Goal: Information Seeking & Learning: Check status

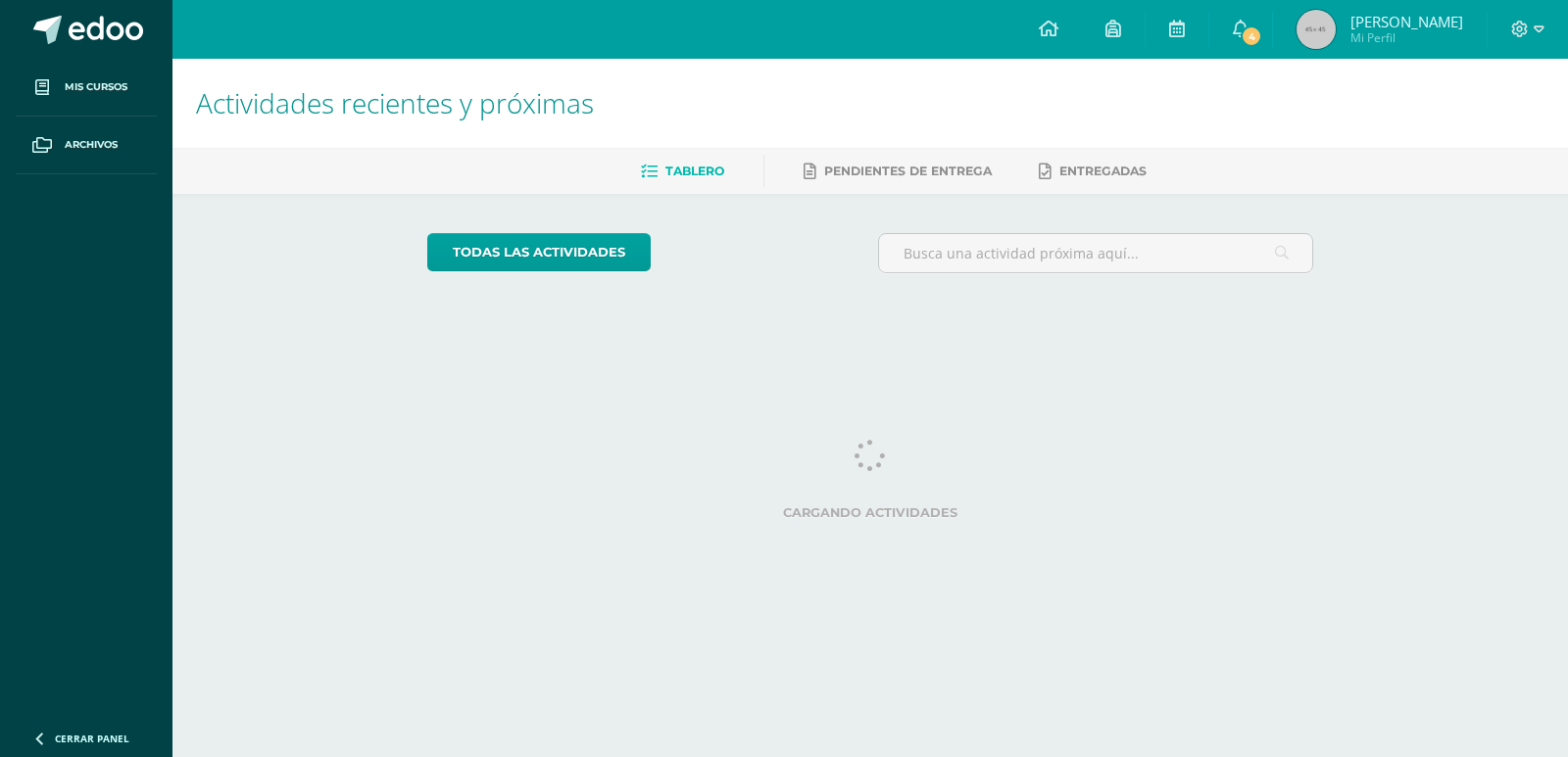
click at [1227, 29] on link "4" at bounding box center [1240, 29] width 63 height 59
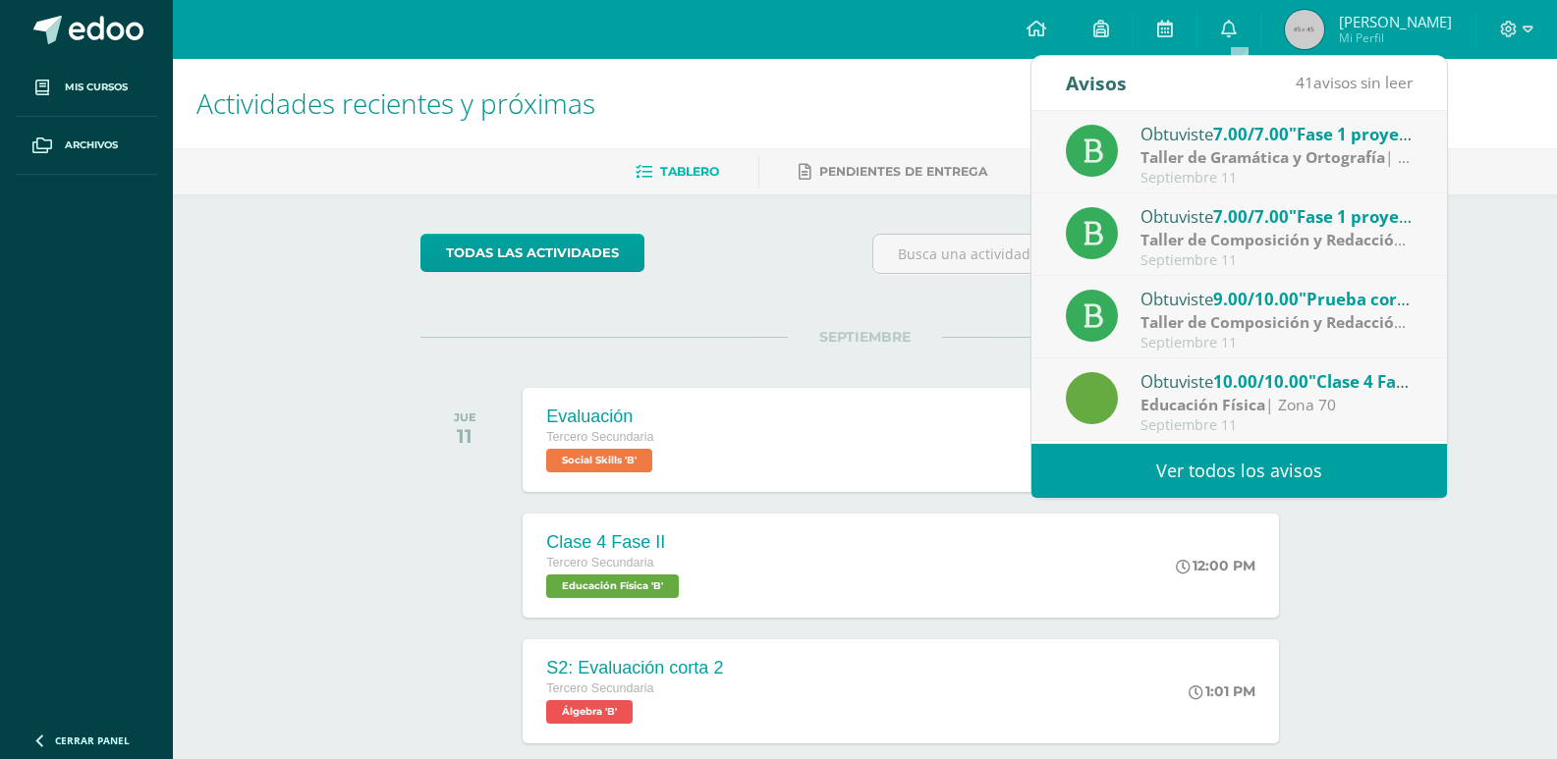
click at [1222, 155] on strong "Taller de Gramática y Ortografía" at bounding box center [1263, 157] width 245 height 22
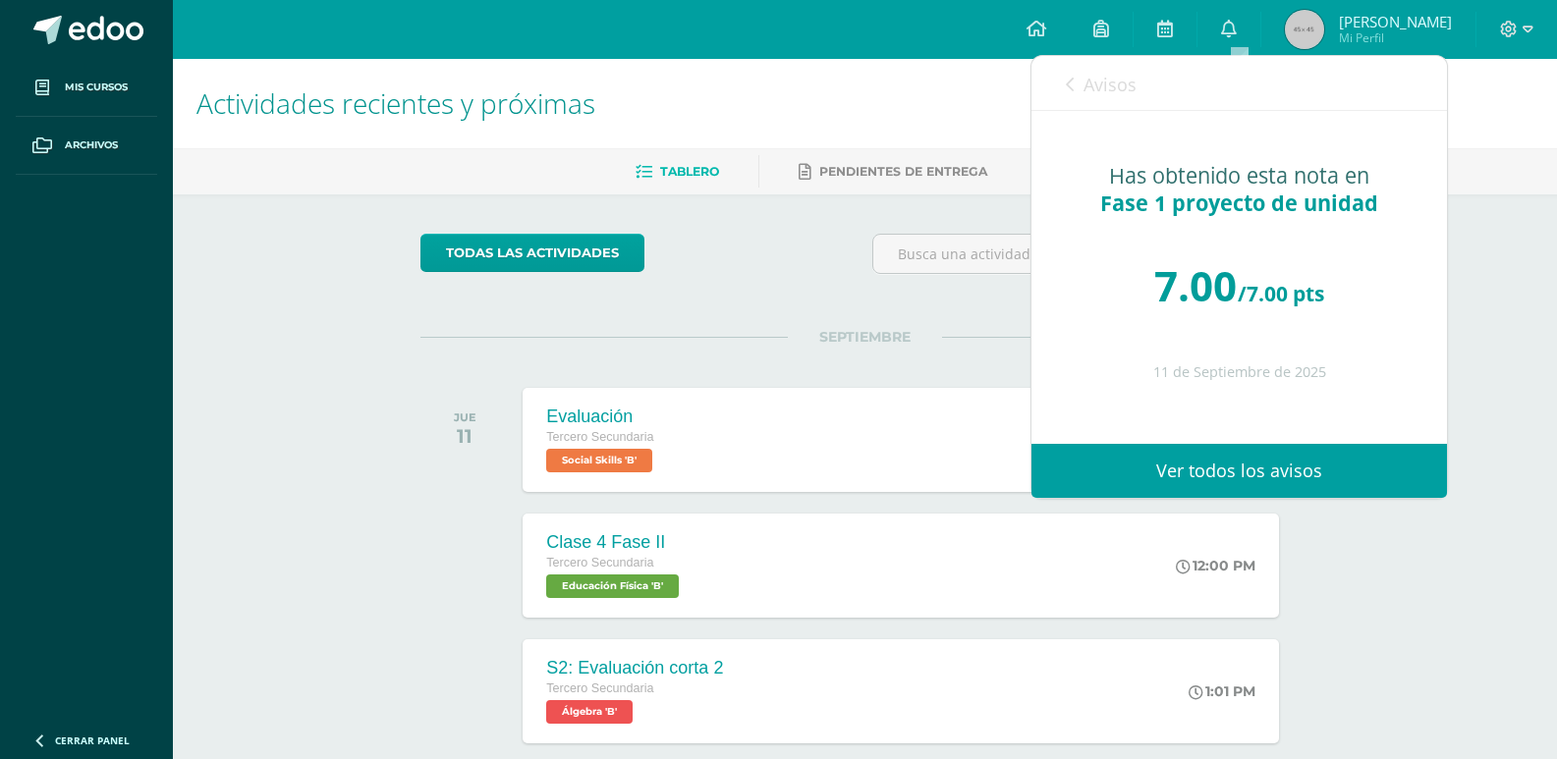
click at [1132, 84] on span "Avisos" at bounding box center [1110, 85] width 53 height 24
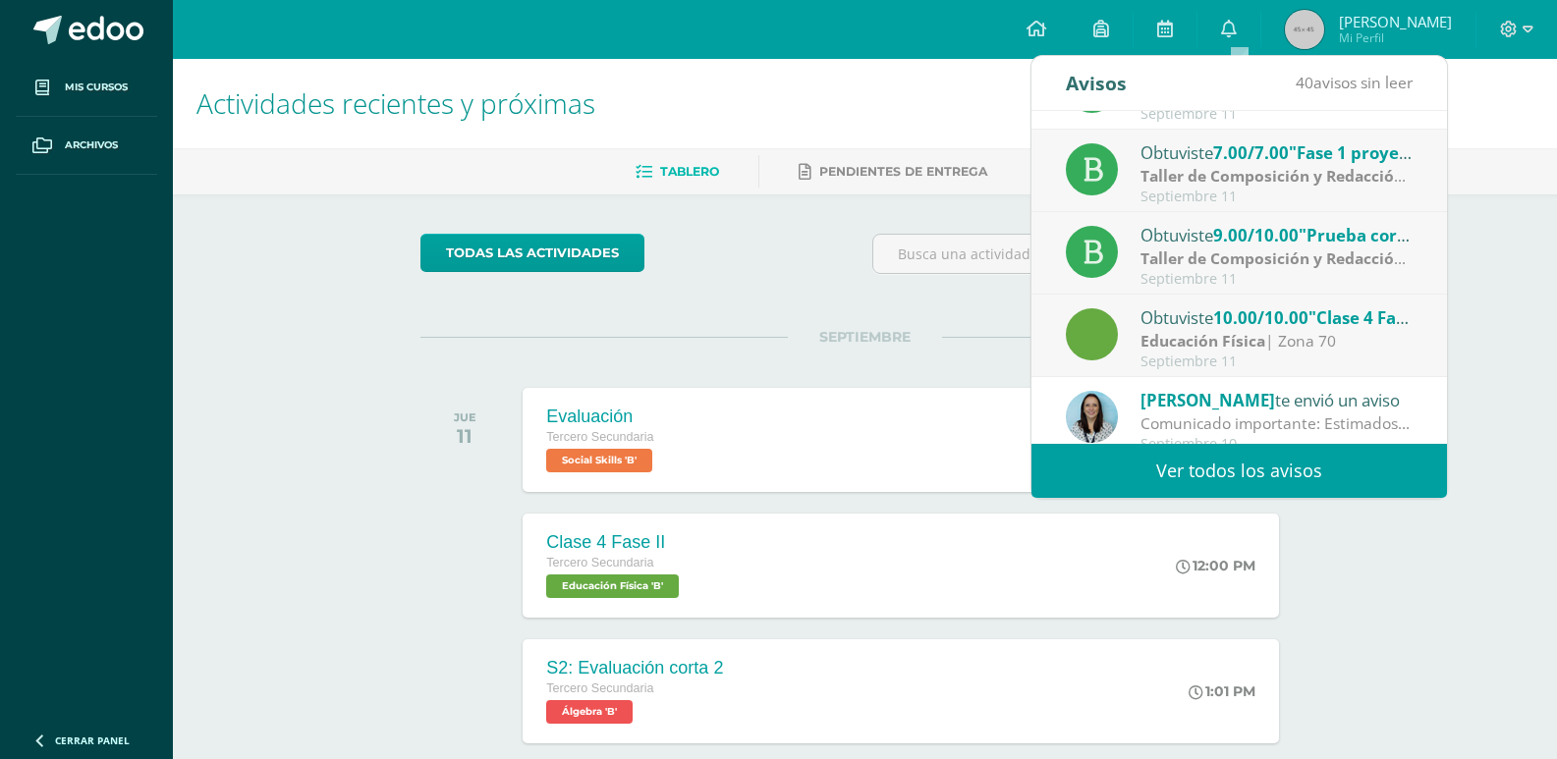
scroll to position [98, 0]
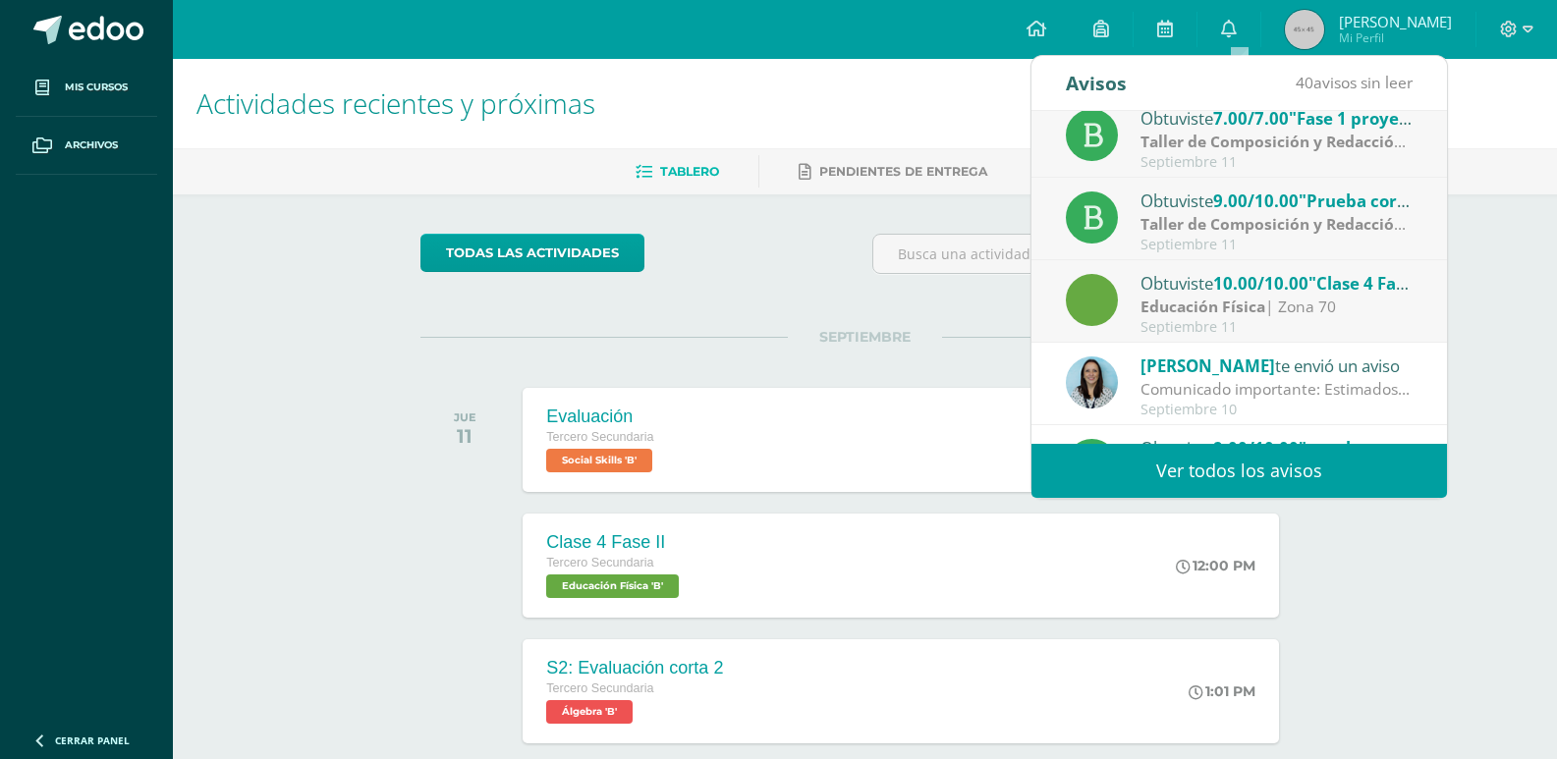
click at [1299, 160] on div "Septiembre 11" at bounding box center [1277, 162] width 273 height 17
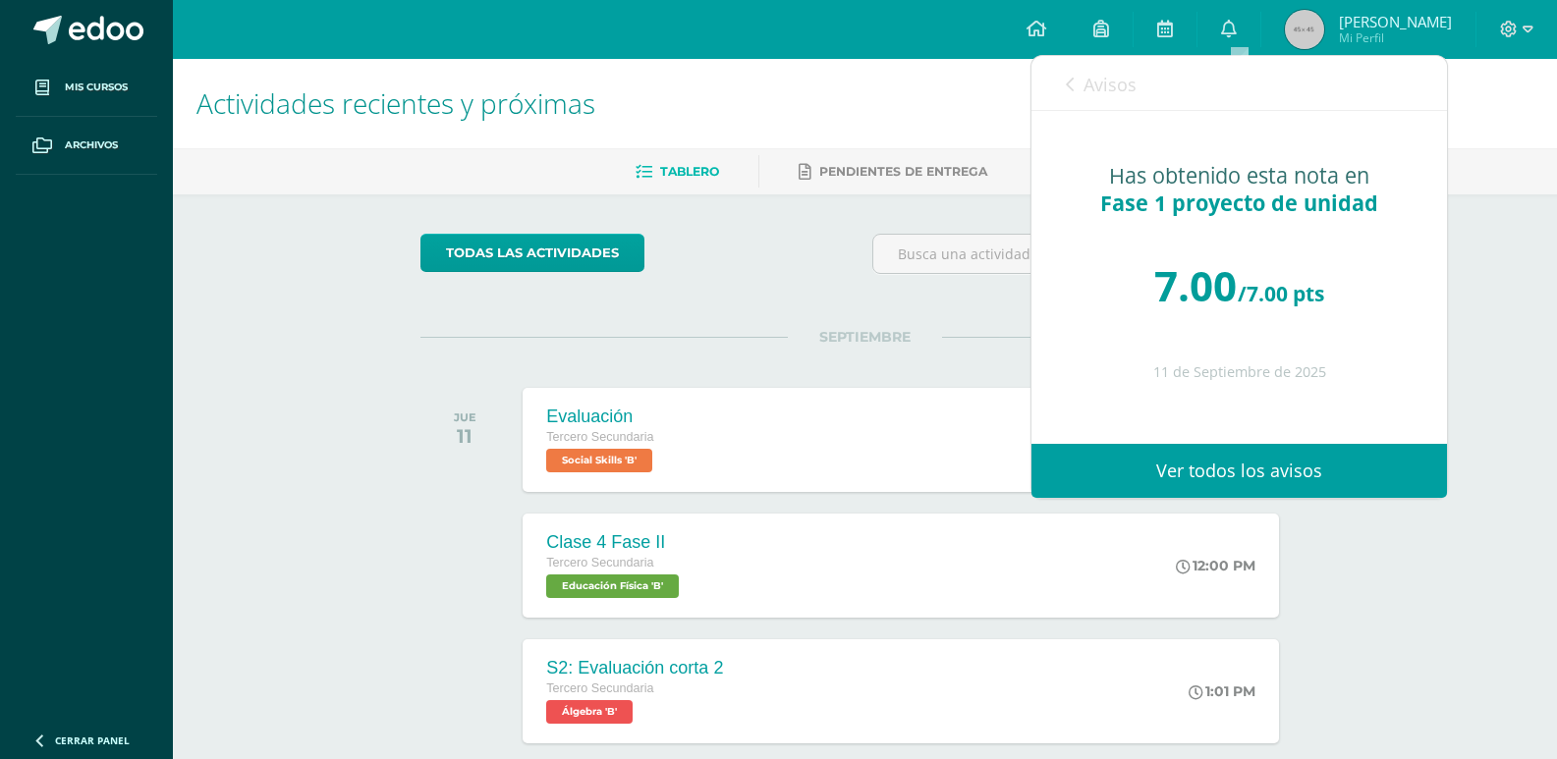
click at [1095, 86] on span "Avisos" at bounding box center [1110, 85] width 53 height 24
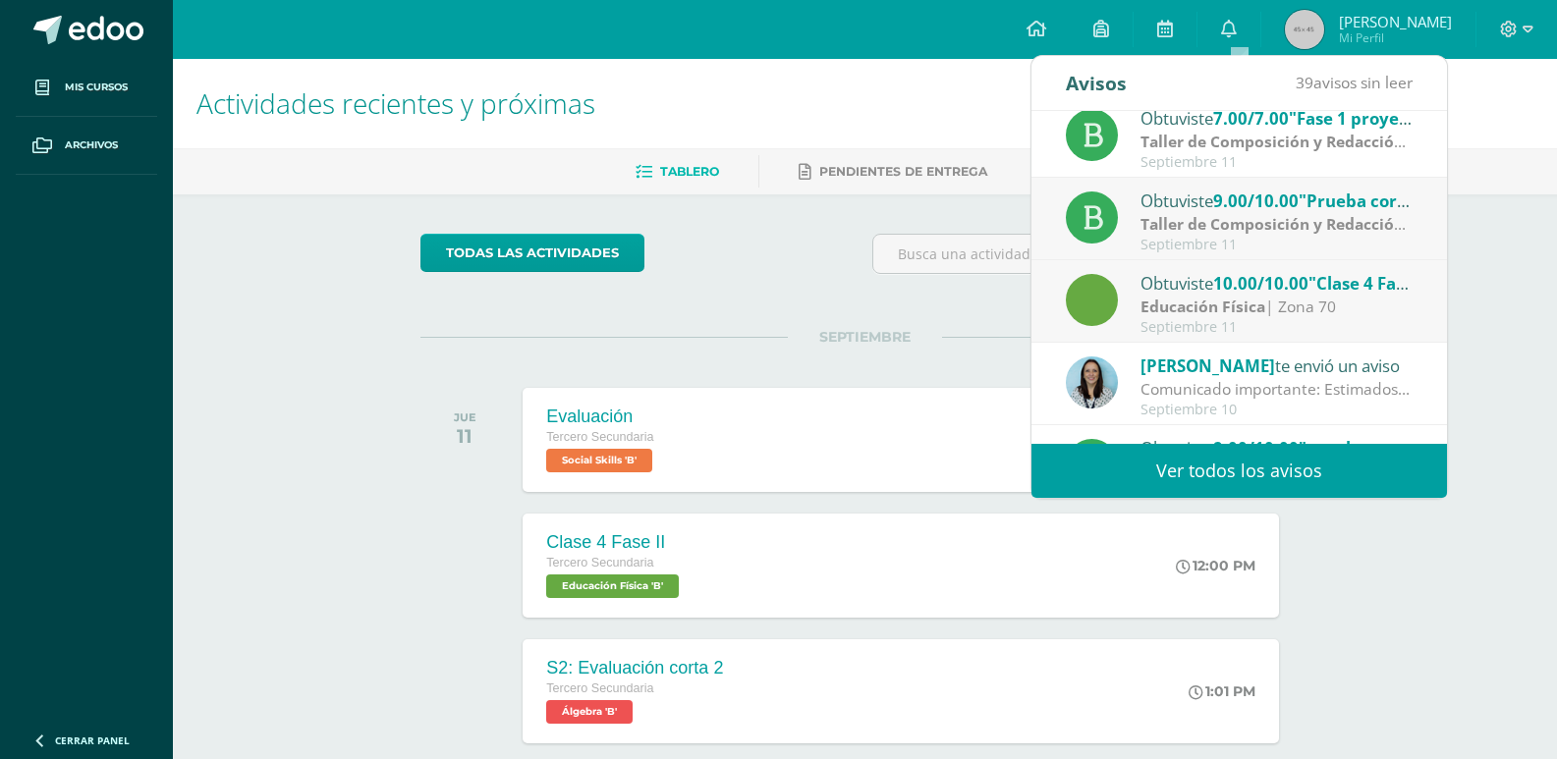
click at [1185, 239] on div "Septiembre 11" at bounding box center [1277, 245] width 273 height 17
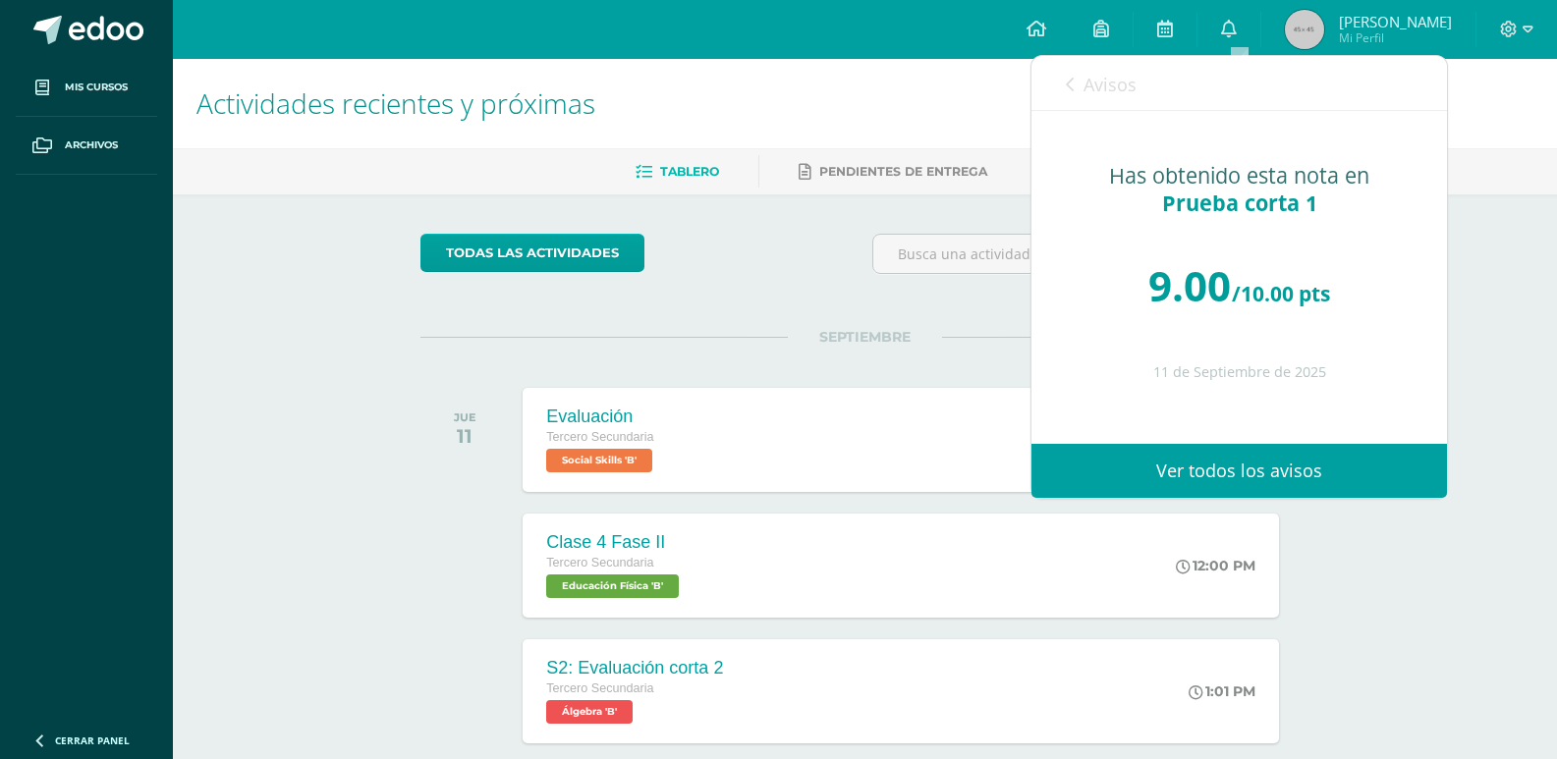
click at [1105, 90] on span "Avisos" at bounding box center [1110, 85] width 53 height 24
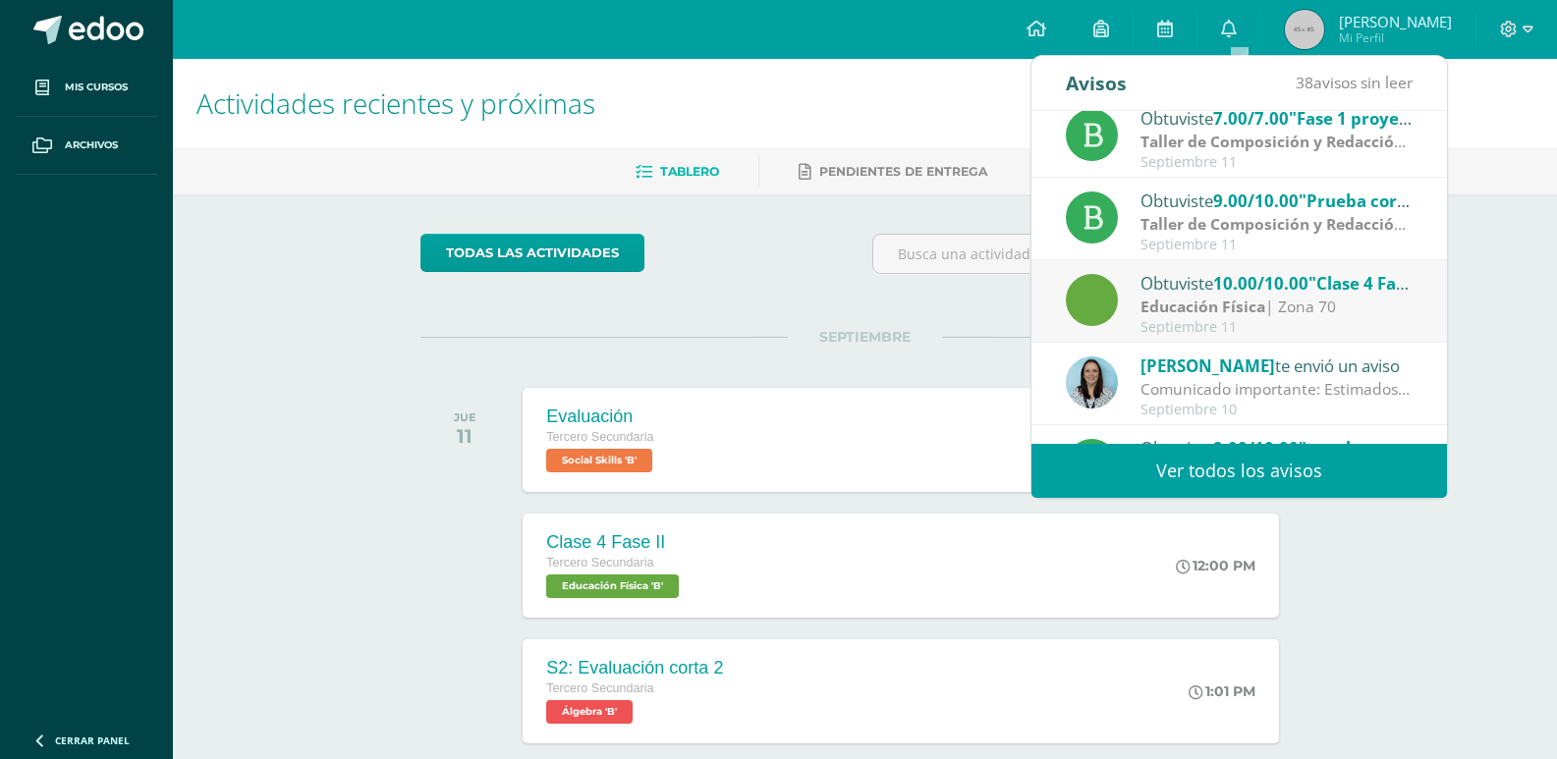
click at [1173, 292] on div "Obtuviste 10.00/10.00 "Clase 4 Fase II" en Educación Física" at bounding box center [1277, 283] width 273 height 26
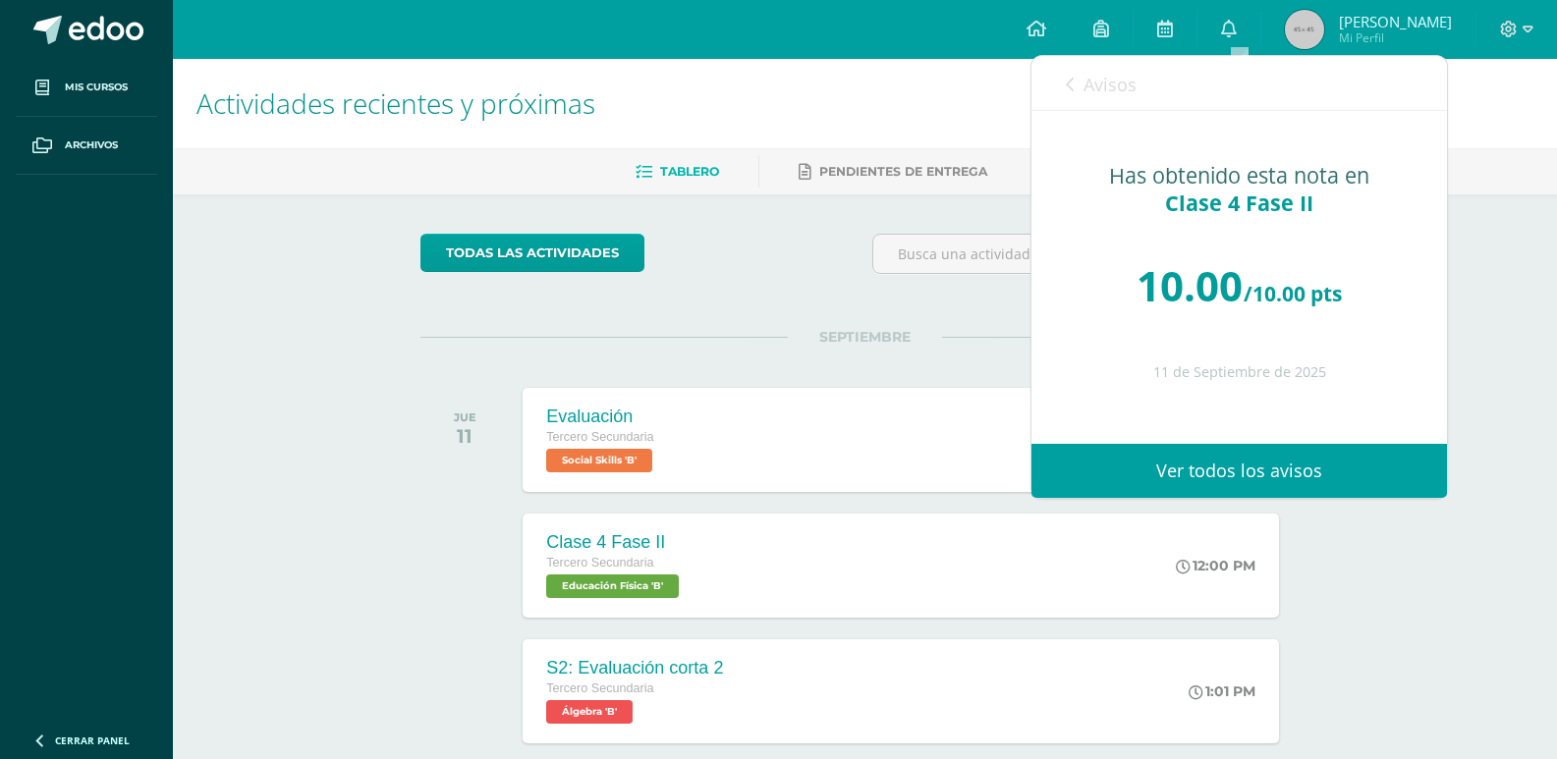
click at [1085, 76] on span "Avisos" at bounding box center [1110, 85] width 53 height 24
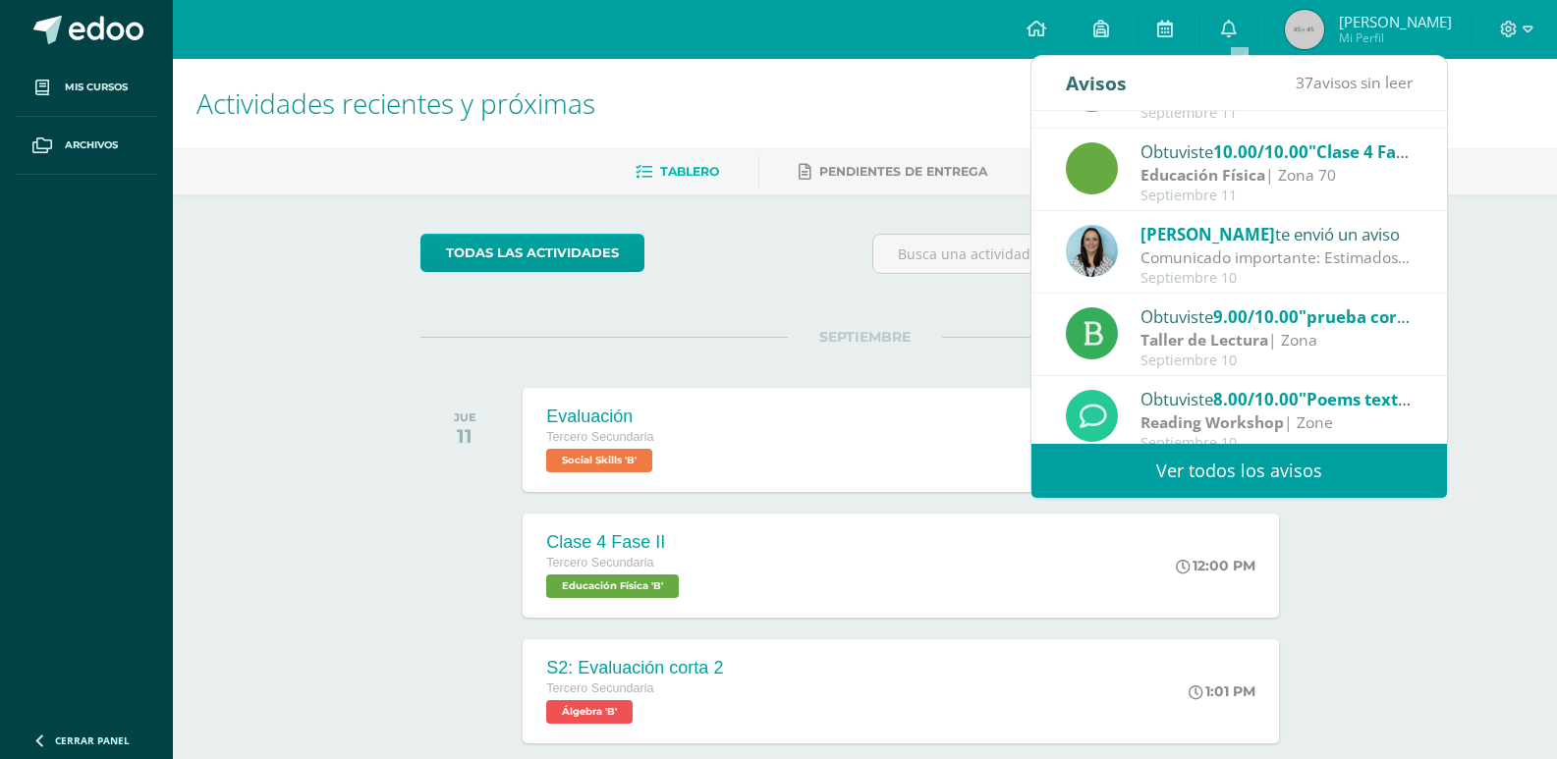
scroll to position [327, 0]
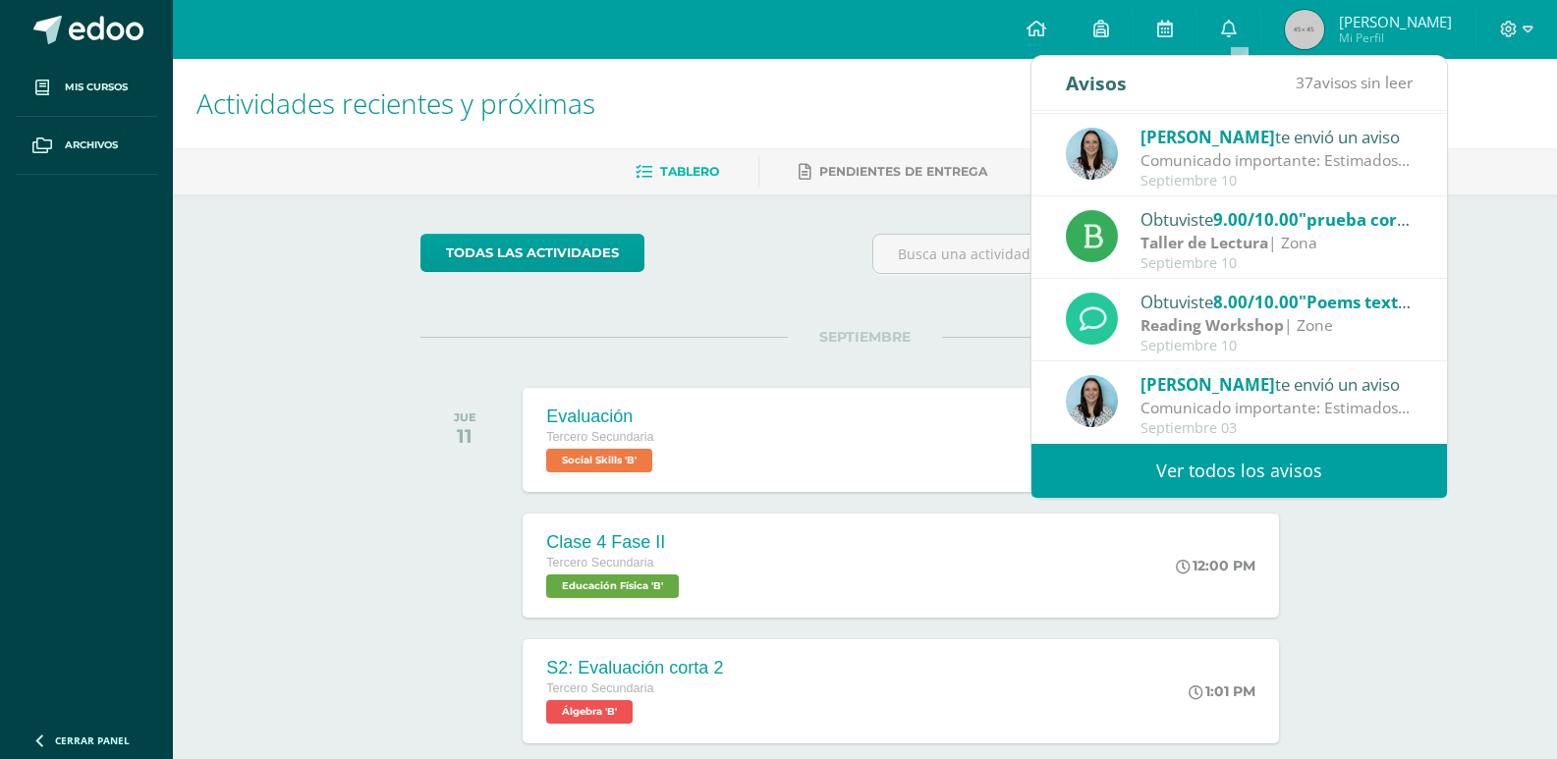
click at [1357, 26] on span "[PERSON_NAME]" at bounding box center [1395, 22] width 113 height 20
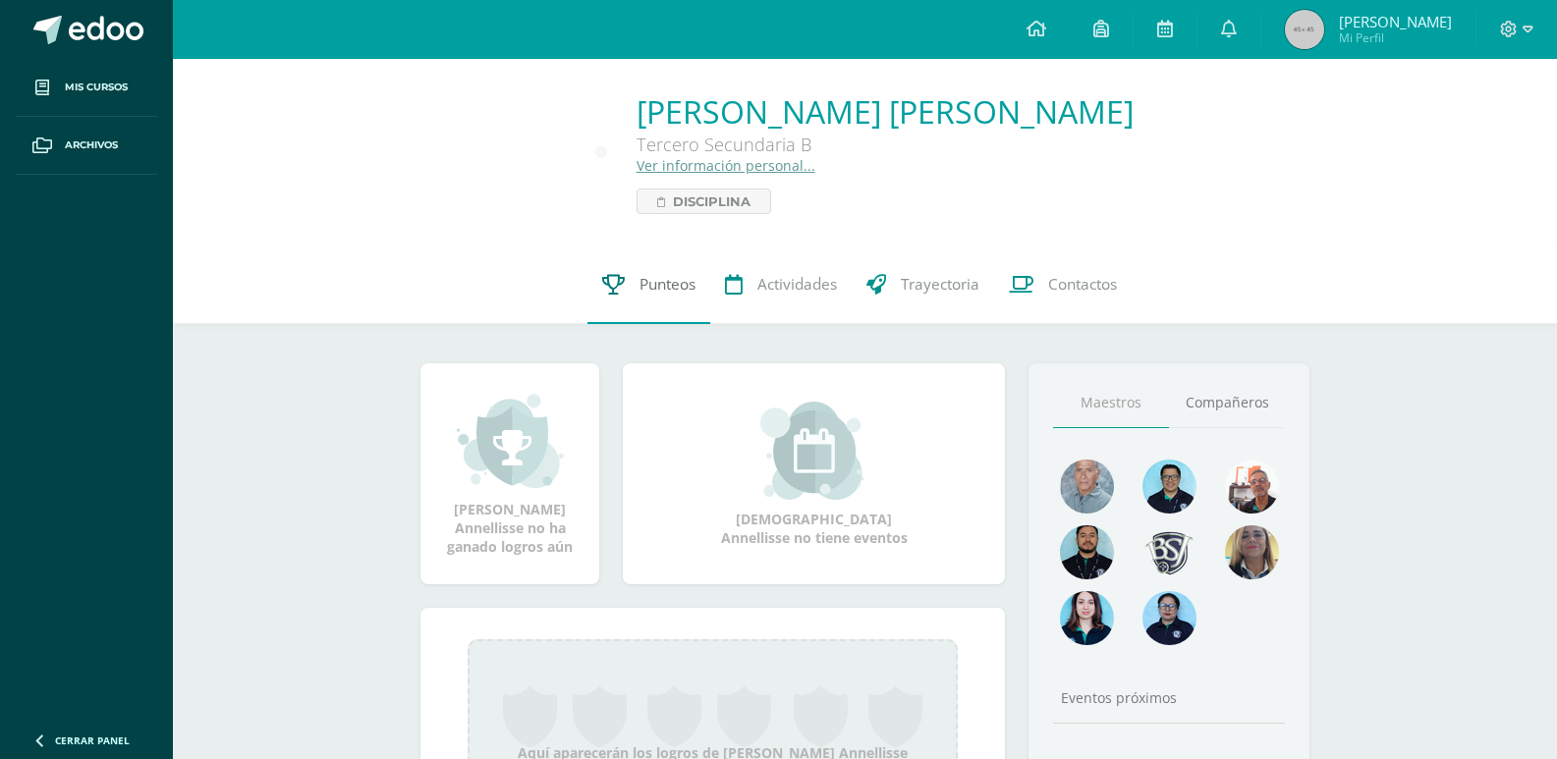
click at [692, 277] on span "Punteos" at bounding box center [668, 284] width 56 height 21
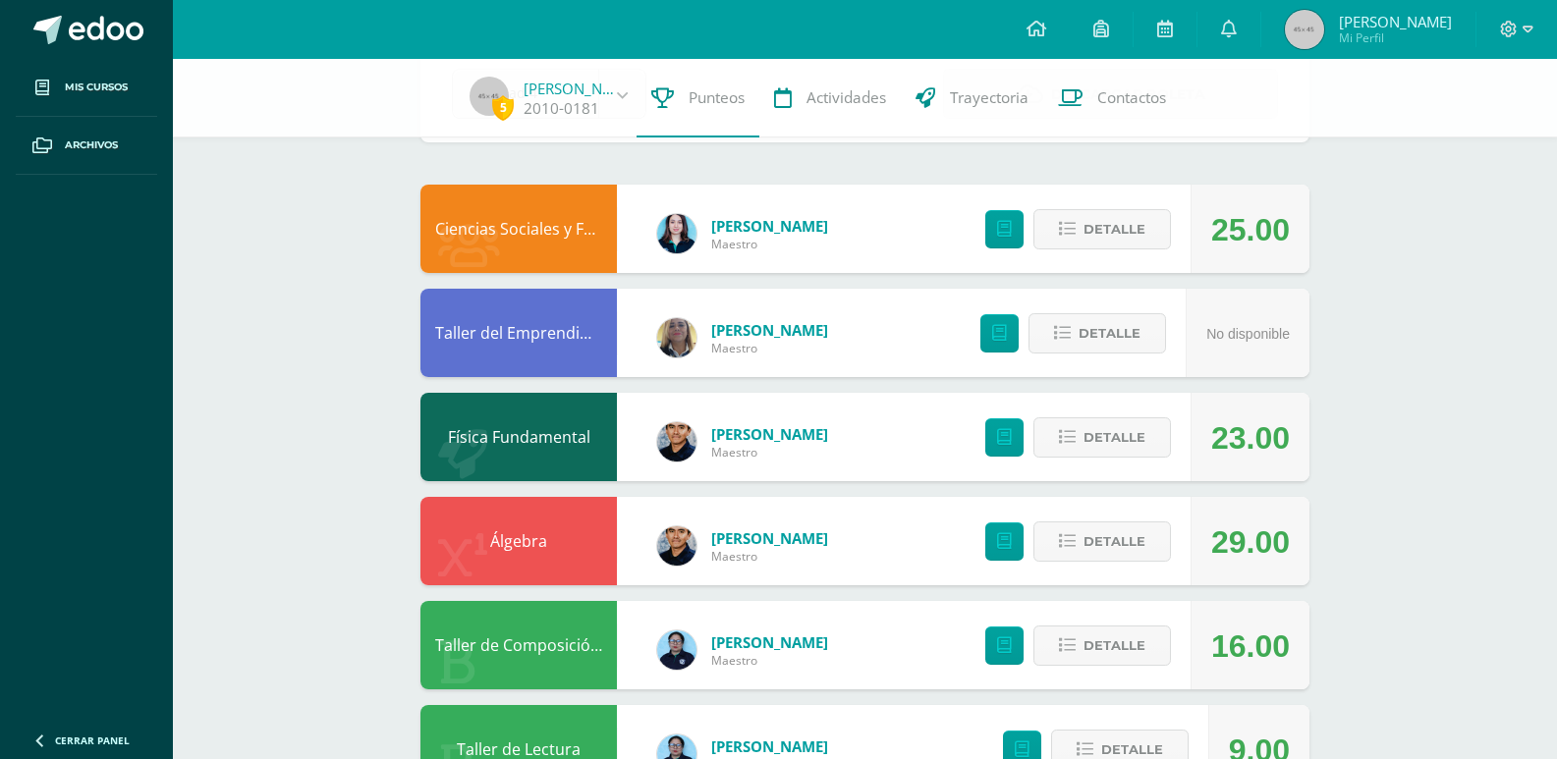
scroll to position [295, 0]
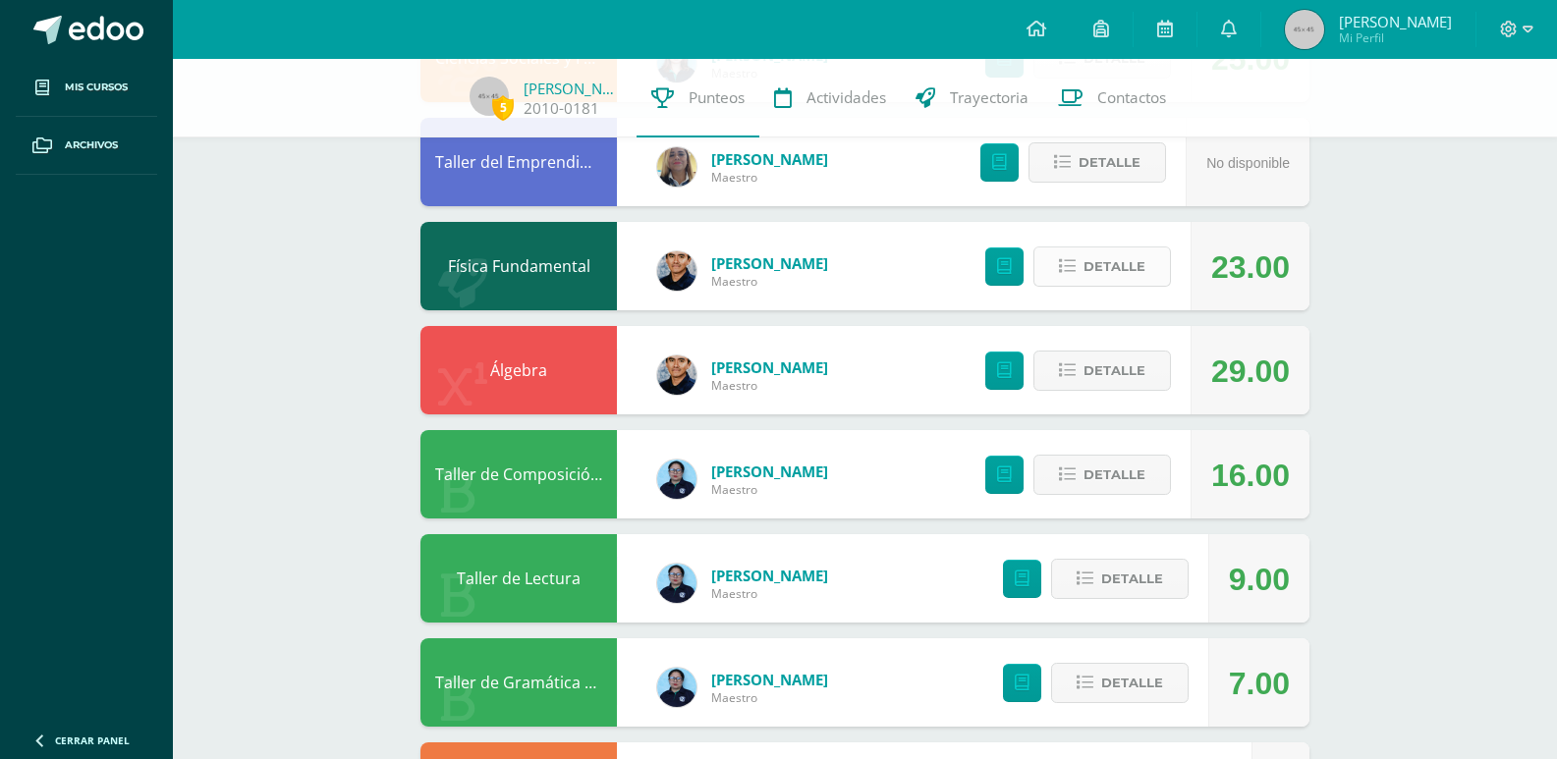
click at [1111, 269] on span "Detalle" at bounding box center [1115, 267] width 62 height 36
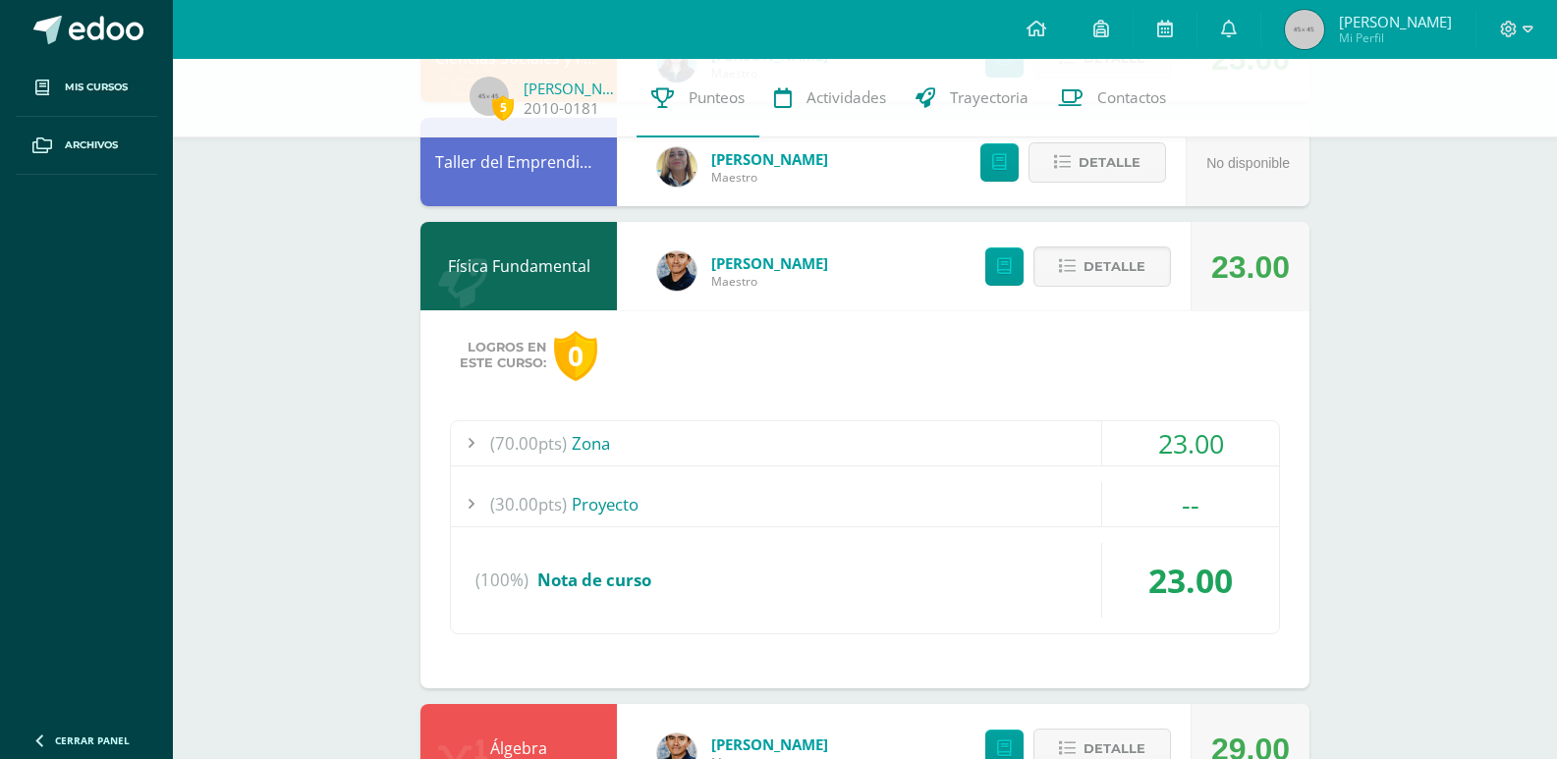
click at [923, 428] on div "(70.00pts) Zona" at bounding box center [865, 443] width 828 height 44
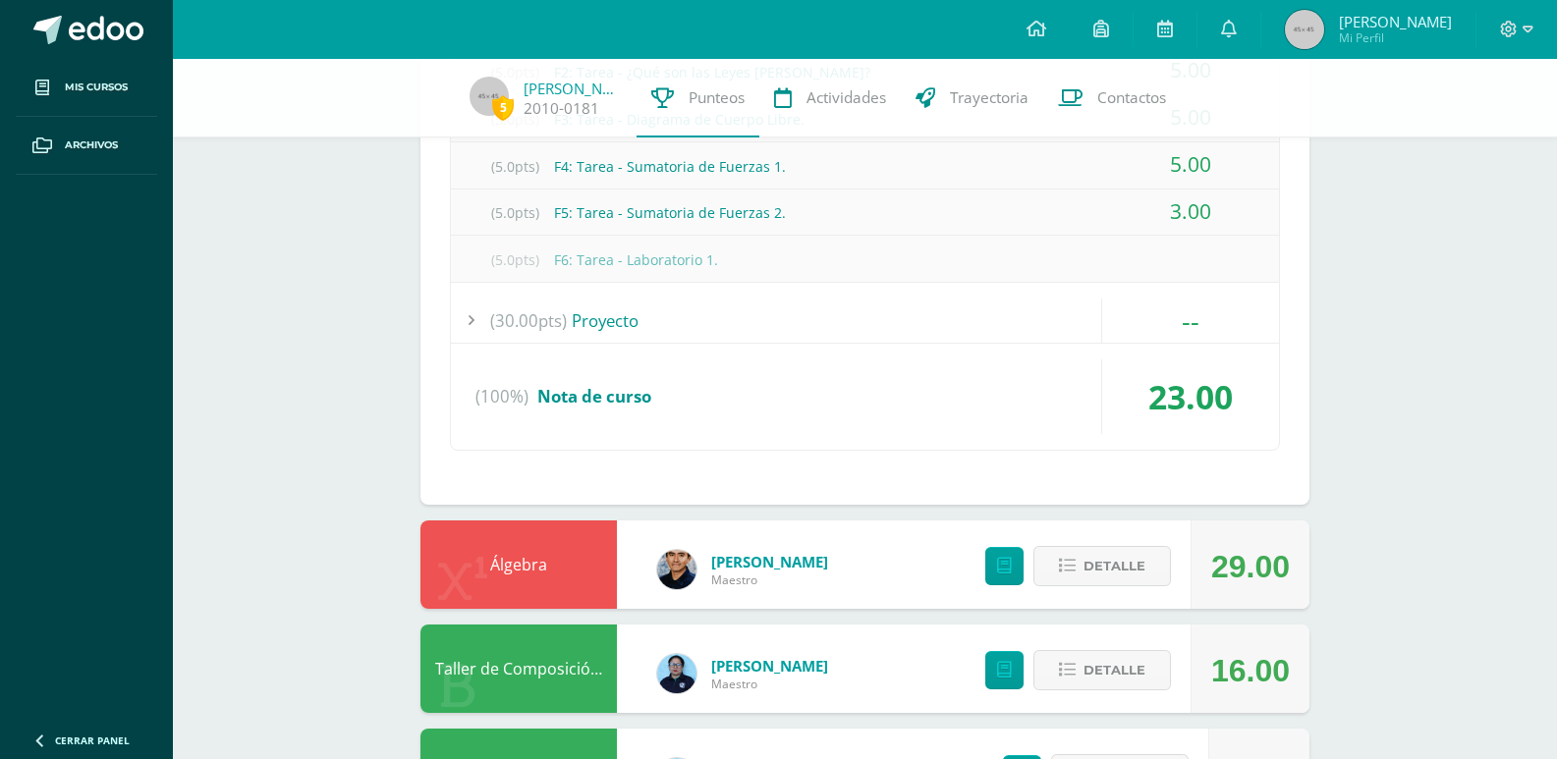
scroll to position [786, 0]
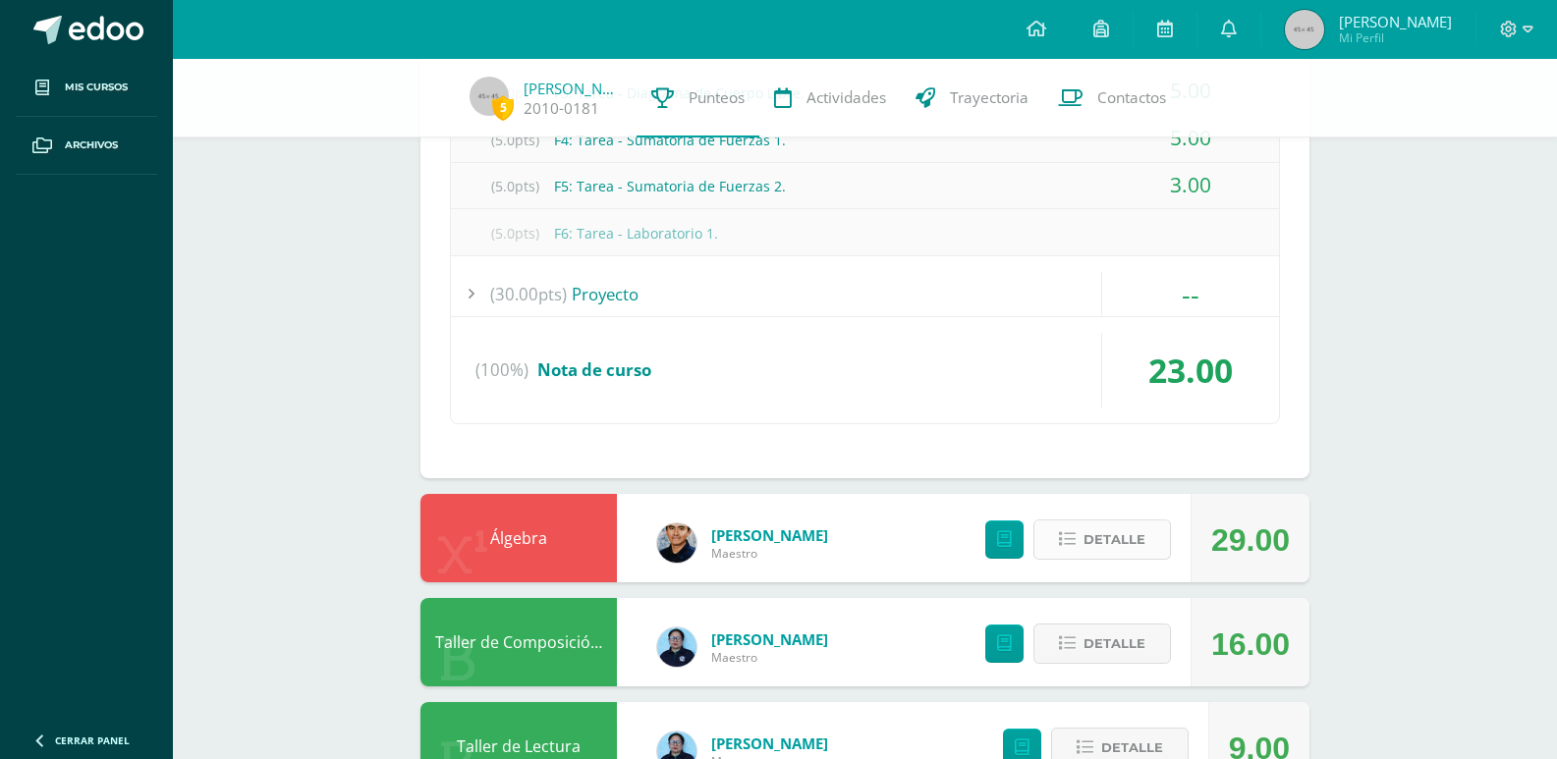
click at [1070, 545] on icon at bounding box center [1067, 539] width 17 height 17
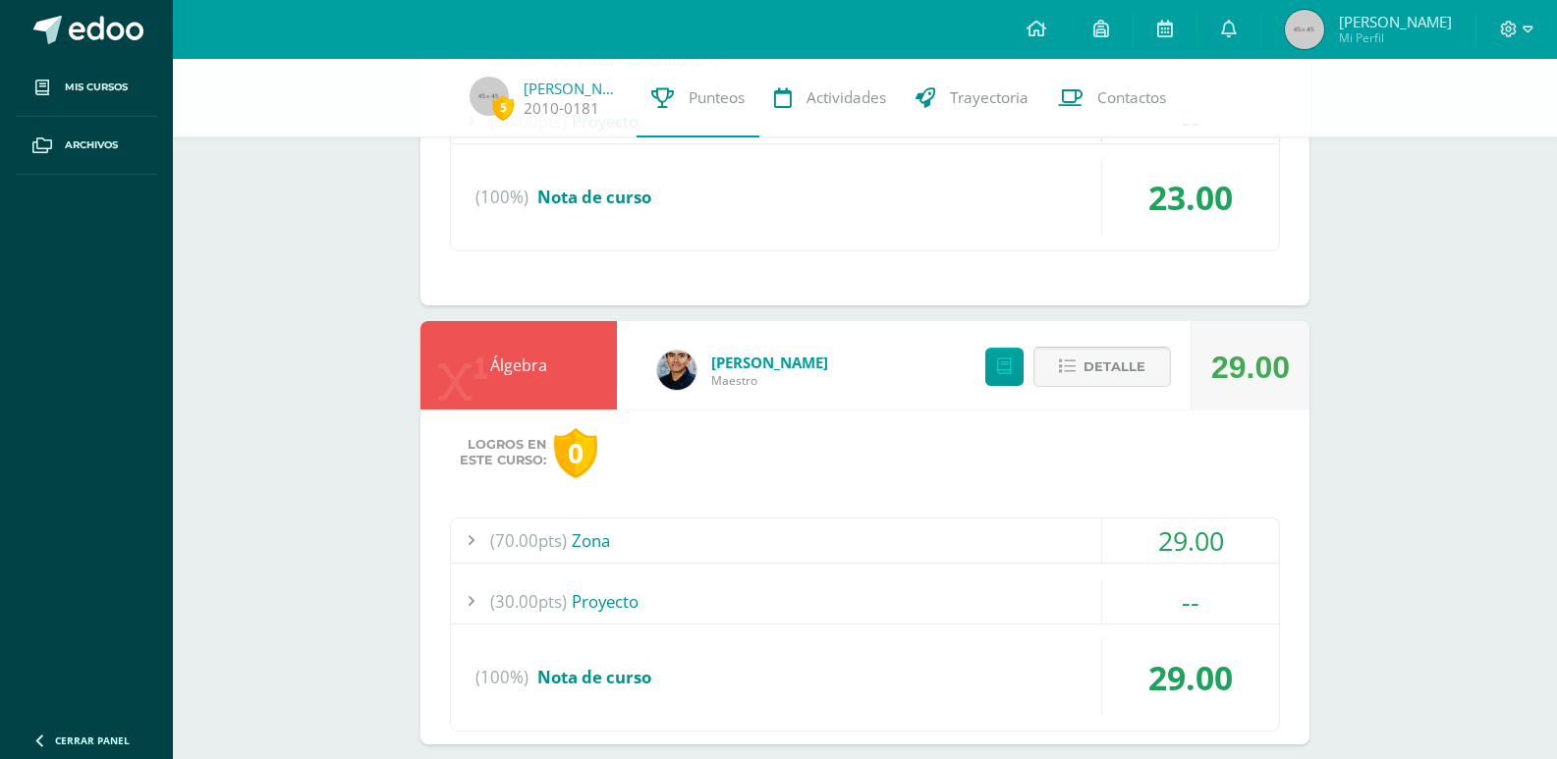
scroll to position [982, 0]
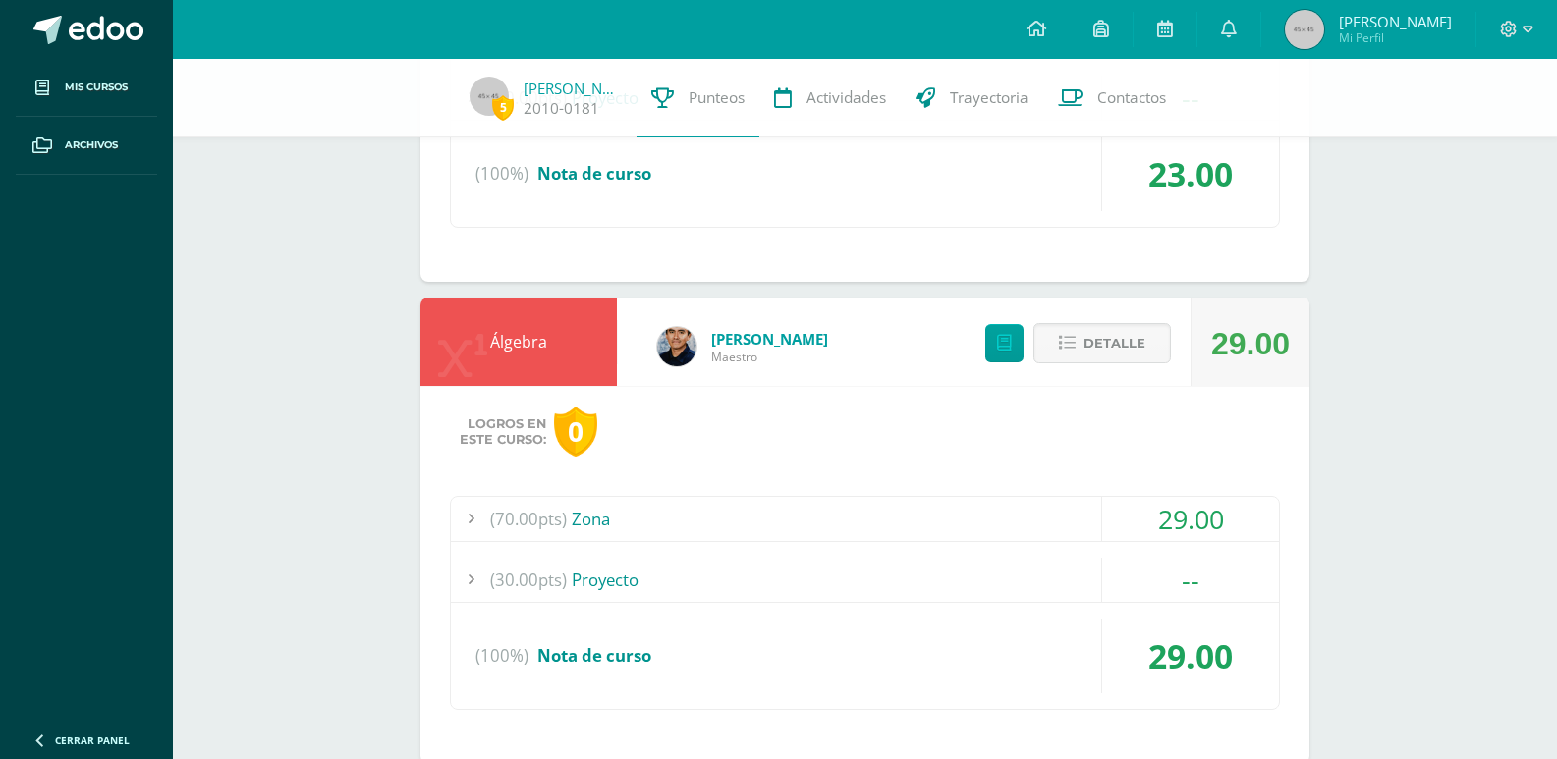
click at [1055, 533] on div "(70.00pts) Zona" at bounding box center [865, 519] width 828 height 44
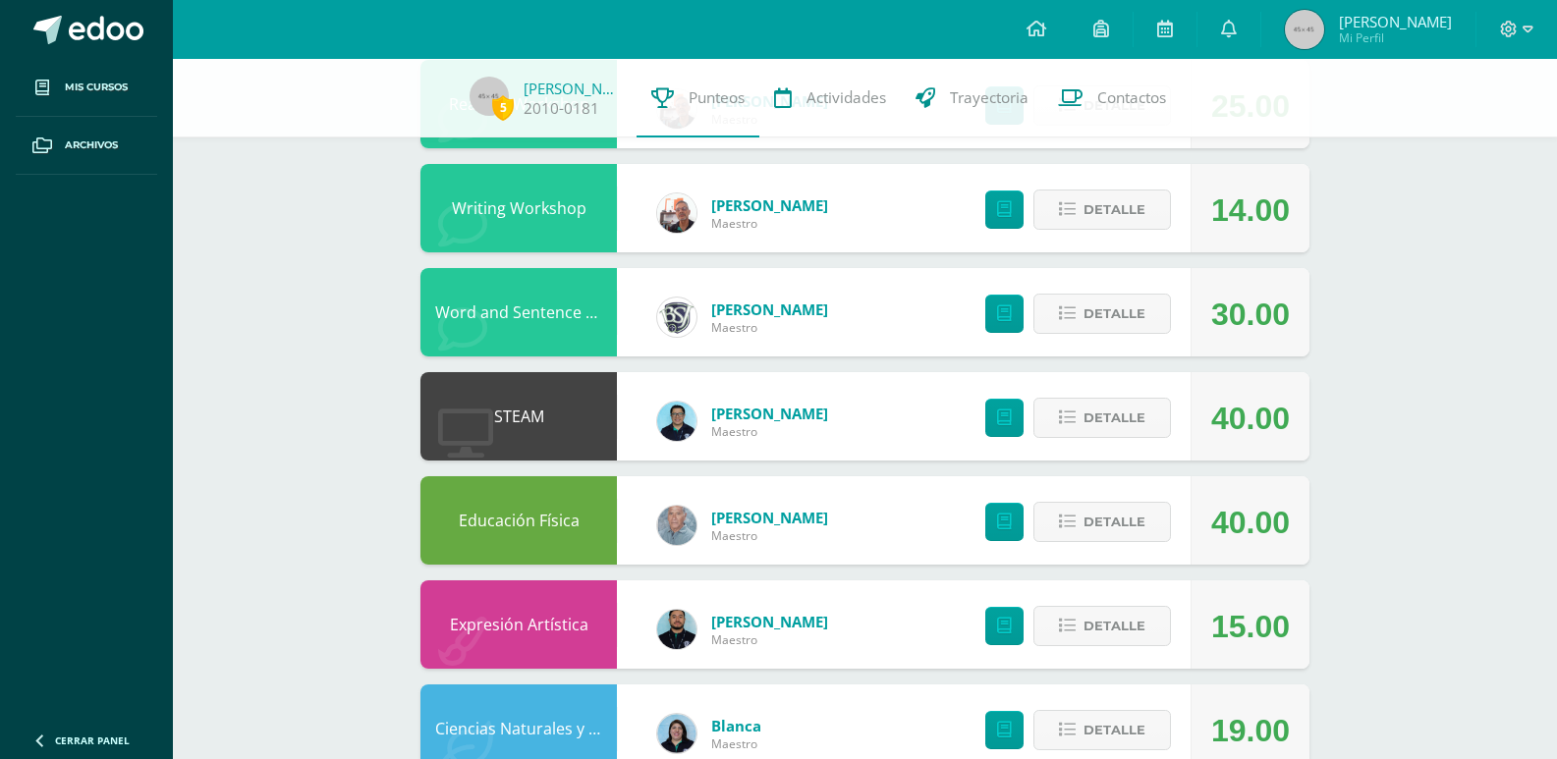
scroll to position [2214, 0]
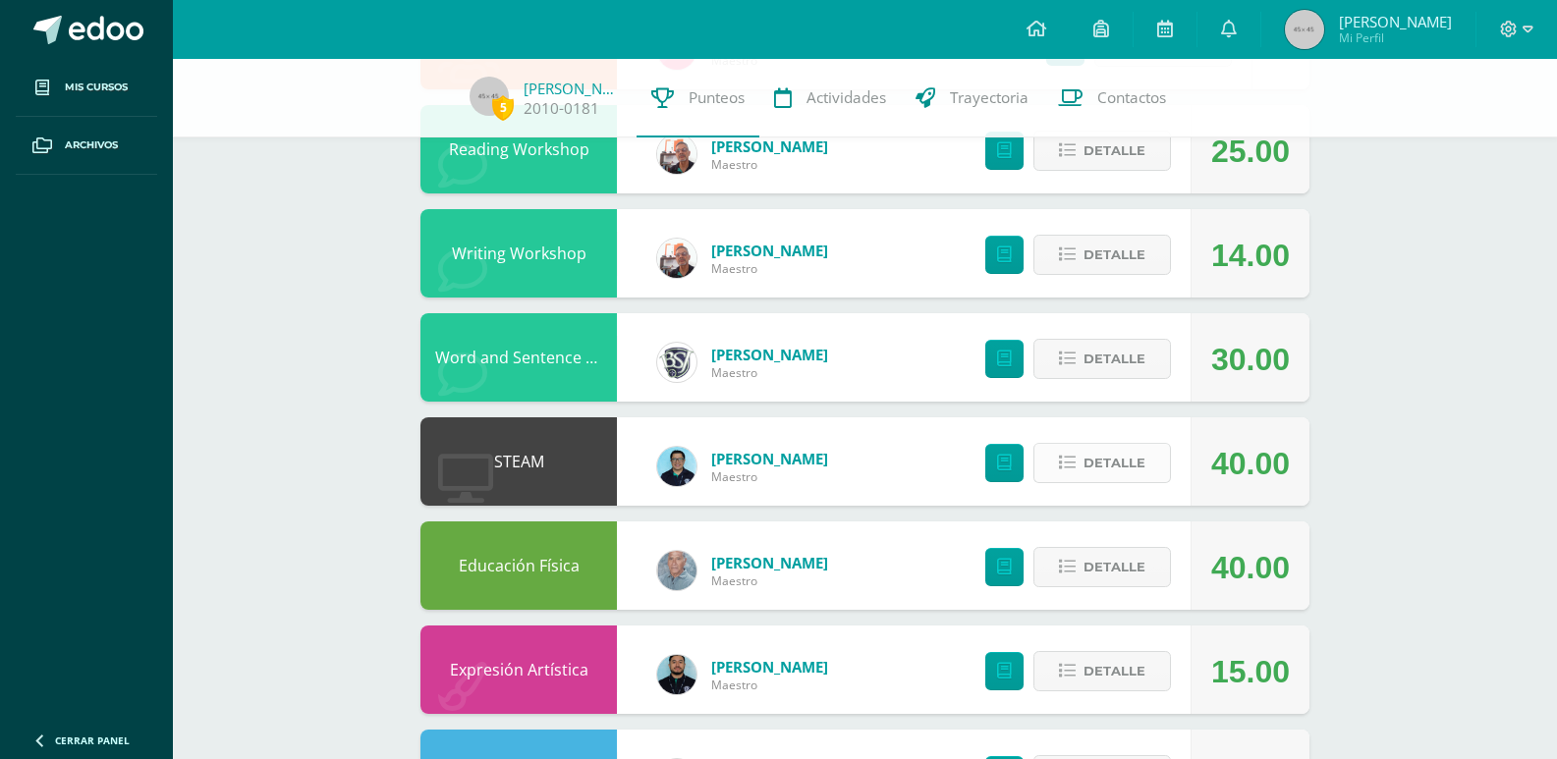
click at [1125, 465] on span "Detalle" at bounding box center [1115, 463] width 62 height 36
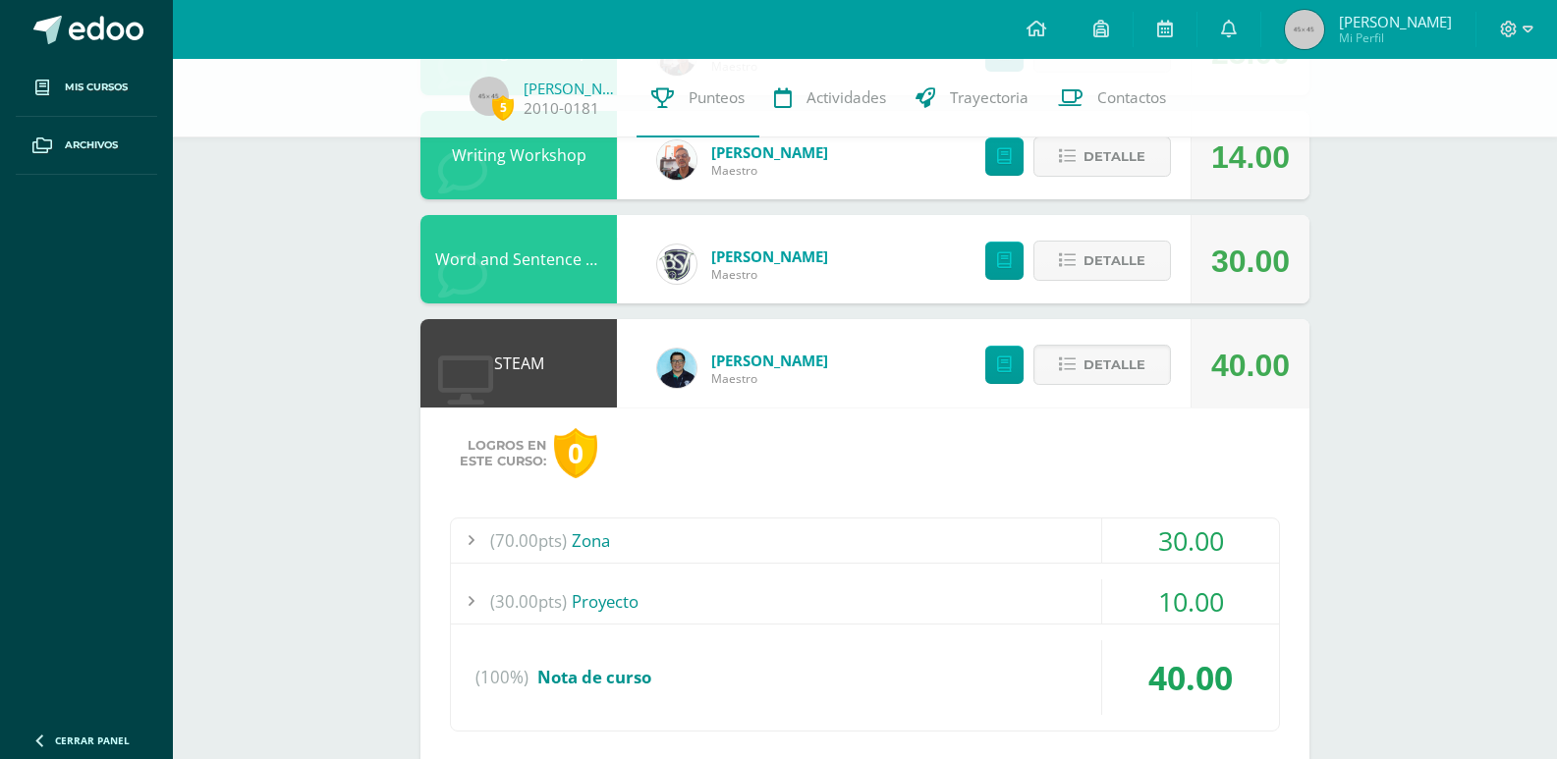
click at [856, 528] on div "(70.00pts) Zona" at bounding box center [865, 541] width 828 height 44
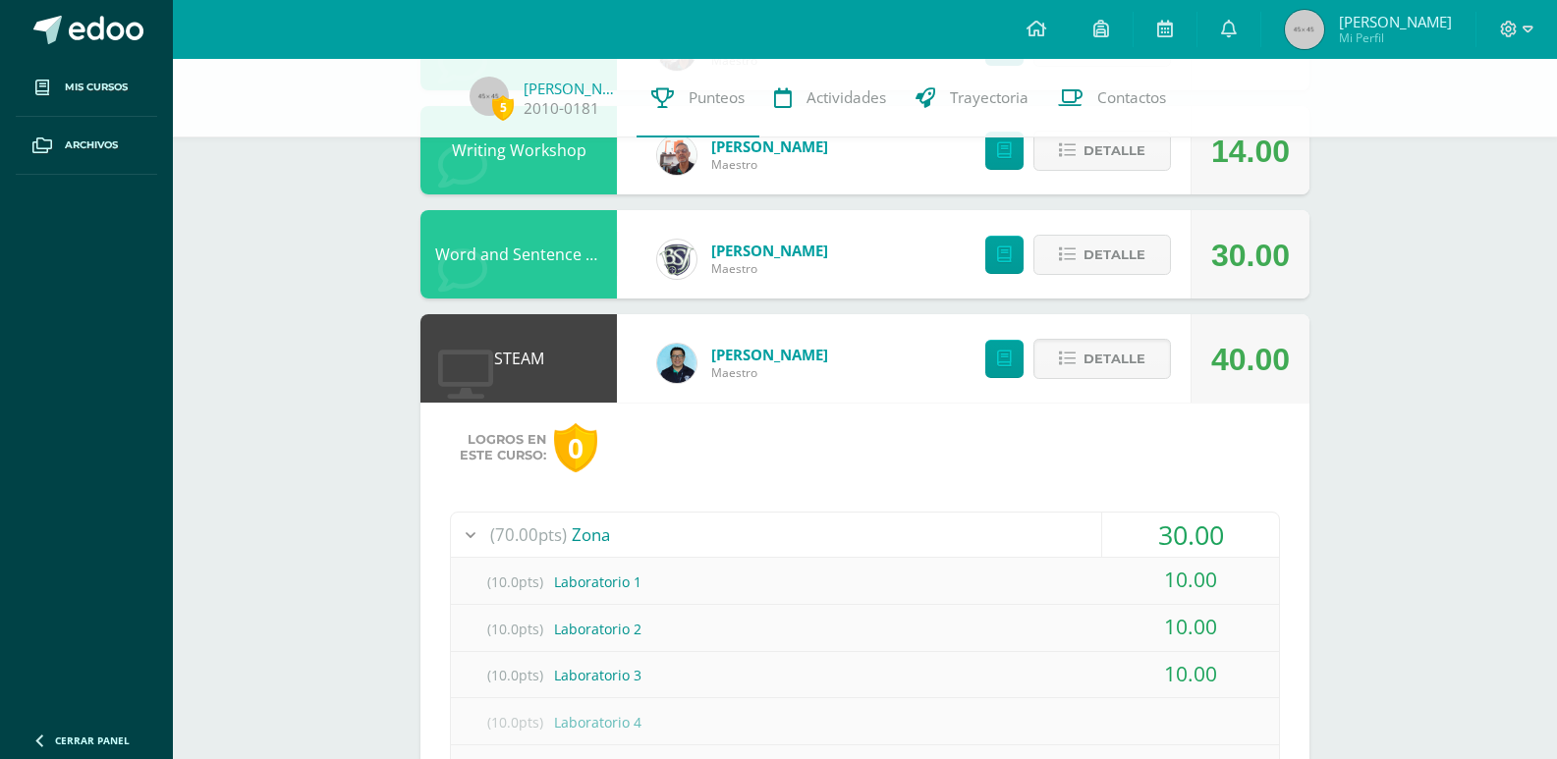
scroll to position [1891, 0]
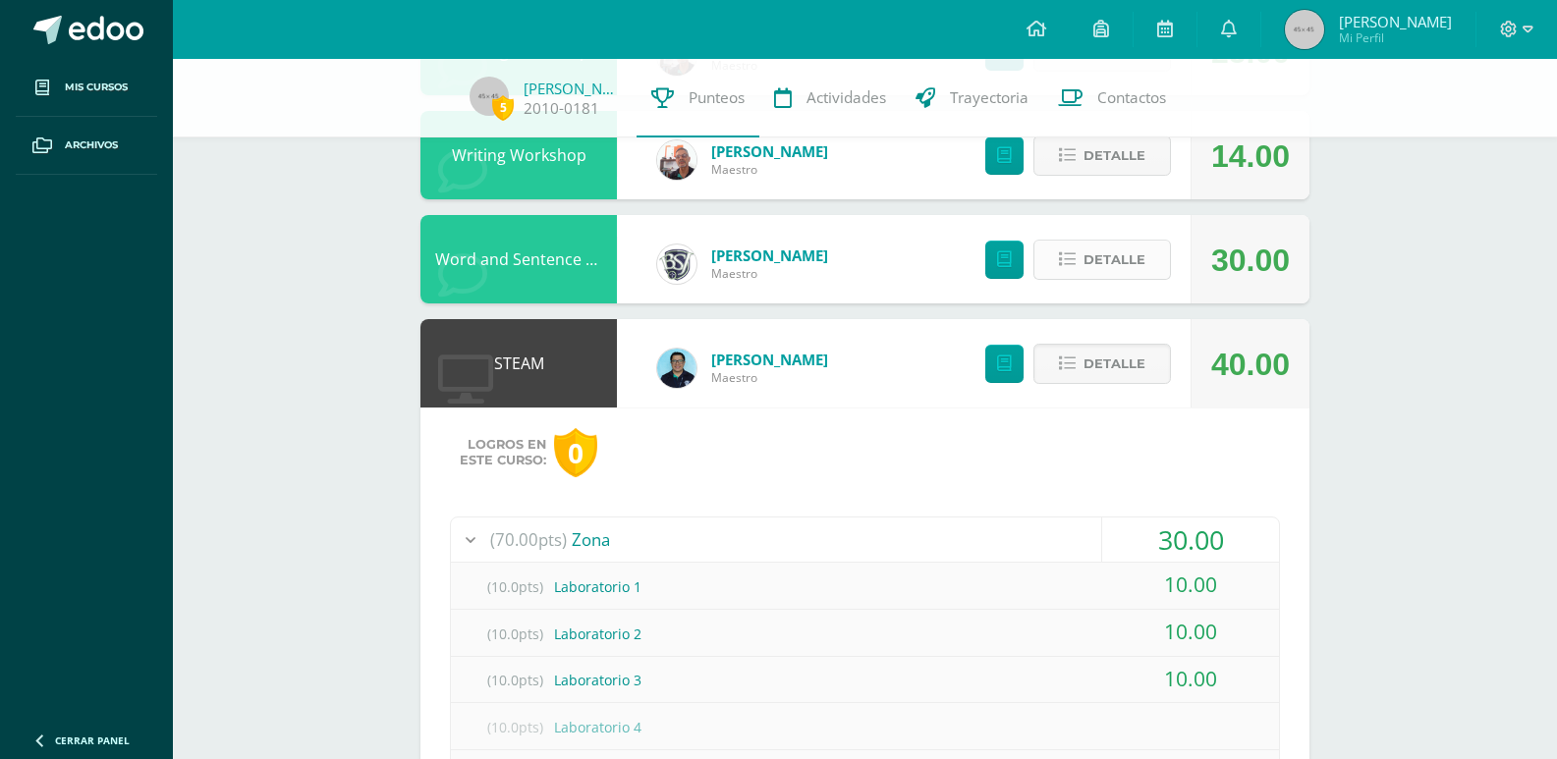
click at [1085, 262] on span "Detalle" at bounding box center [1115, 260] width 62 height 36
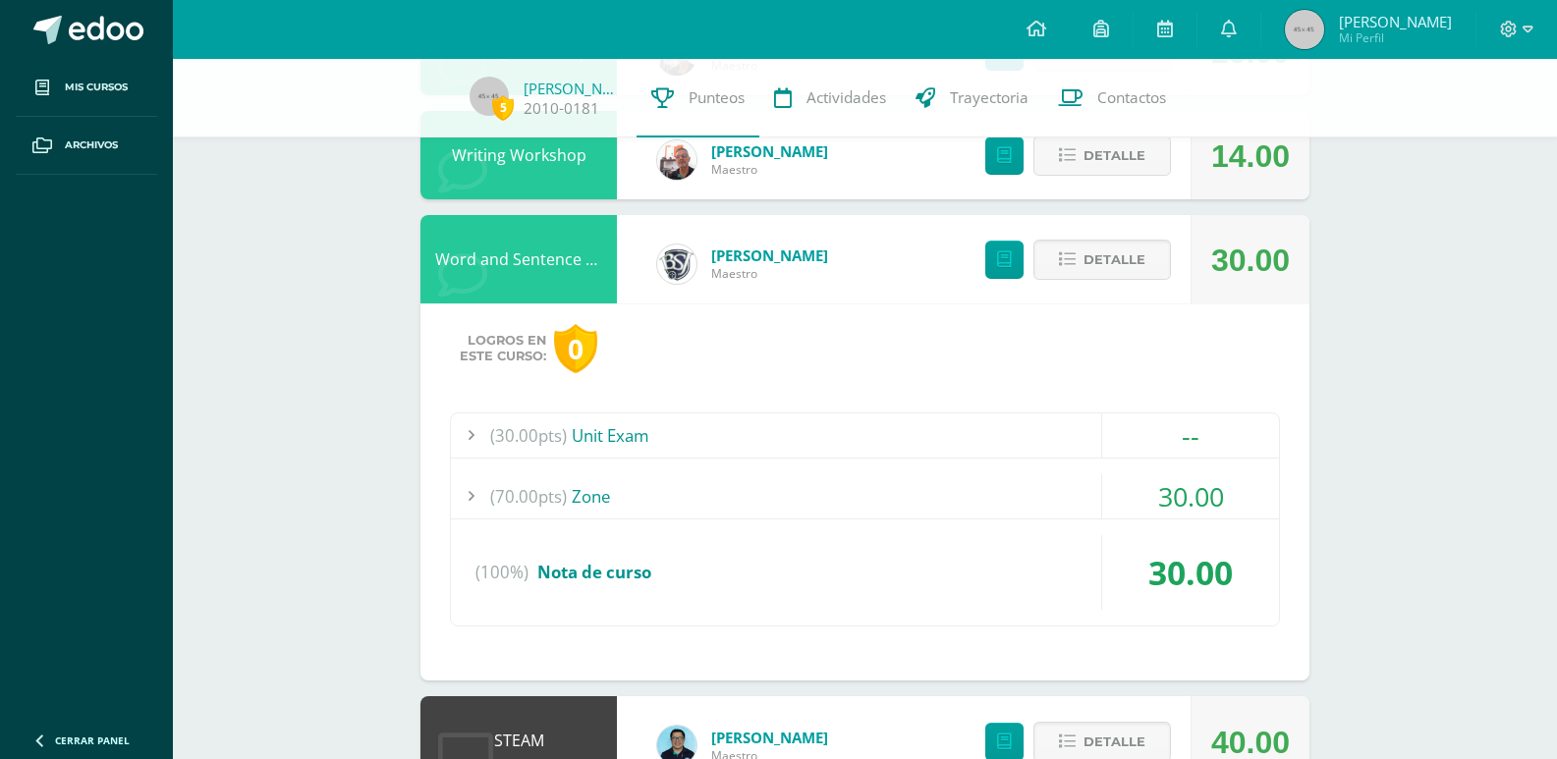
click at [809, 440] on div "(30.00pts) Unit Exam" at bounding box center [865, 436] width 828 height 44
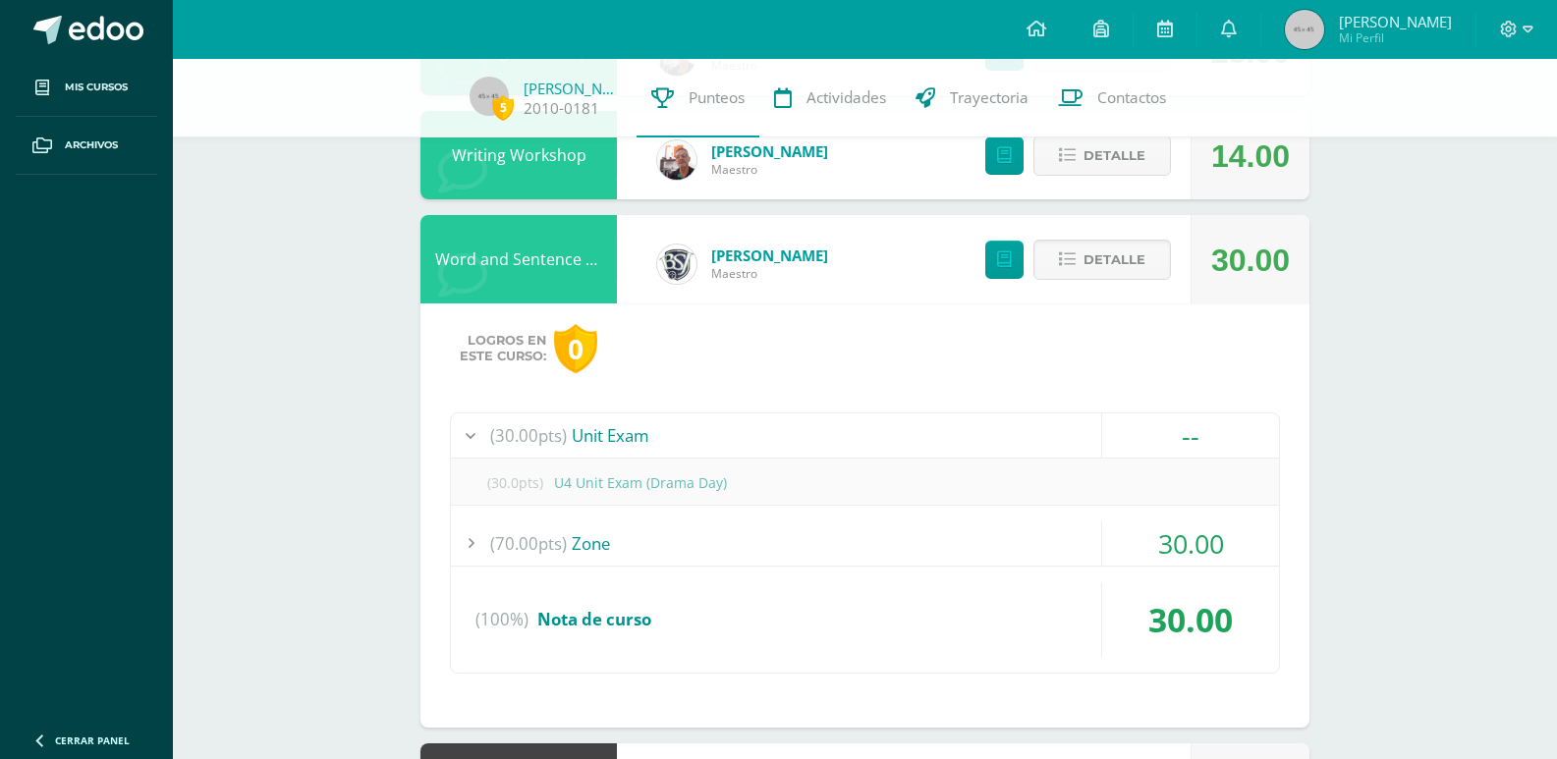
click at [766, 539] on div "(70.00pts) Zone" at bounding box center [865, 544] width 828 height 44
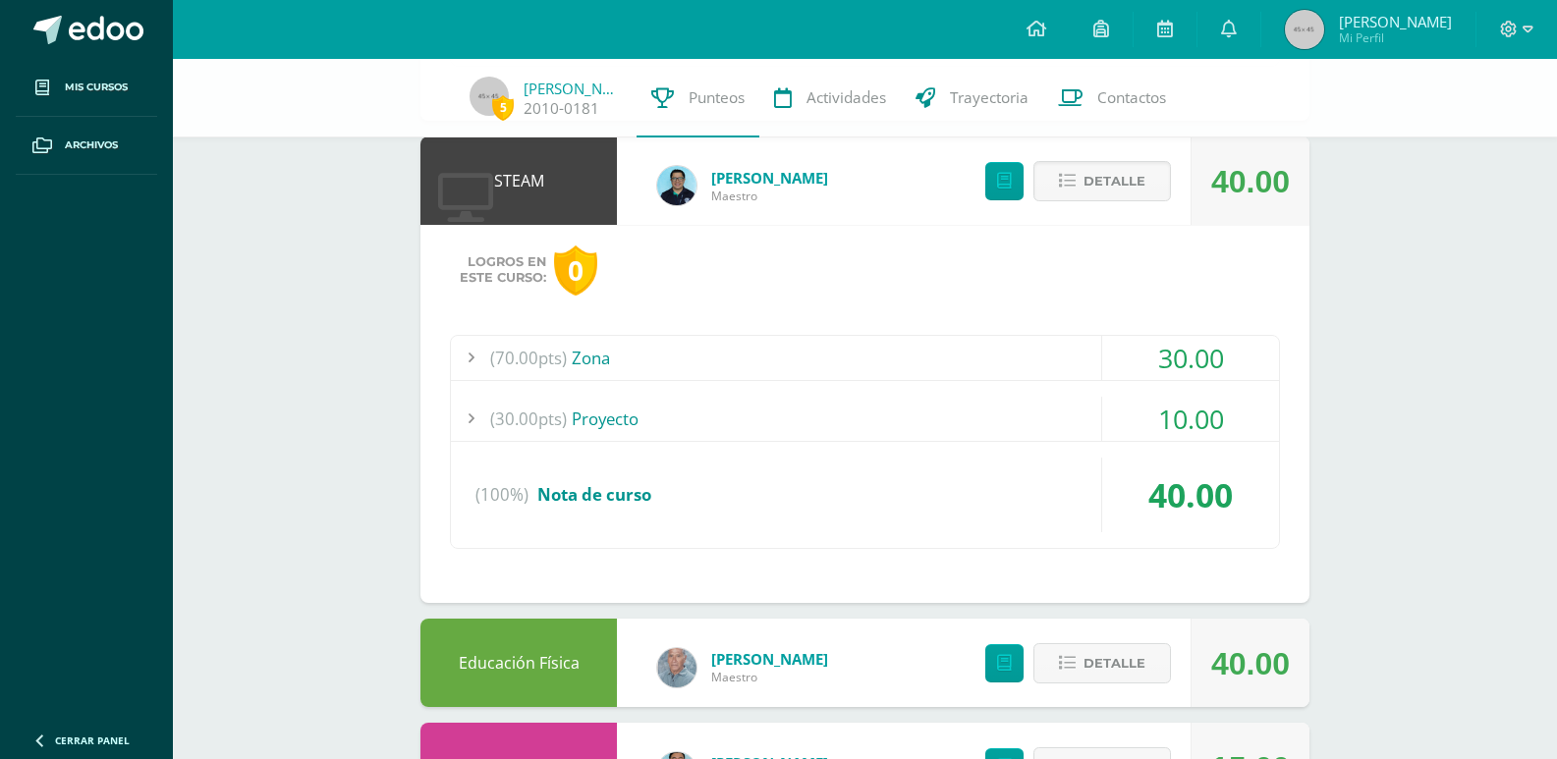
scroll to position [3069, 0]
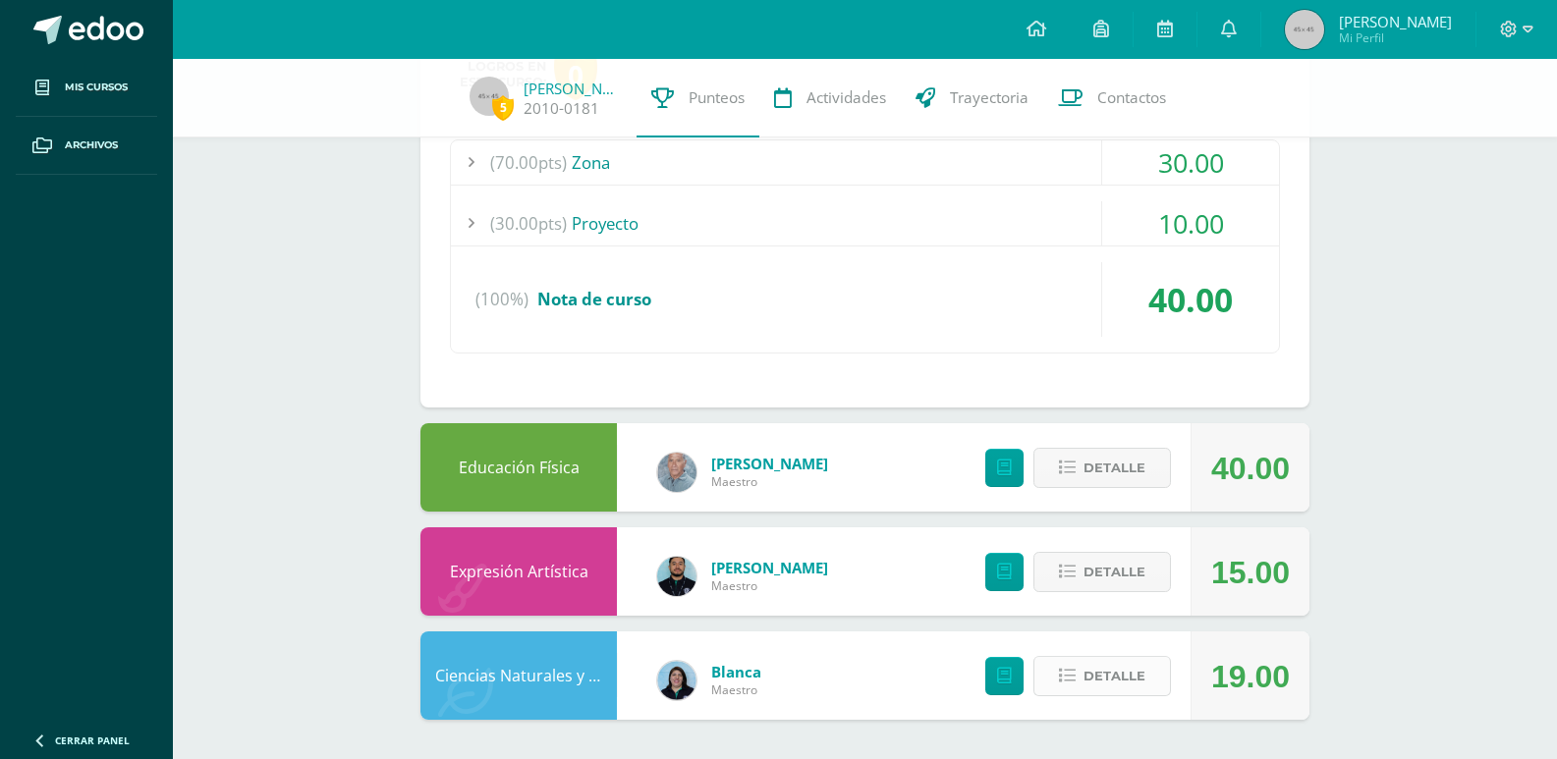
click at [1104, 678] on span "Detalle" at bounding box center [1115, 676] width 62 height 36
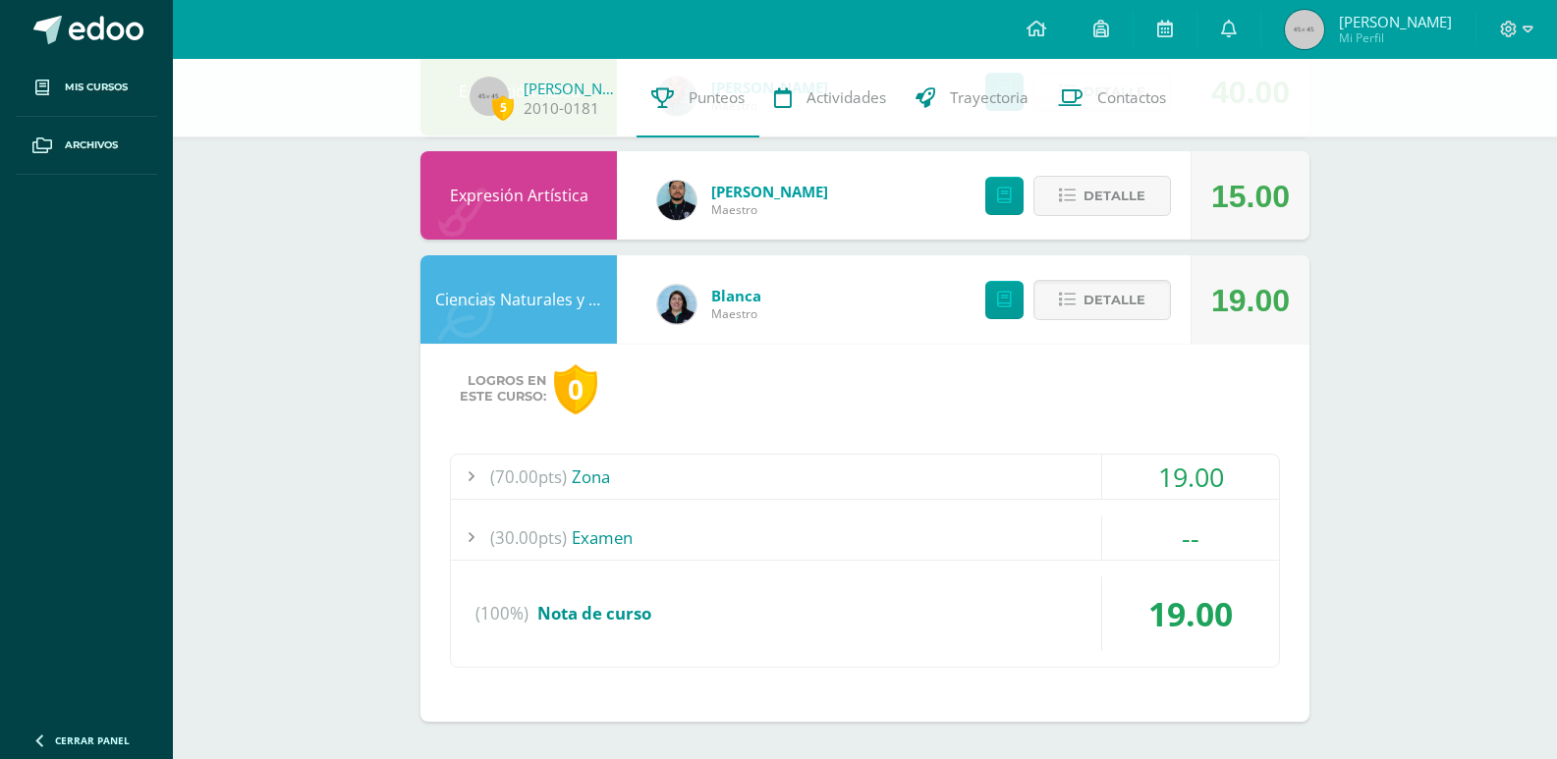
scroll to position [3447, 0]
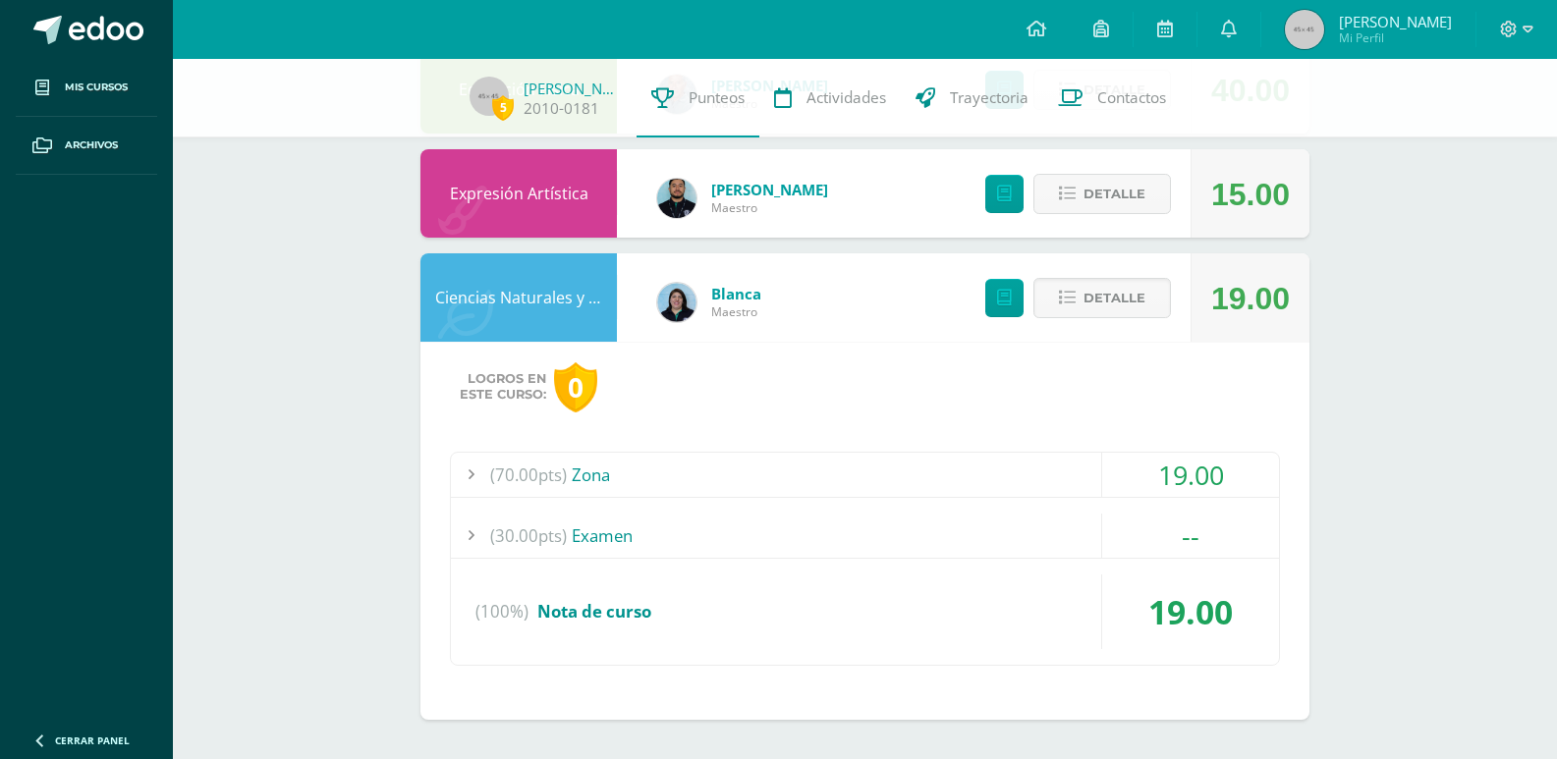
click at [968, 453] on div "(70.00pts) Zona" at bounding box center [865, 475] width 828 height 44
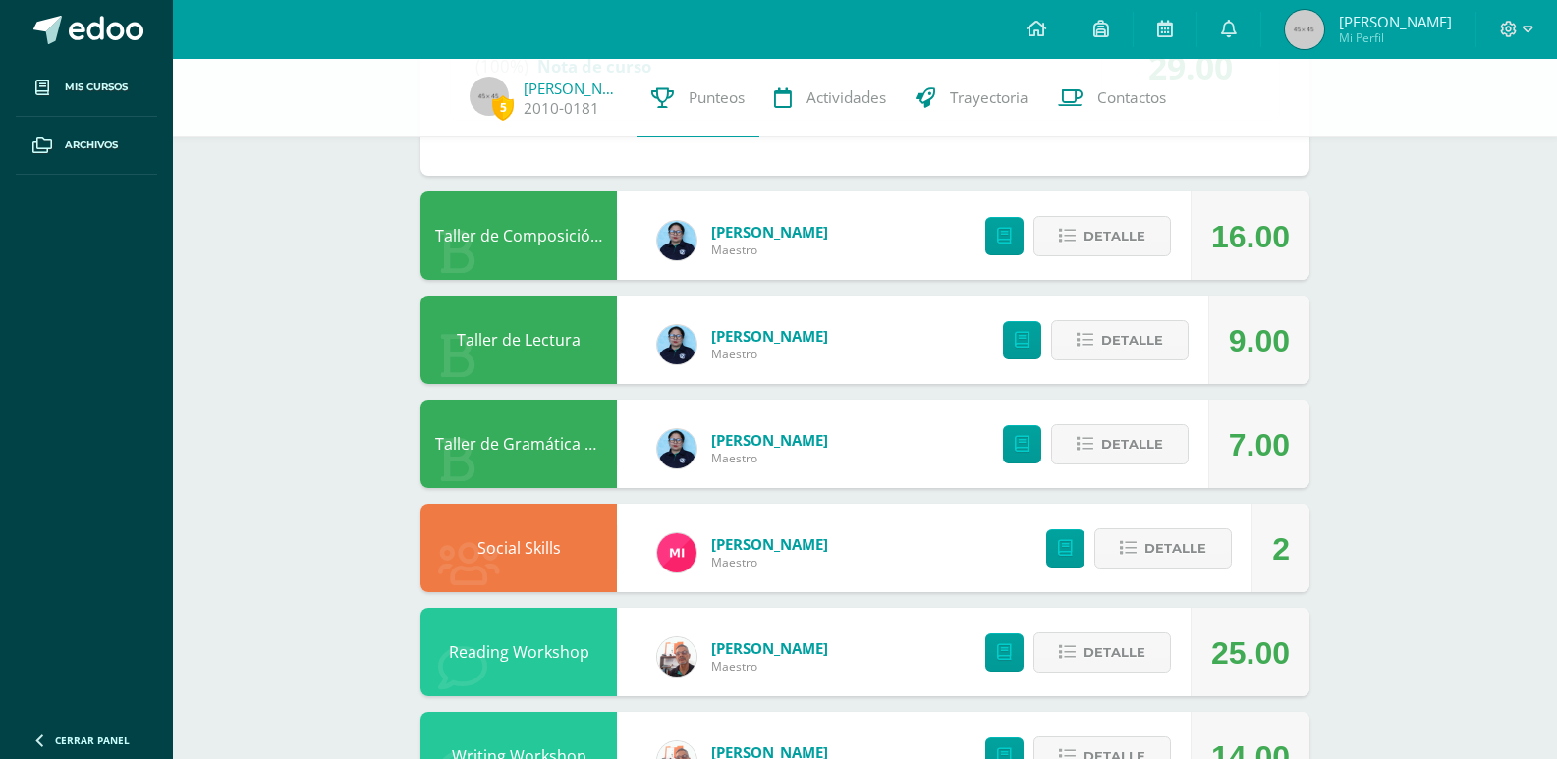
scroll to position [1388, 0]
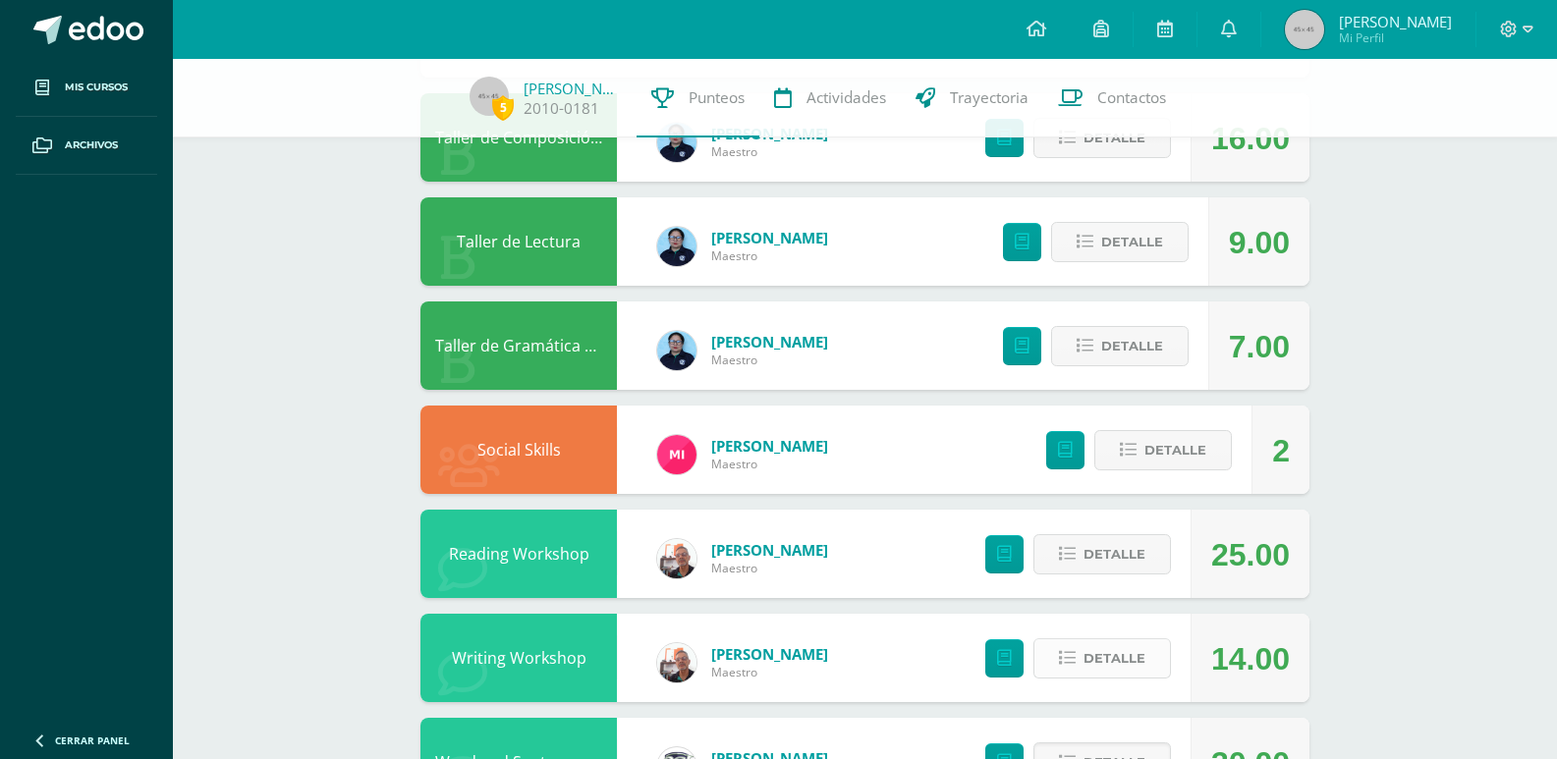
click at [1098, 641] on span "Detalle" at bounding box center [1115, 659] width 62 height 36
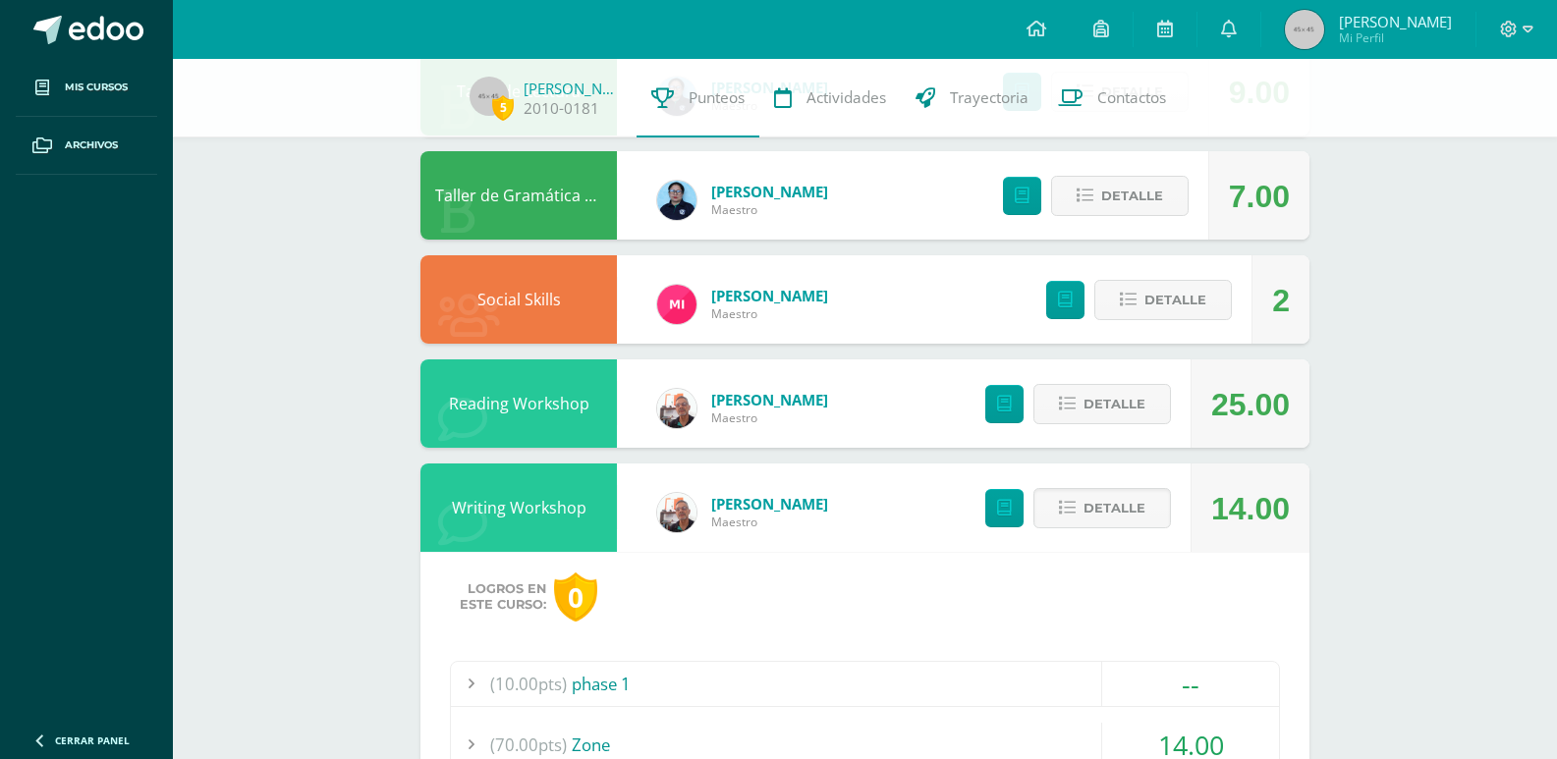
scroll to position [1585, 0]
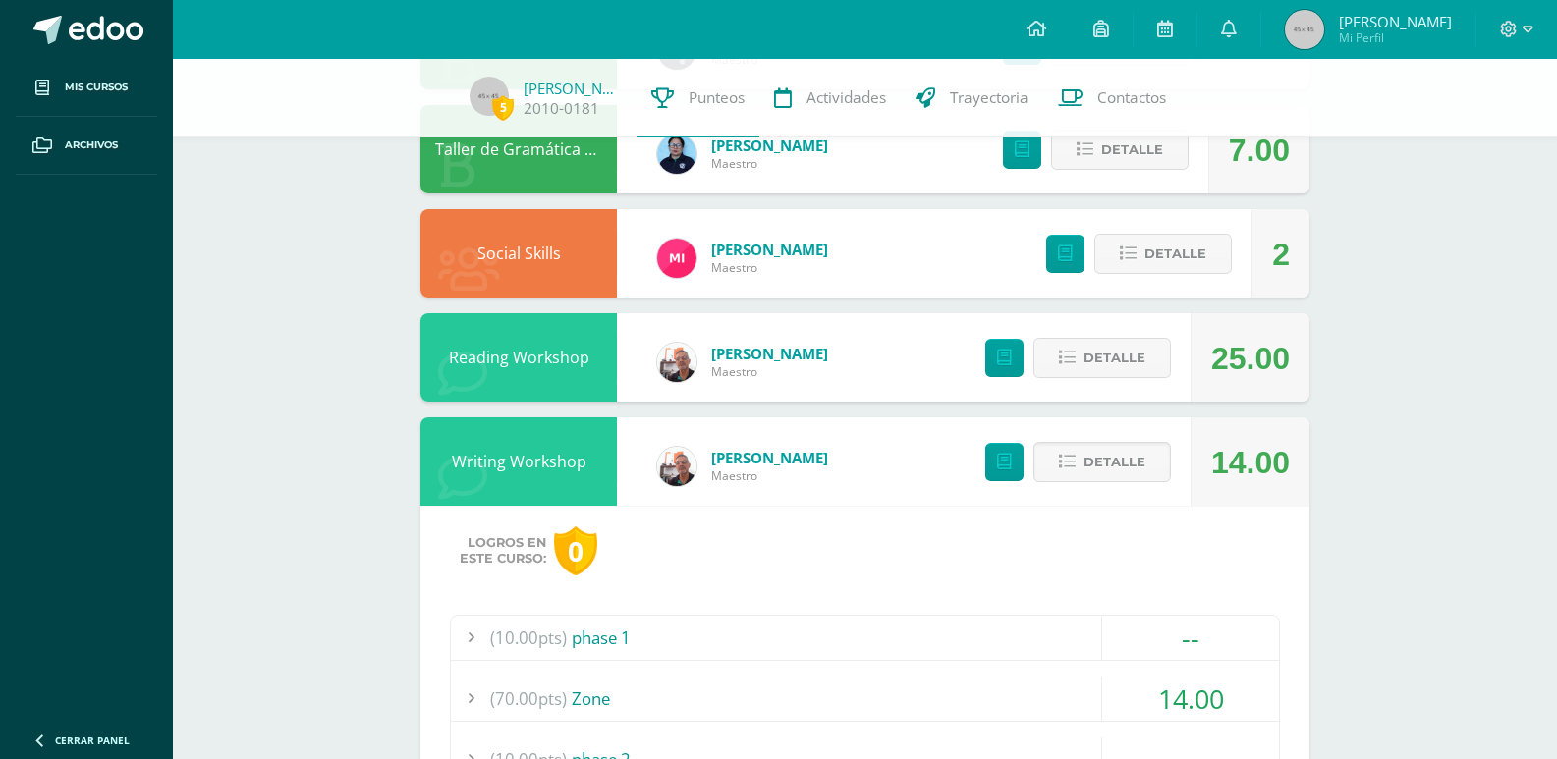
click at [1008, 647] on div "(10.00pts) phase 1" at bounding box center [865, 638] width 828 height 44
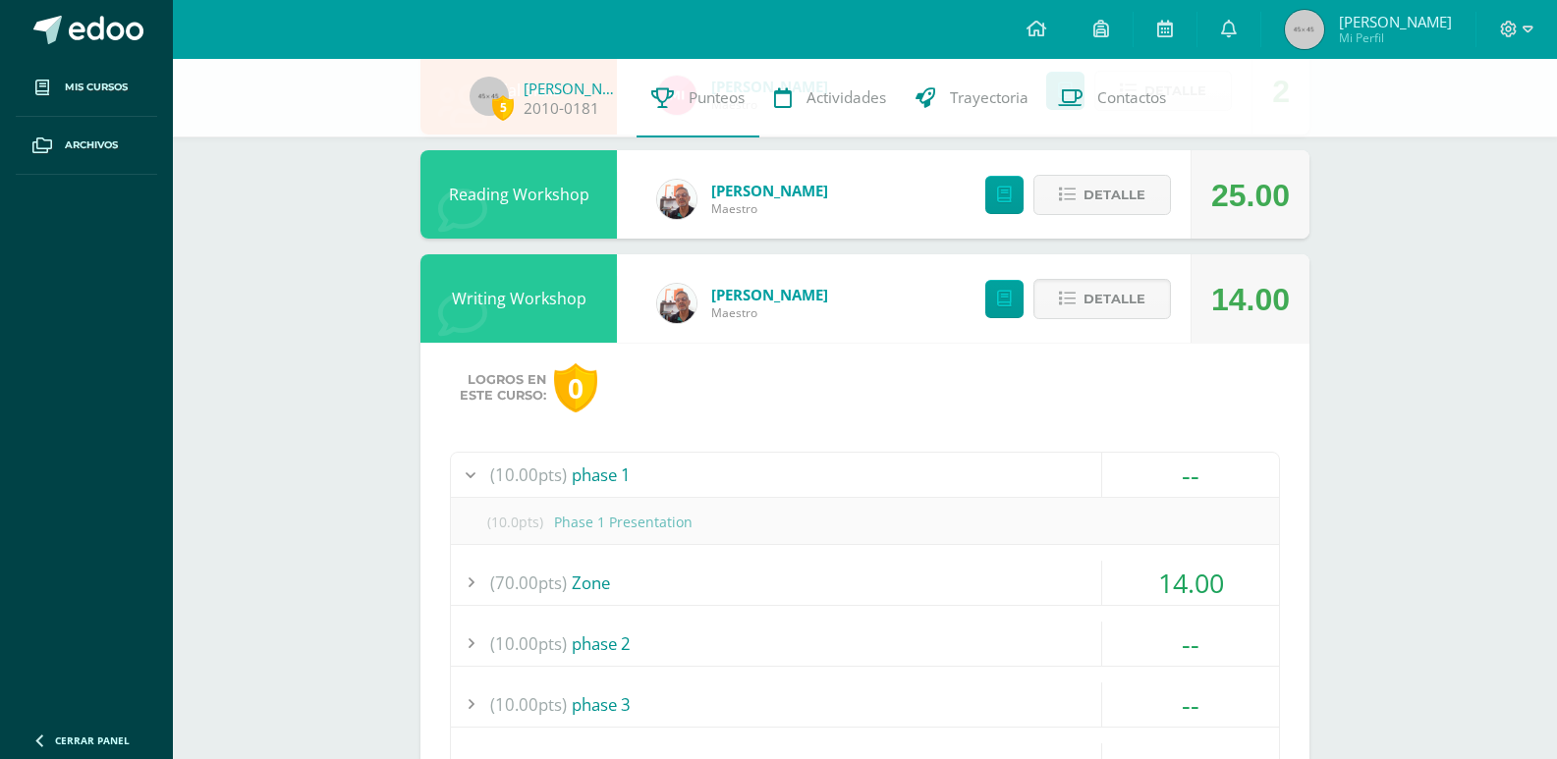
scroll to position [1781, 0]
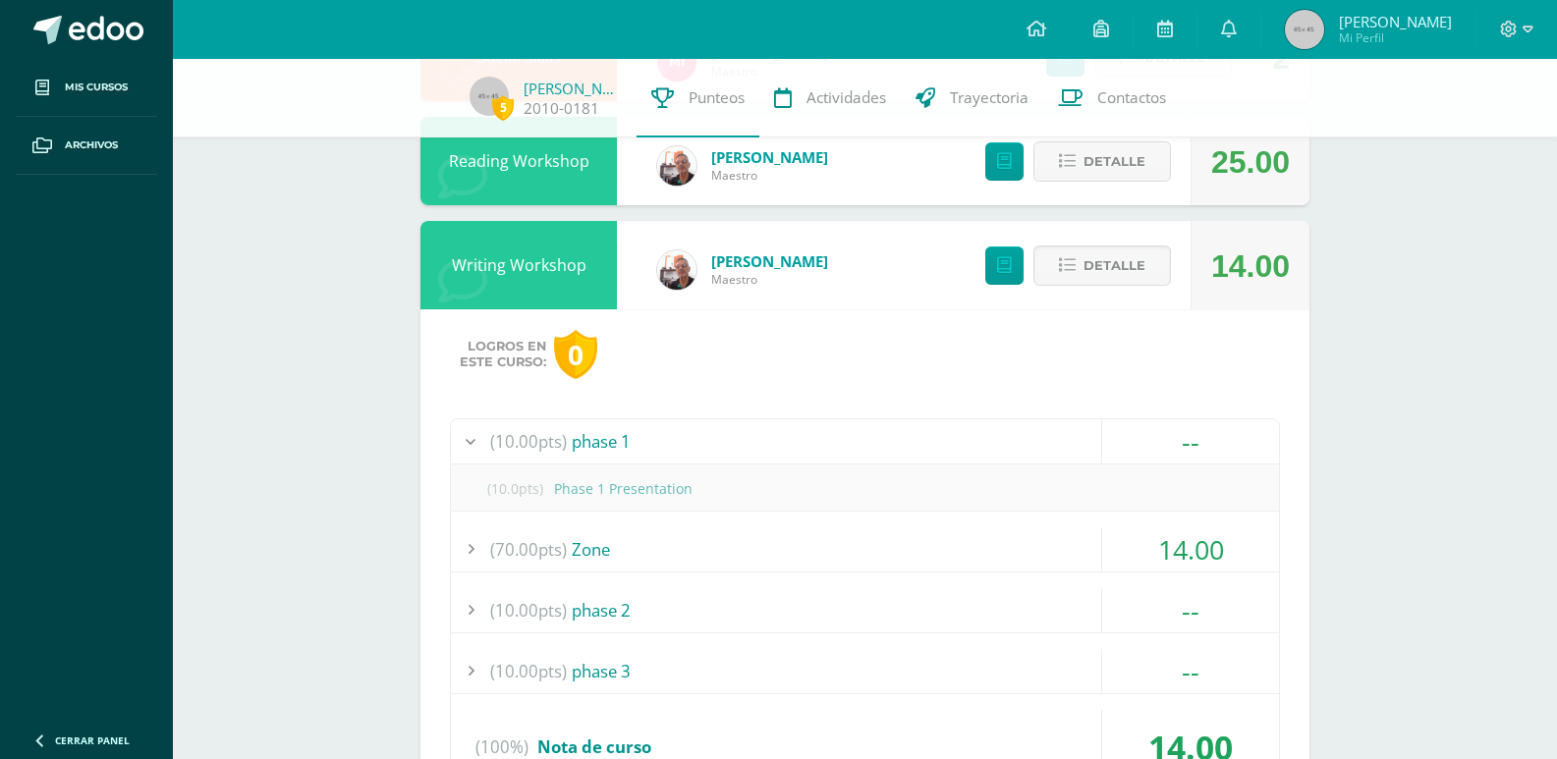
click at [1009, 528] on div "(70.00pts) Zone" at bounding box center [865, 550] width 828 height 44
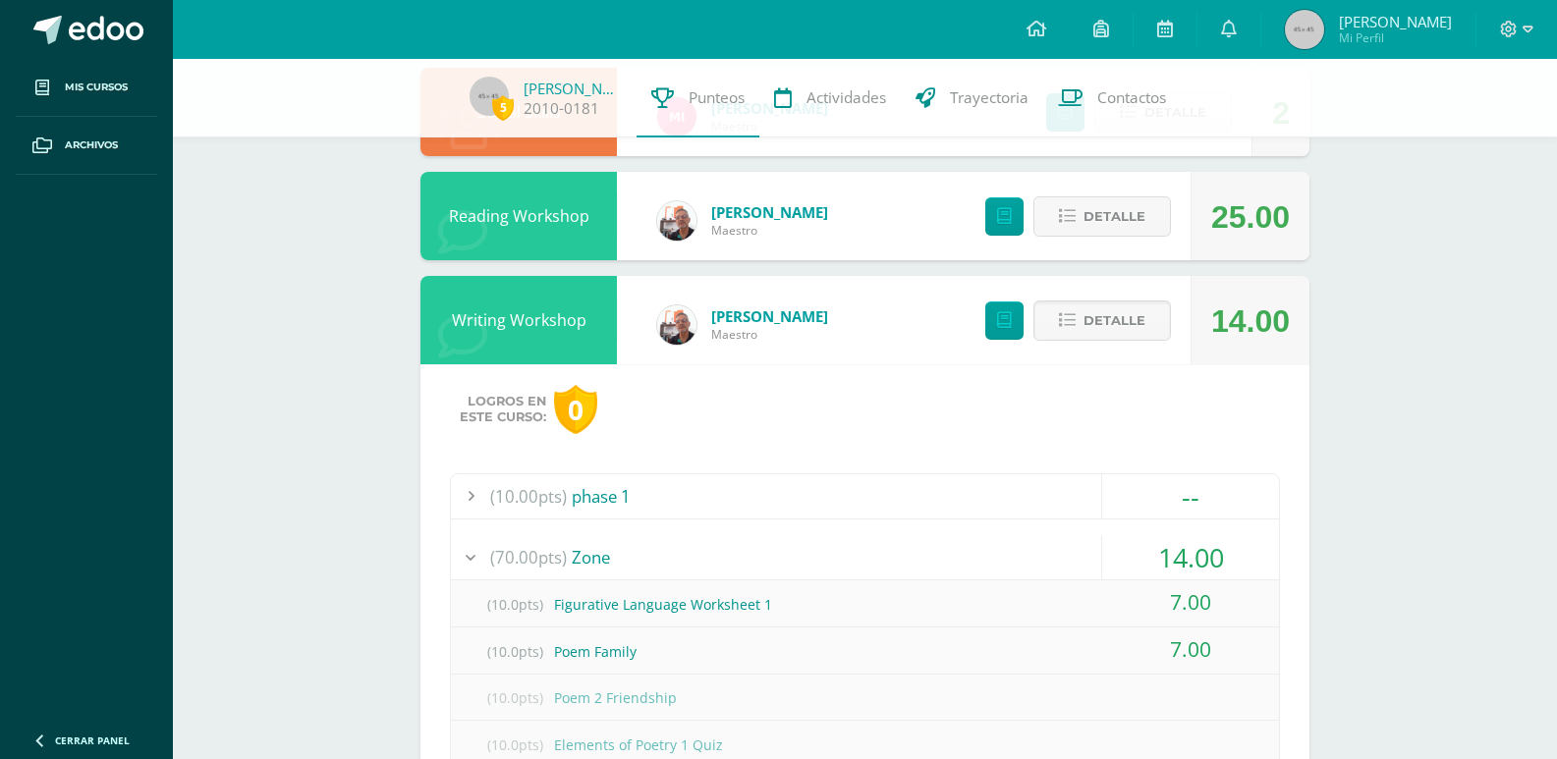
scroll to position [1683, 0]
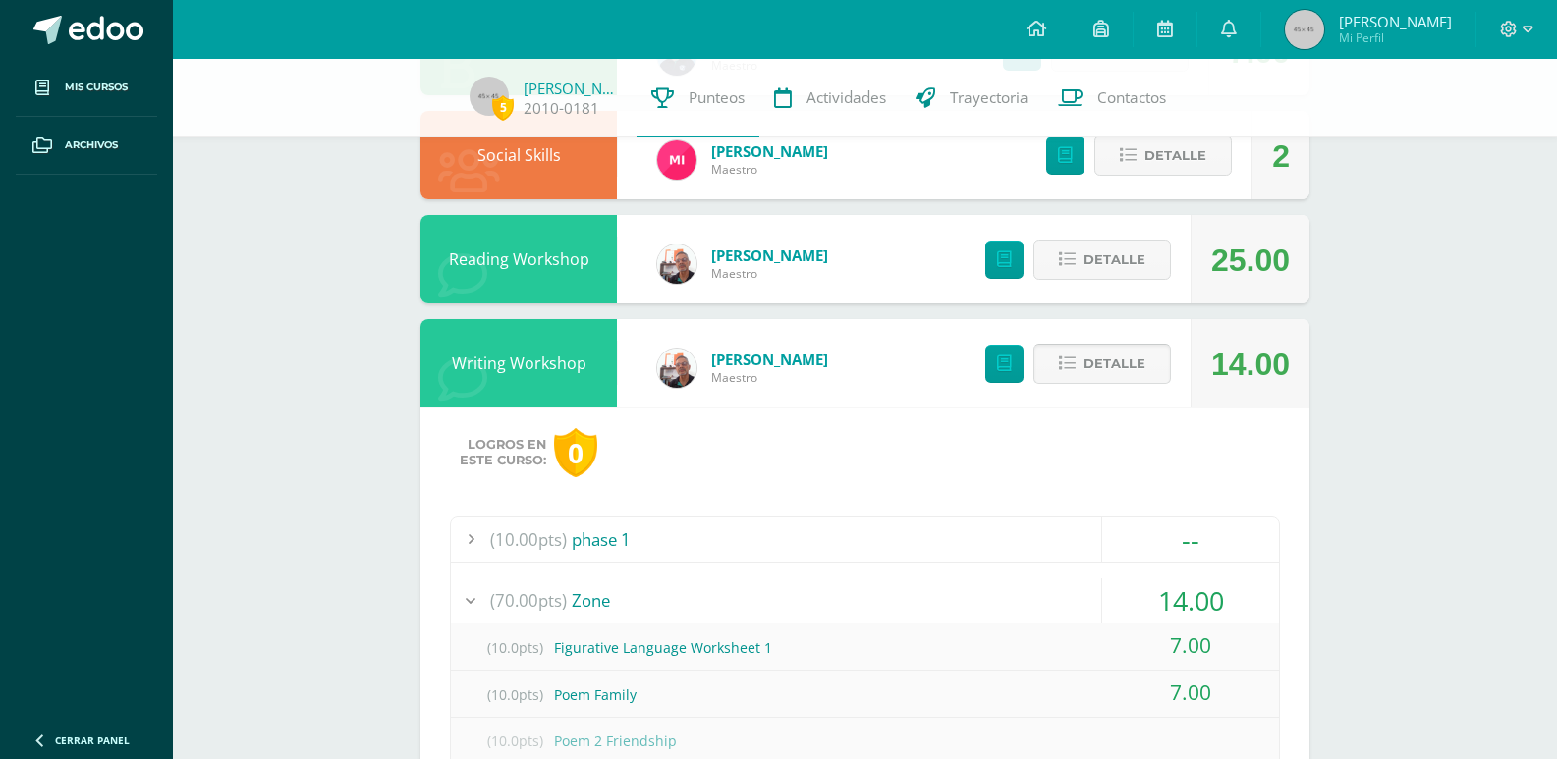
click at [1138, 348] on span "Detalle" at bounding box center [1115, 364] width 62 height 36
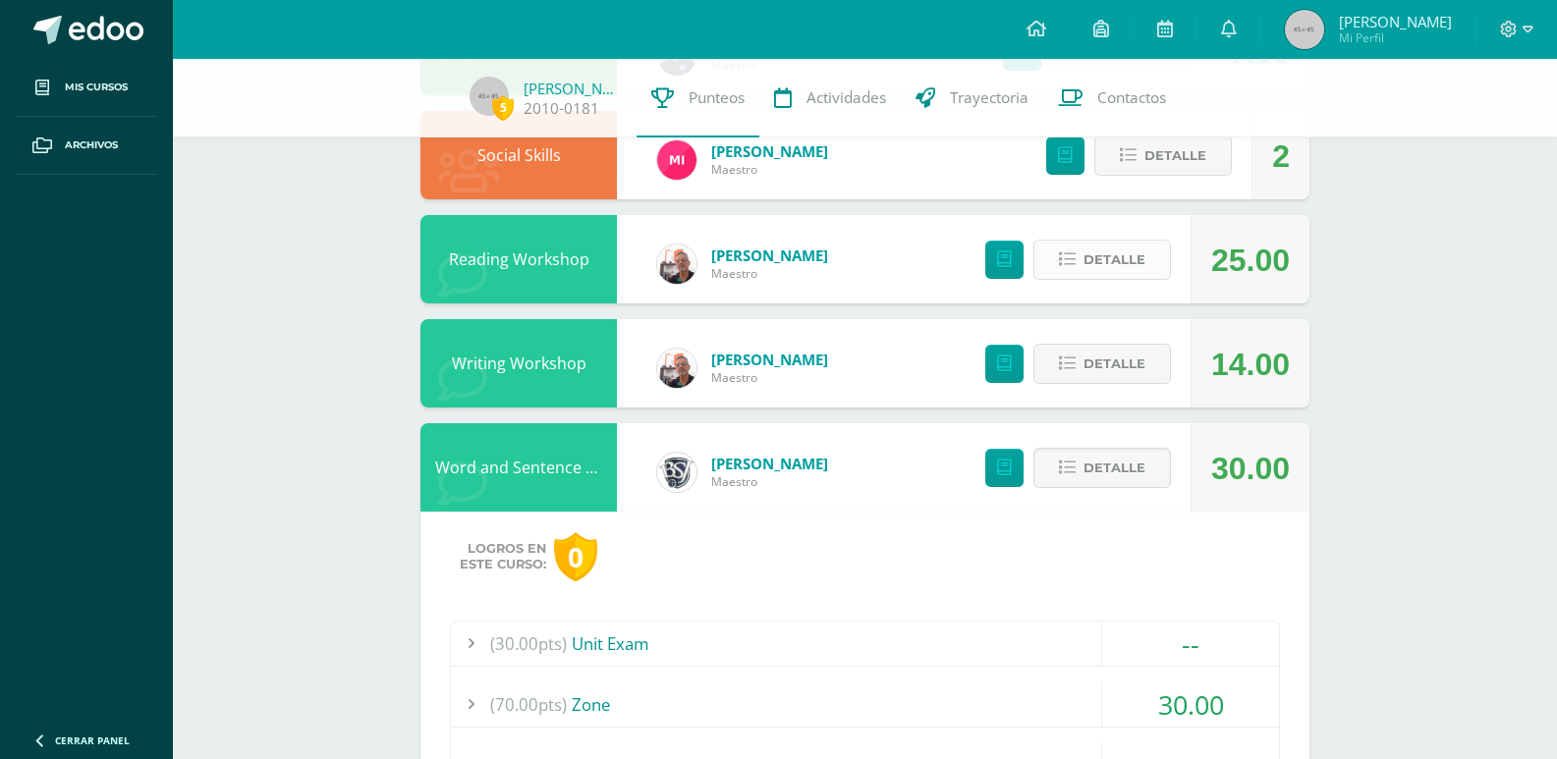
click at [1125, 257] on span "Detalle" at bounding box center [1115, 260] width 62 height 36
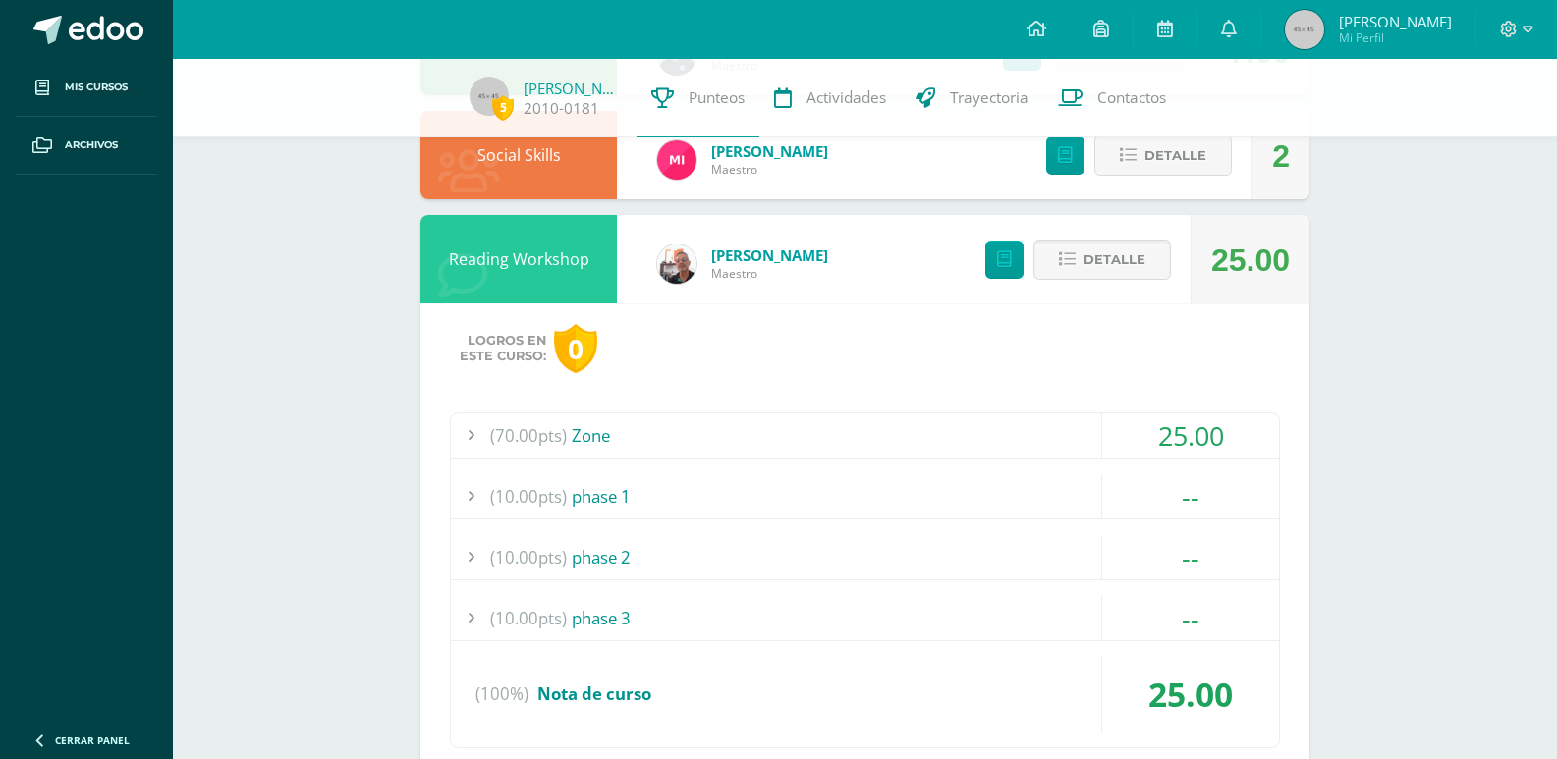
click at [726, 437] on div "(70.00pts) Zone" at bounding box center [865, 436] width 828 height 44
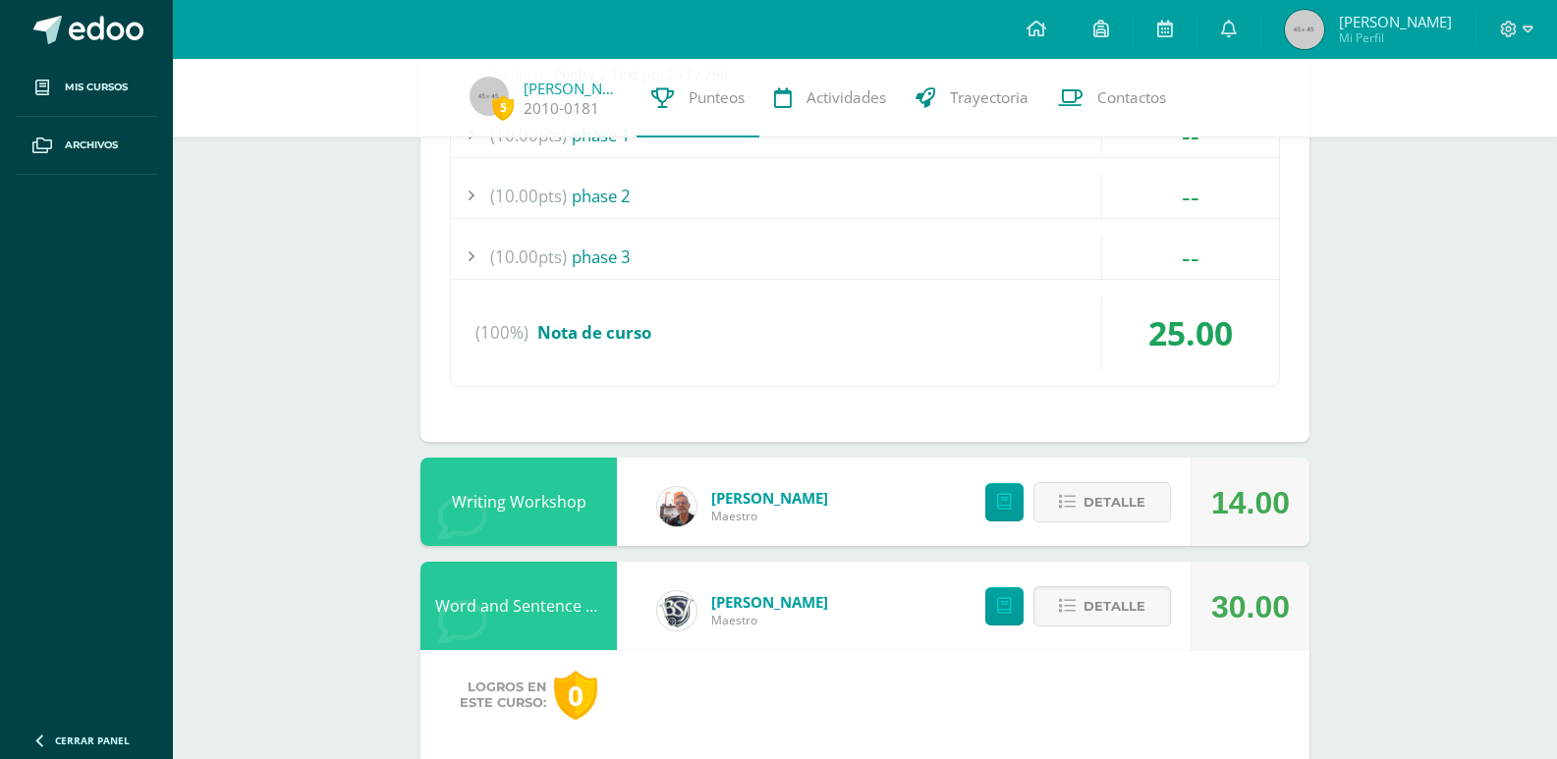
scroll to position [2272, 0]
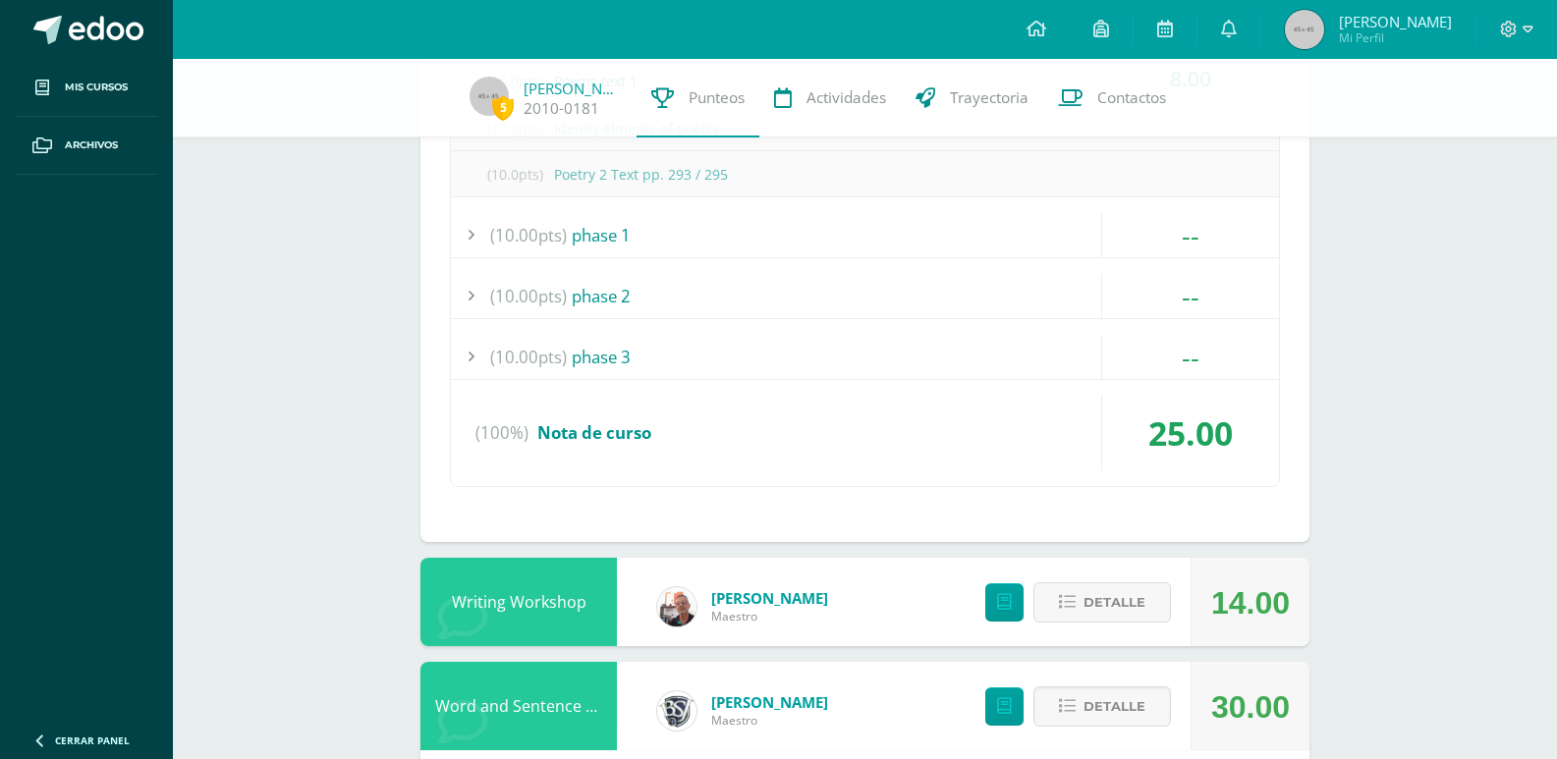
click at [630, 225] on div "(10.00pts) phase 1" at bounding box center [865, 235] width 828 height 44
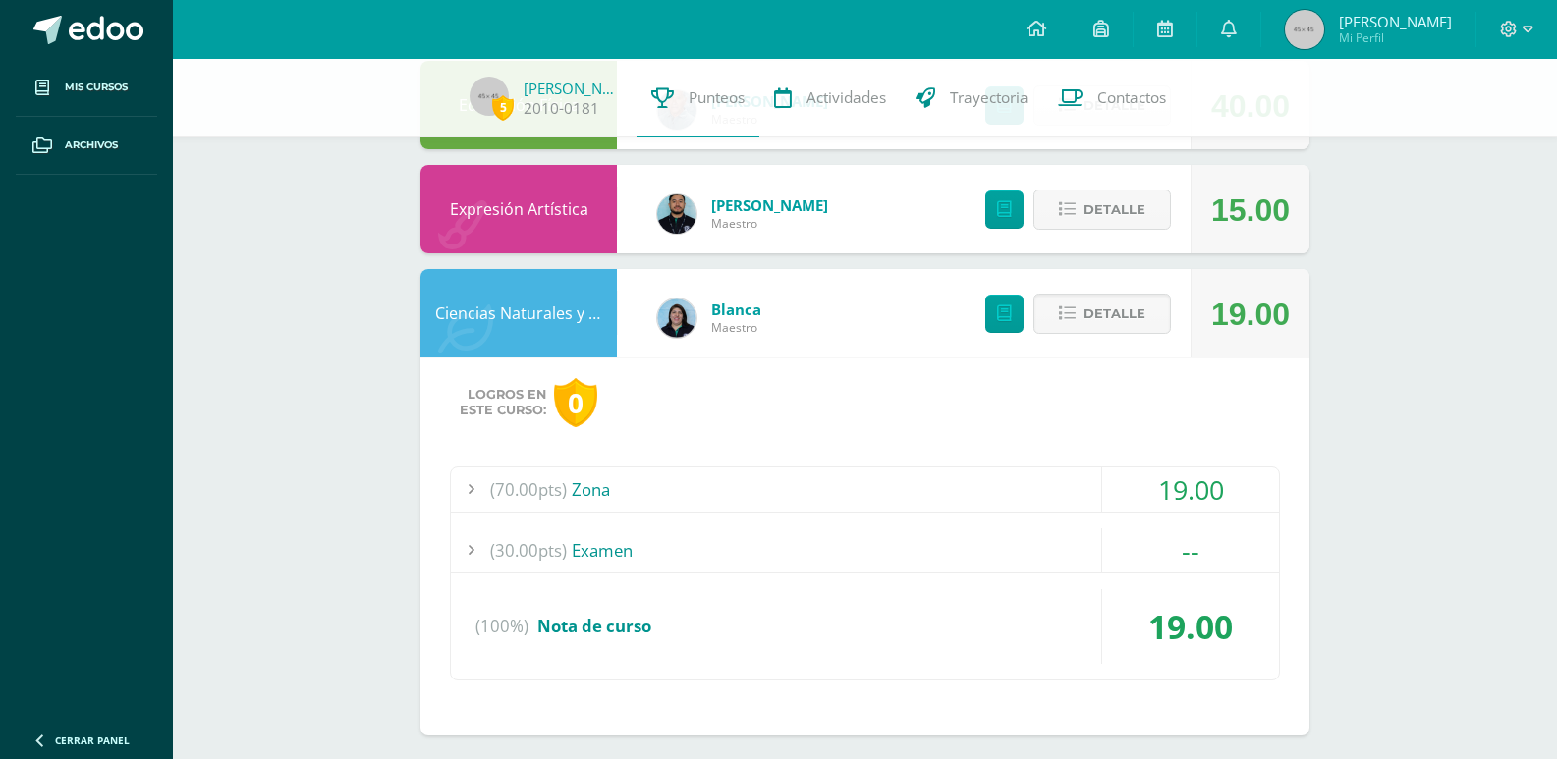
scroll to position [3572, 0]
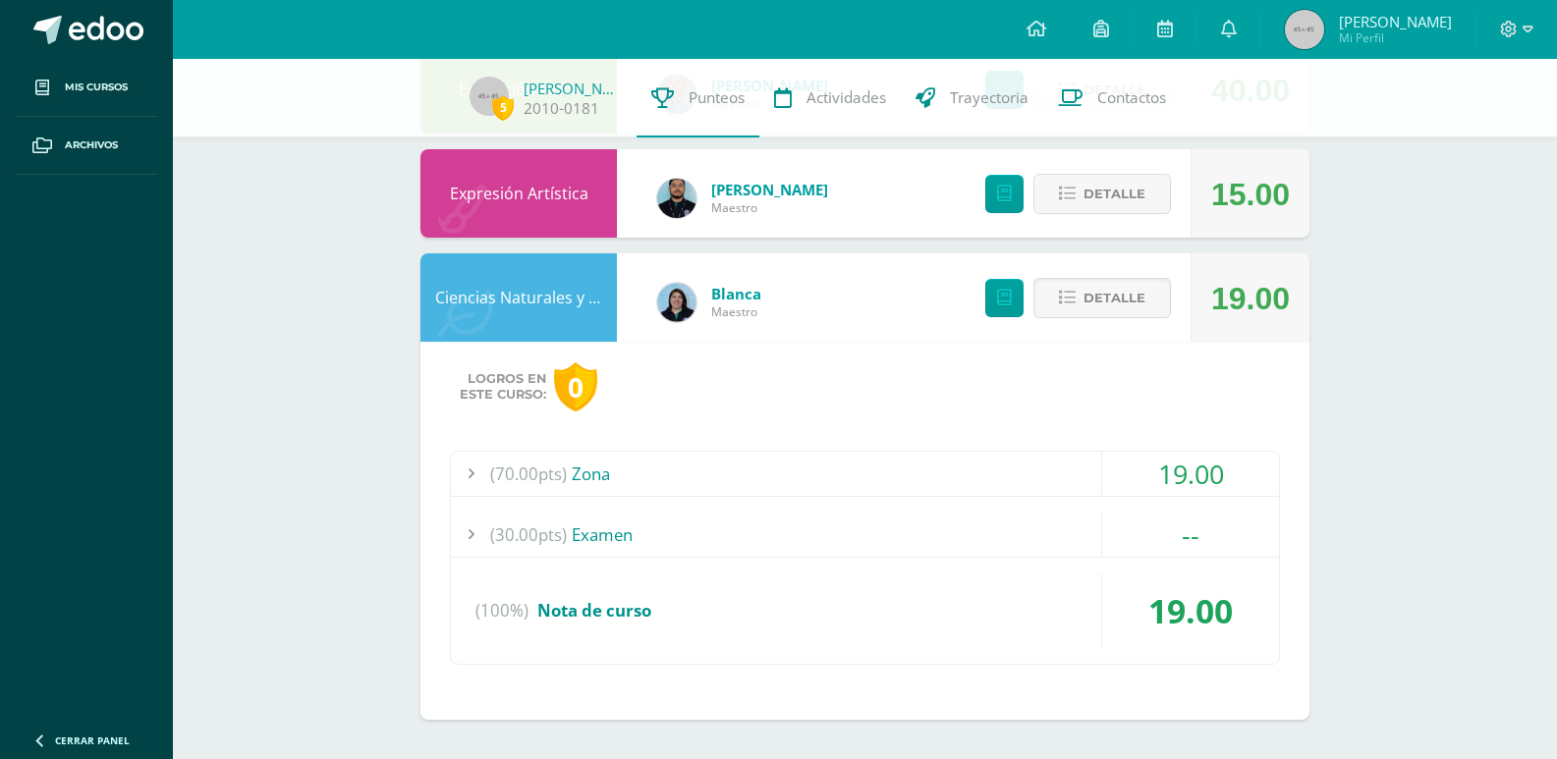
click at [1453, 22] on span "Ismenia Annellisse Mi Perfil" at bounding box center [1368, 29] width 175 height 39
click at [1513, 29] on icon at bounding box center [1509, 30] width 18 height 18
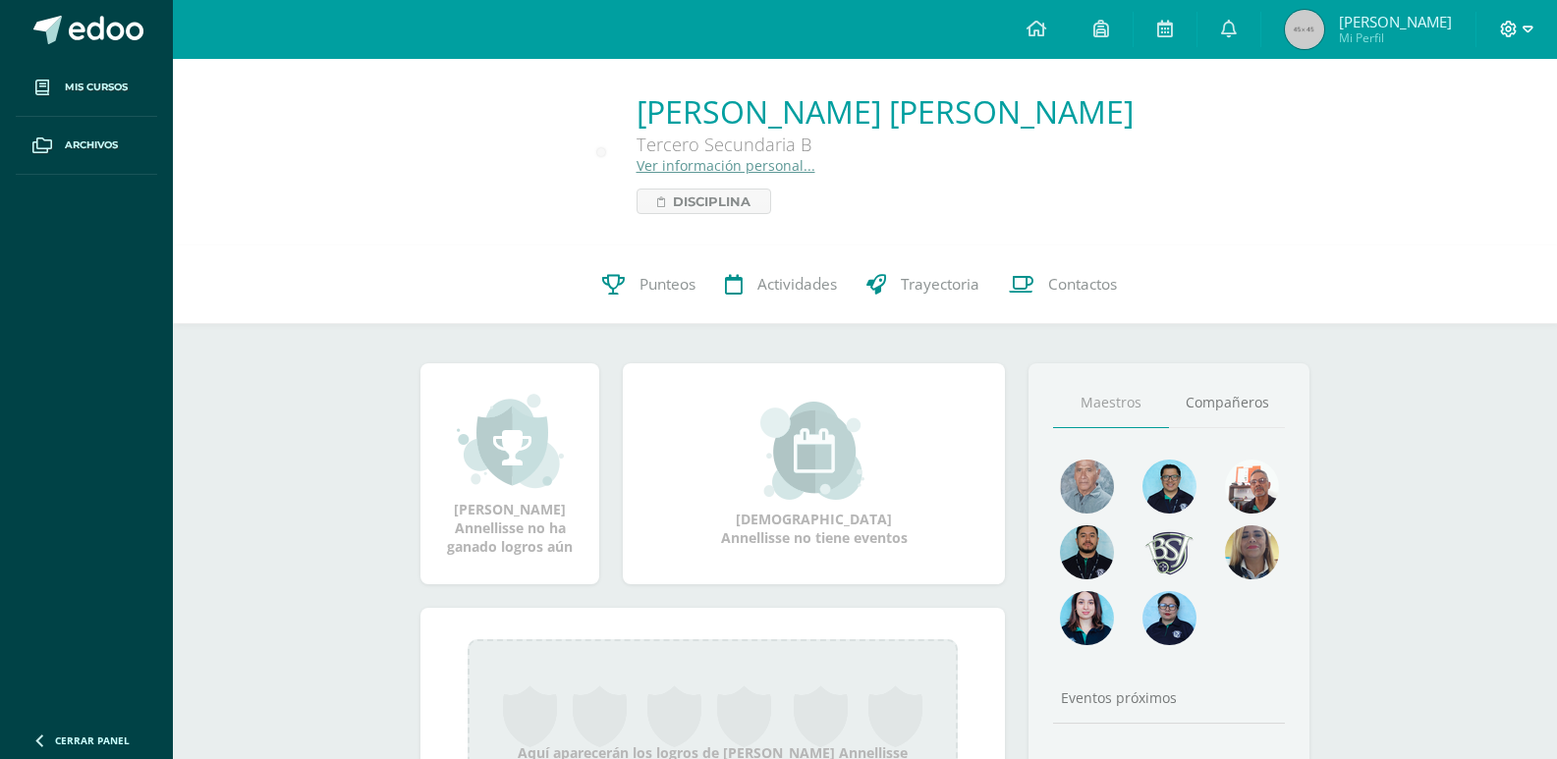
click at [1519, 28] on span at bounding box center [1516, 30] width 33 height 22
click at [1448, 131] on span "Logout" at bounding box center [1446, 134] width 44 height 19
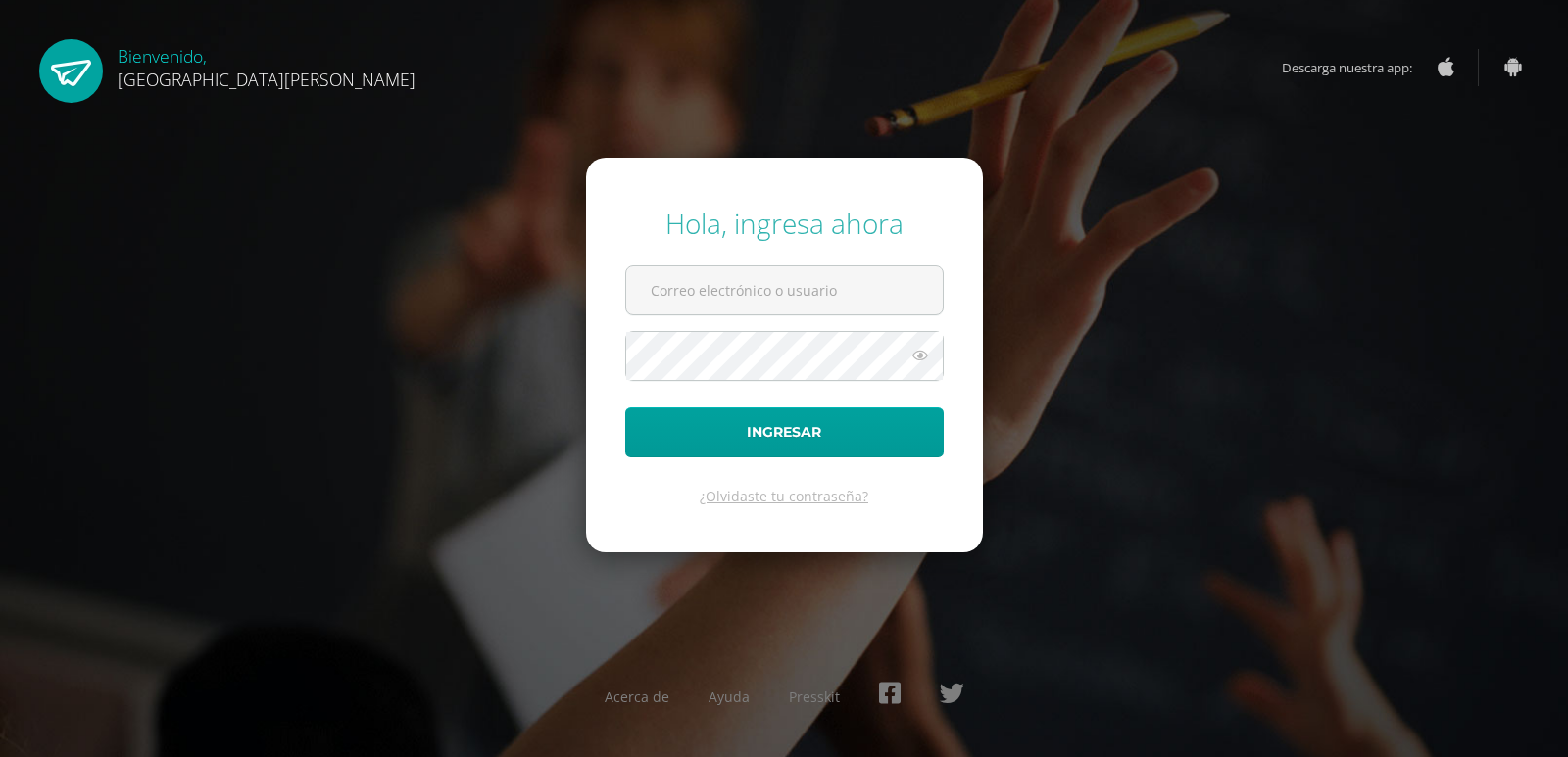
type input "g1601@bilinguesanjuan.edu.gt"
click at [923, 363] on icon at bounding box center [921, 356] width 26 height 24
click at [923, 363] on icon at bounding box center [920, 356] width 28 height 24
click at [918, 363] on icon at bounding box center [921, 356] width 26 height 24
drag, startPoint x: 892, startPoint y: 290, endPoint x: 437, endPoint y: 306, distance: 455.3
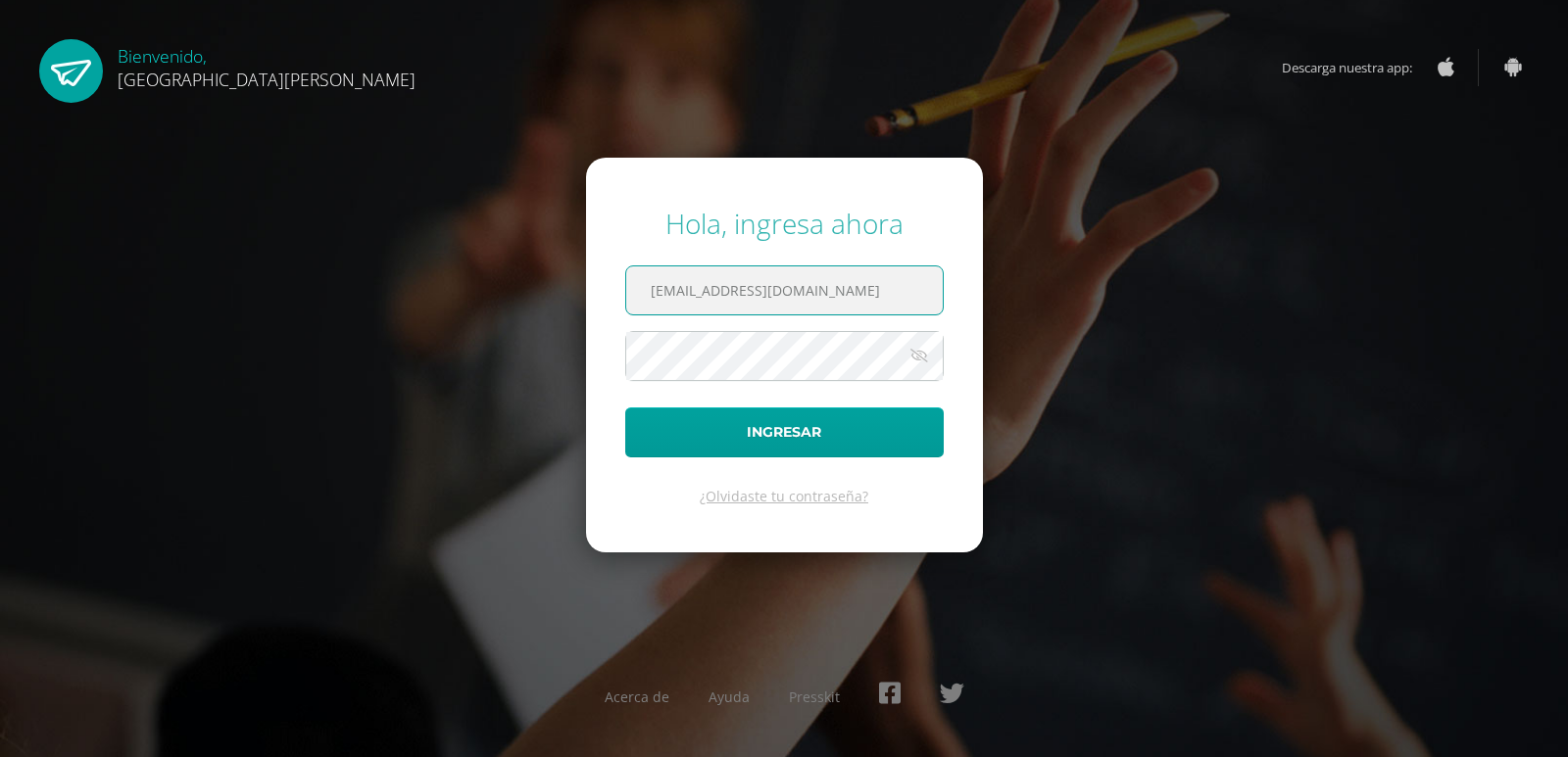
click at [437, 306] on div "Hola, ingresa ahora g1601@bilinguesanjuan.edu.gt Ingresar ¿Olvidaste tu contras…" at bounding box center [783, 378] width 1264 height 378
type input "e1401@bilinguesanjuan.edu.gt"
click at [751, 440] on button "Ingresar" at bounding box center [784, 433] width 318 height 50
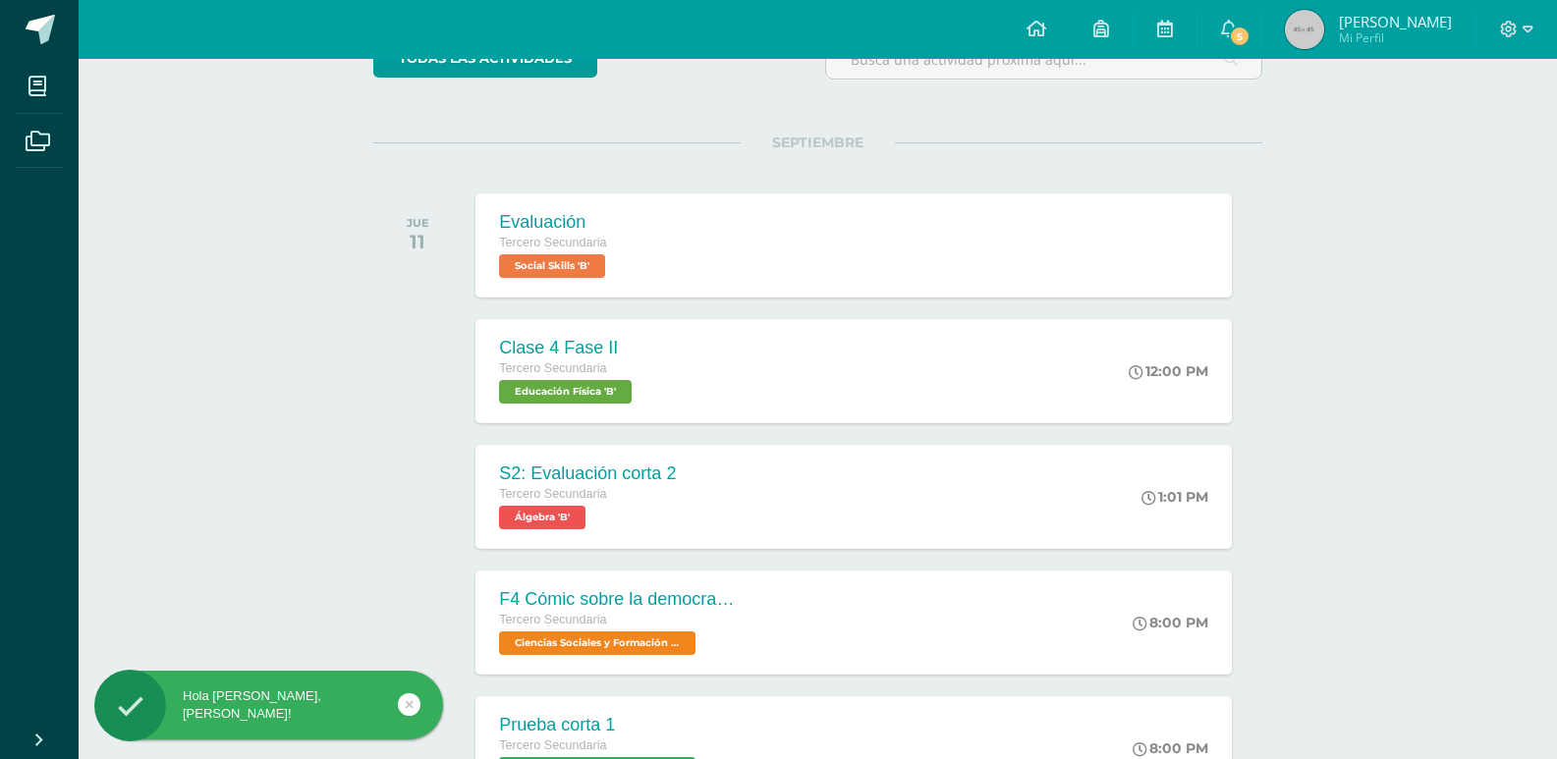
scroll to position [196, 0]
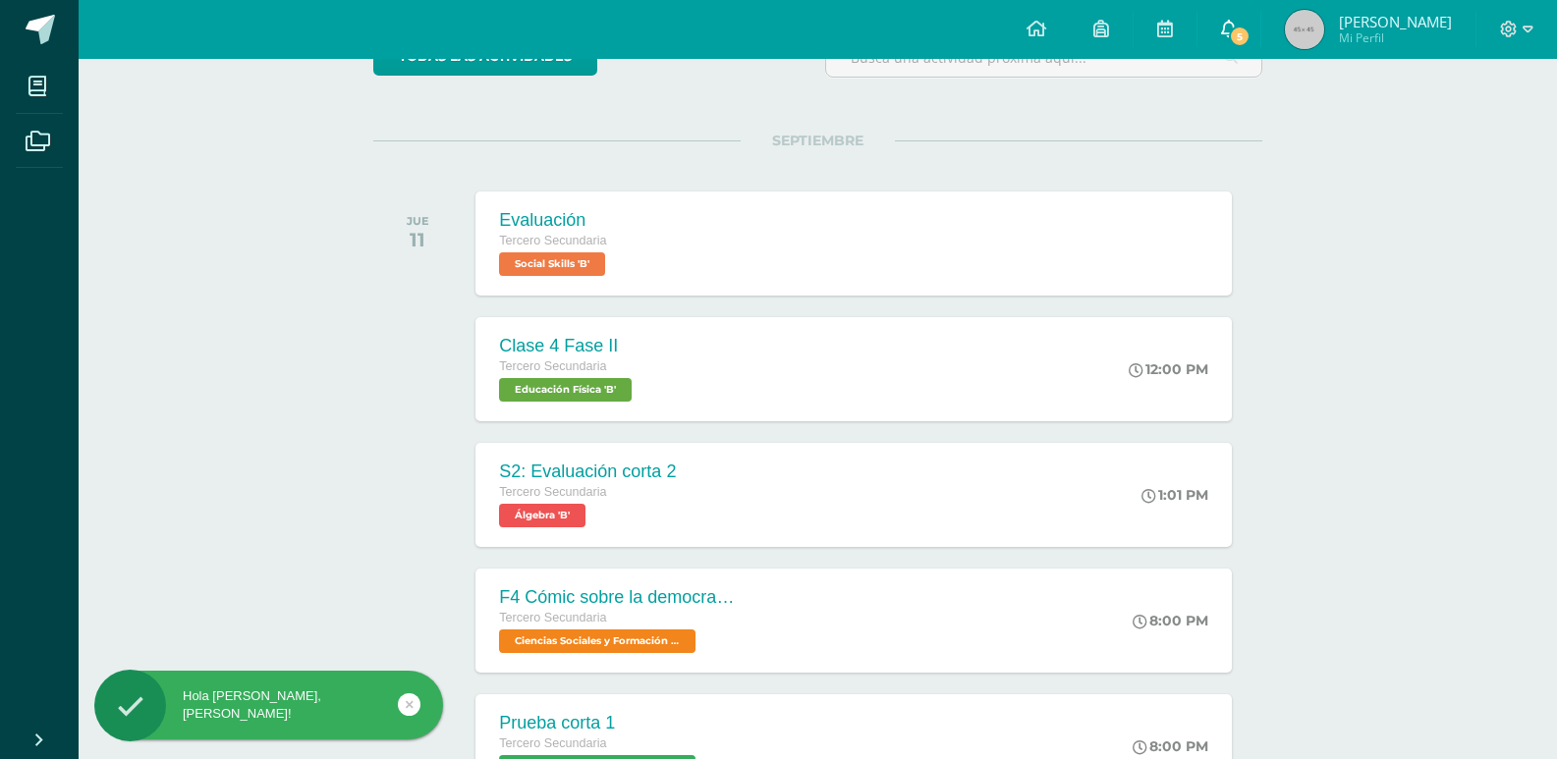
click at [1221, 23] on link "5" at bounding box center [1229, 29] width 63 height 59
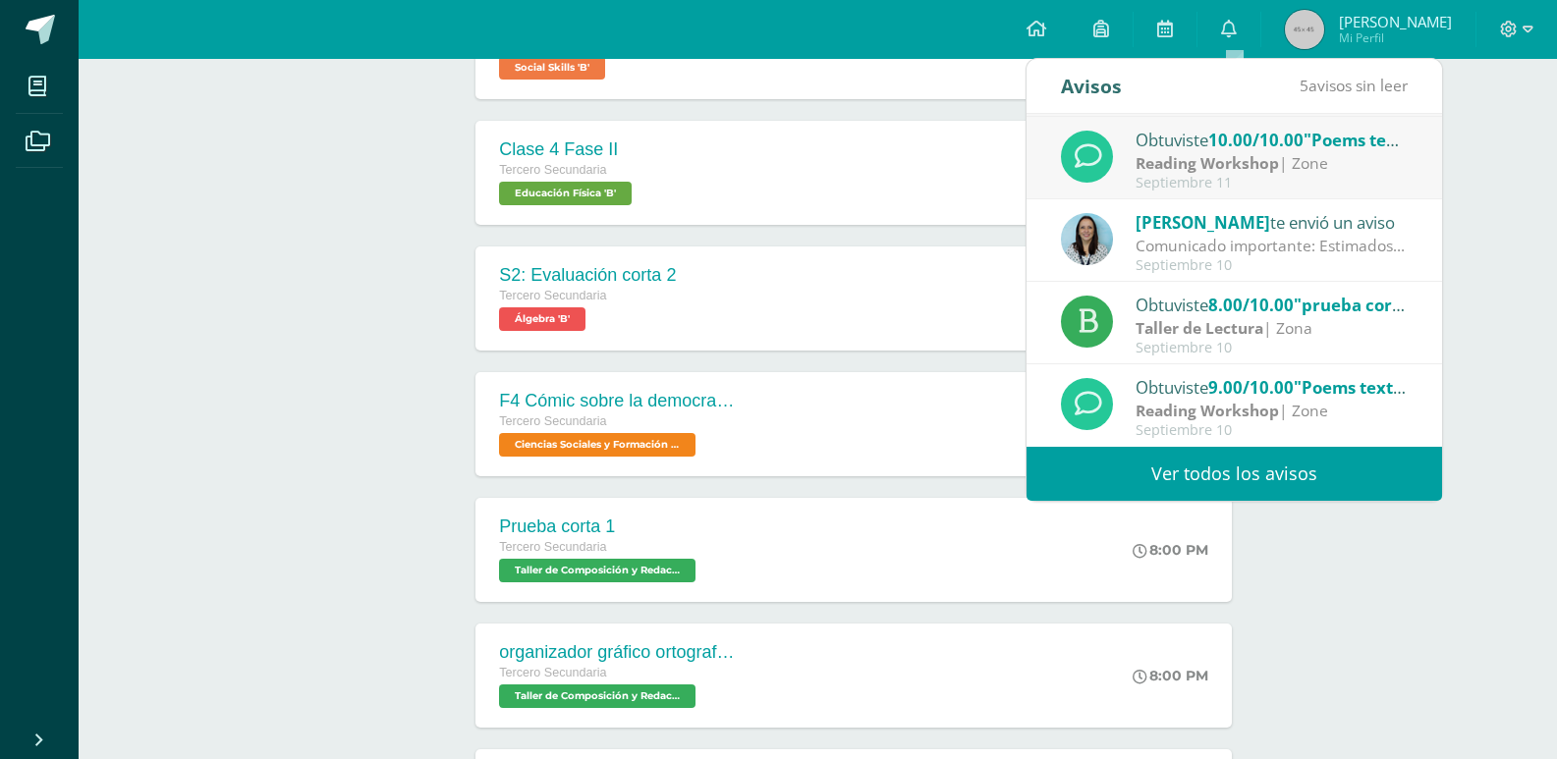
scroll to position [491, 0]
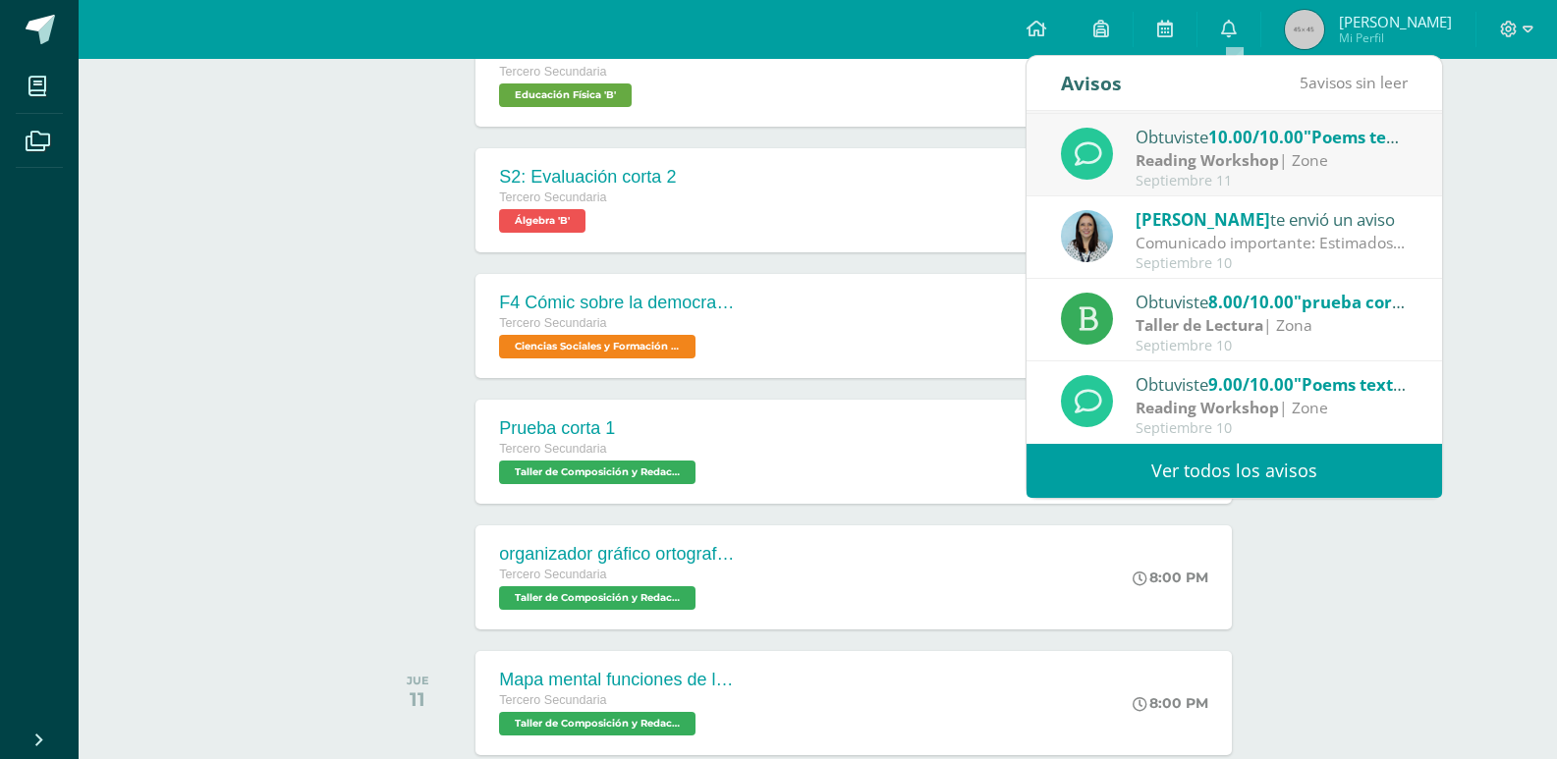
click at [1375, 21] on span "[PERSON_NAME]" at bounding box center [1395, 22] width 113 height 20
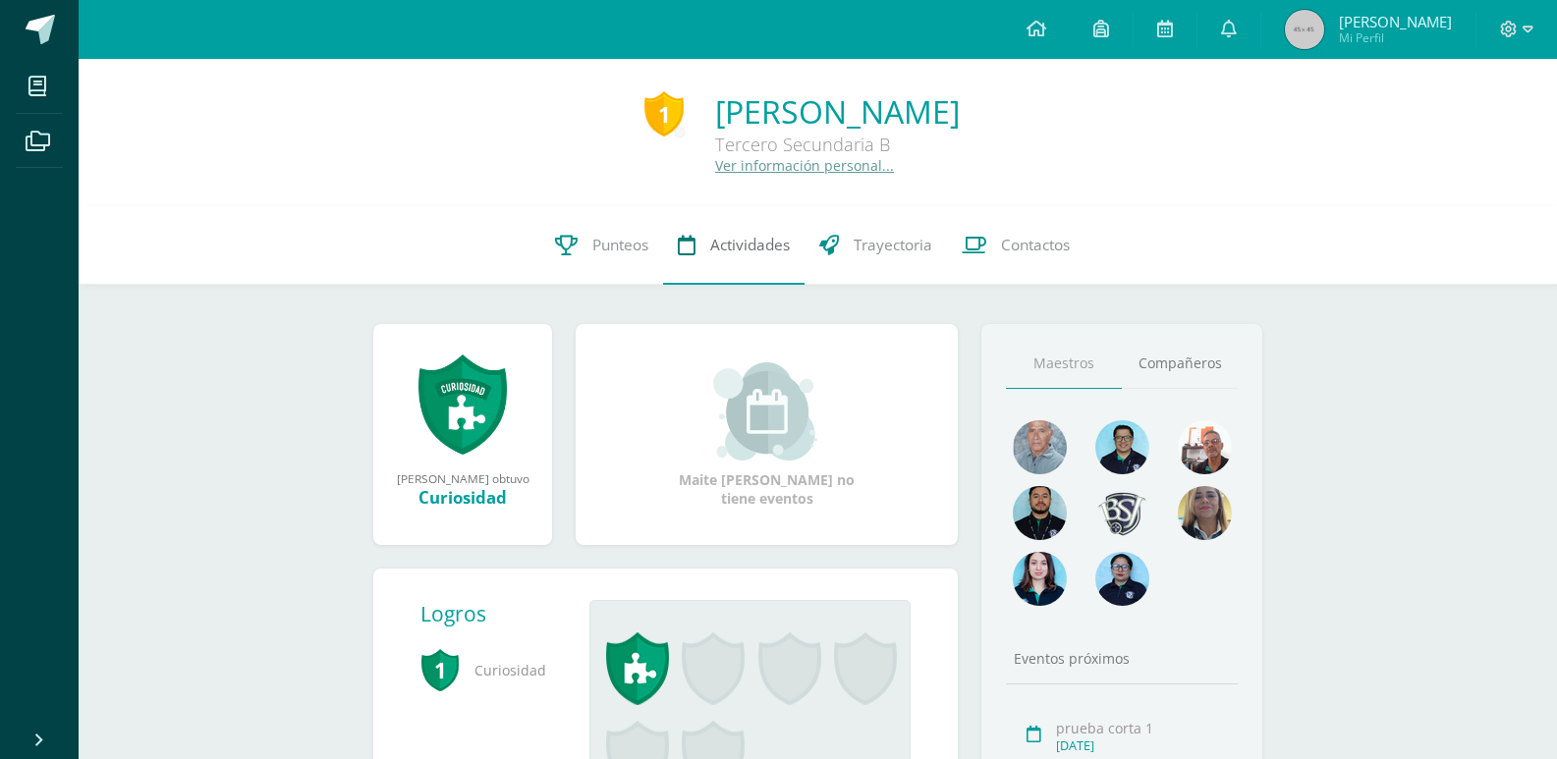
click at [693, 259] on link "Actividades" at bounding box center [733, 245] width 141 height 79
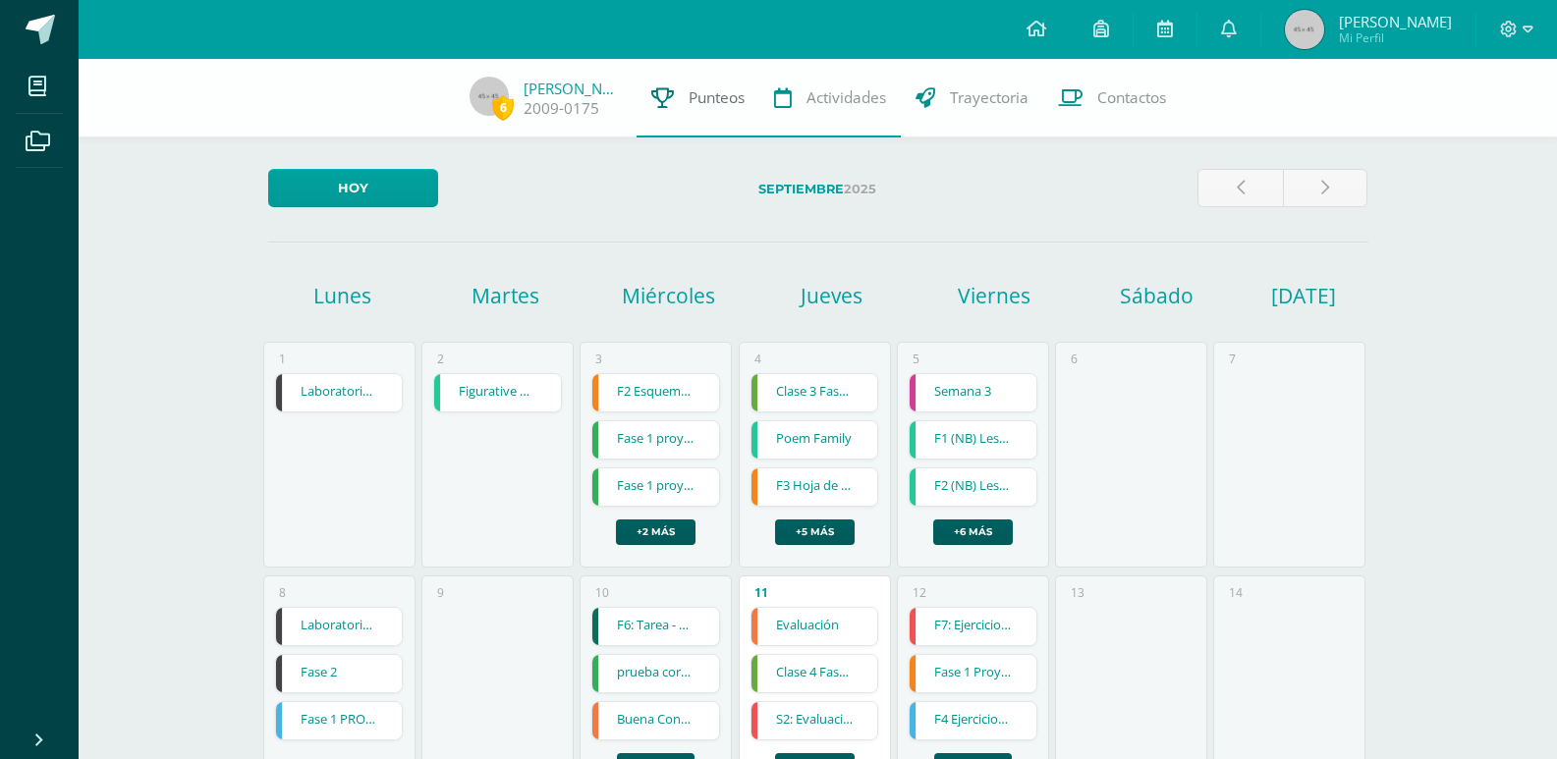
click at [703, 93] on span "Punteos" at bounding box center [717, 97] width 56 height 21
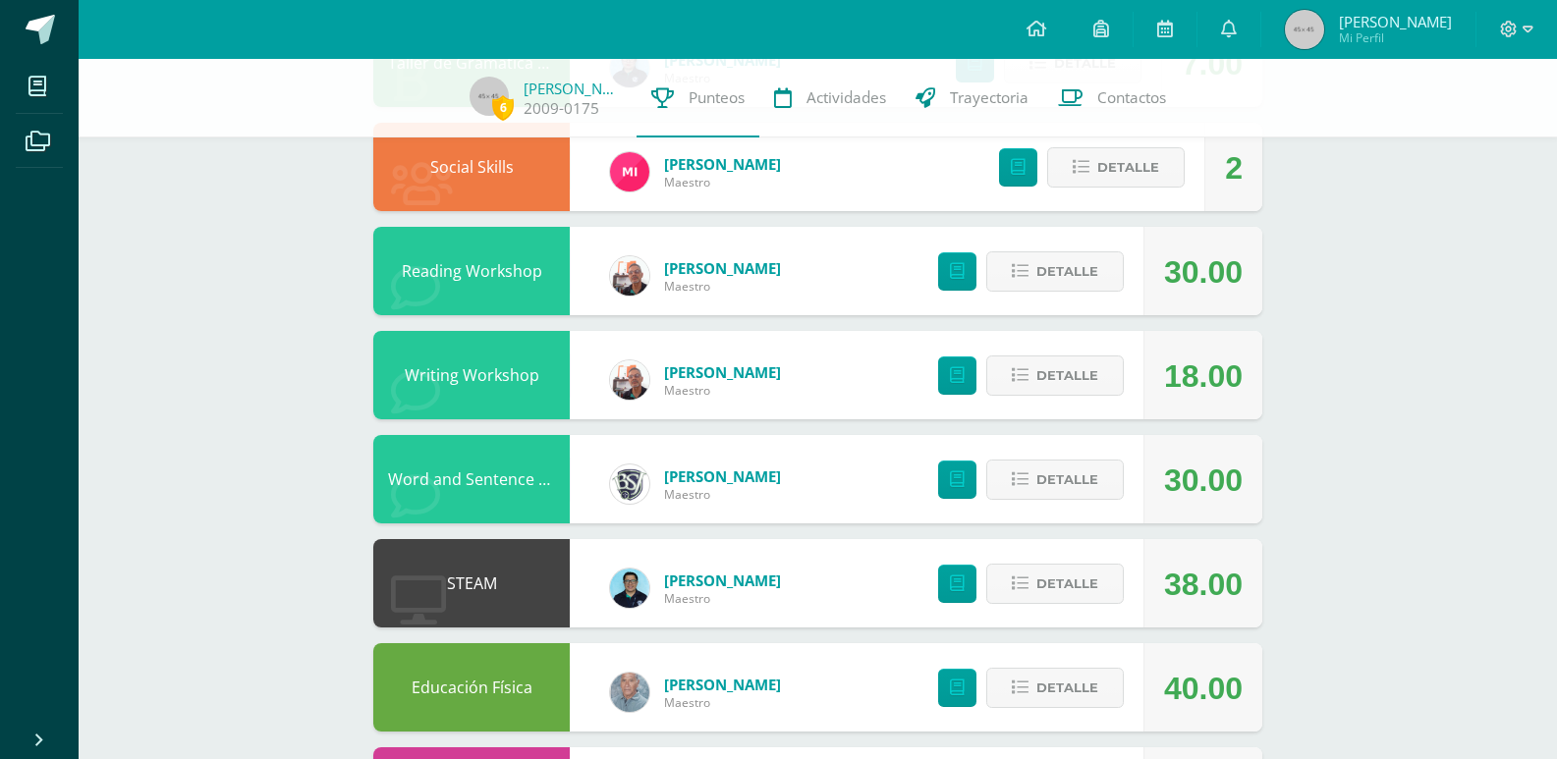
scroll to position [982, 0]
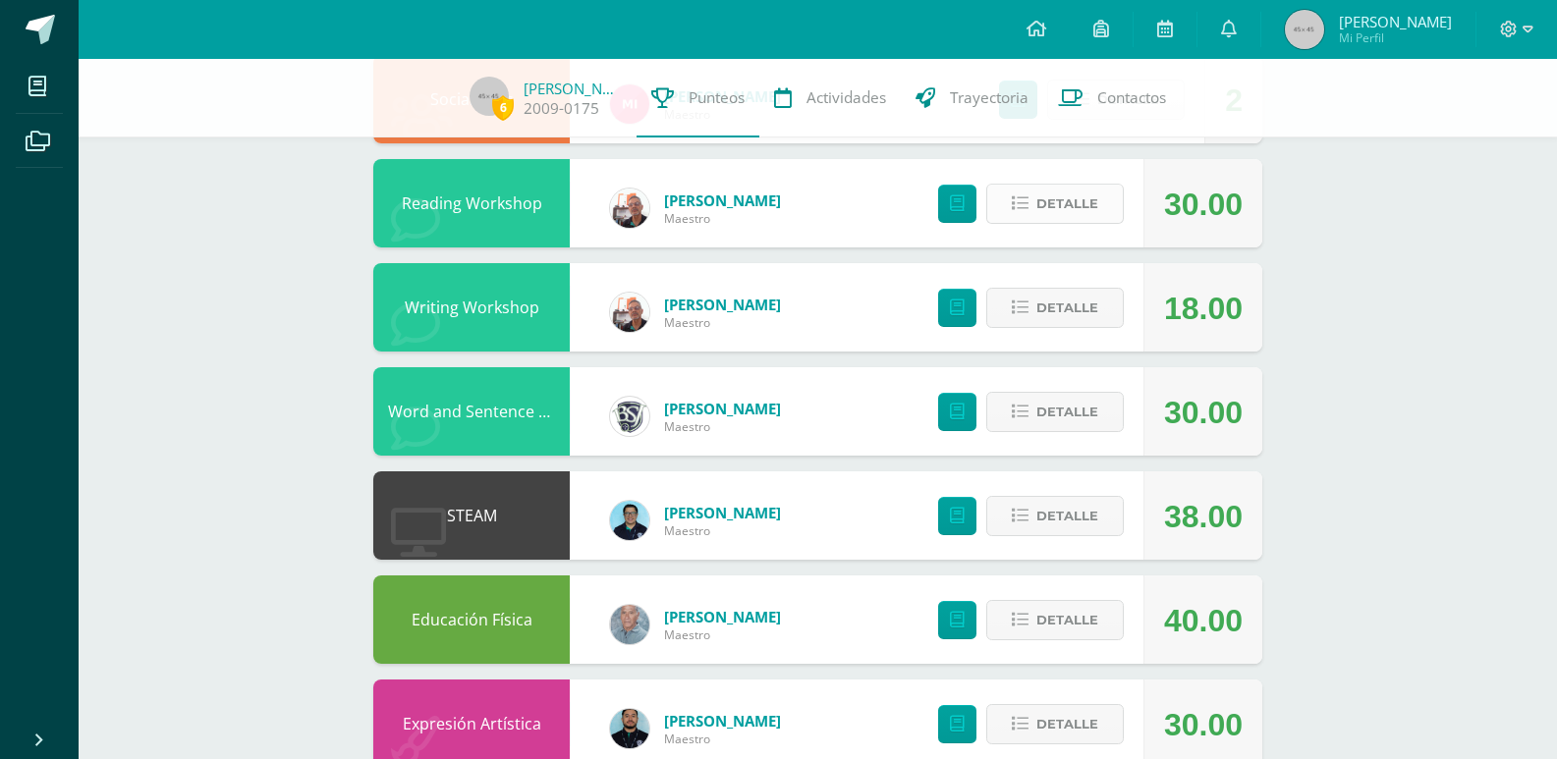
click at [1059, 204] on span "Detalle" at bounding box center [1067, 204] width 62 height 36
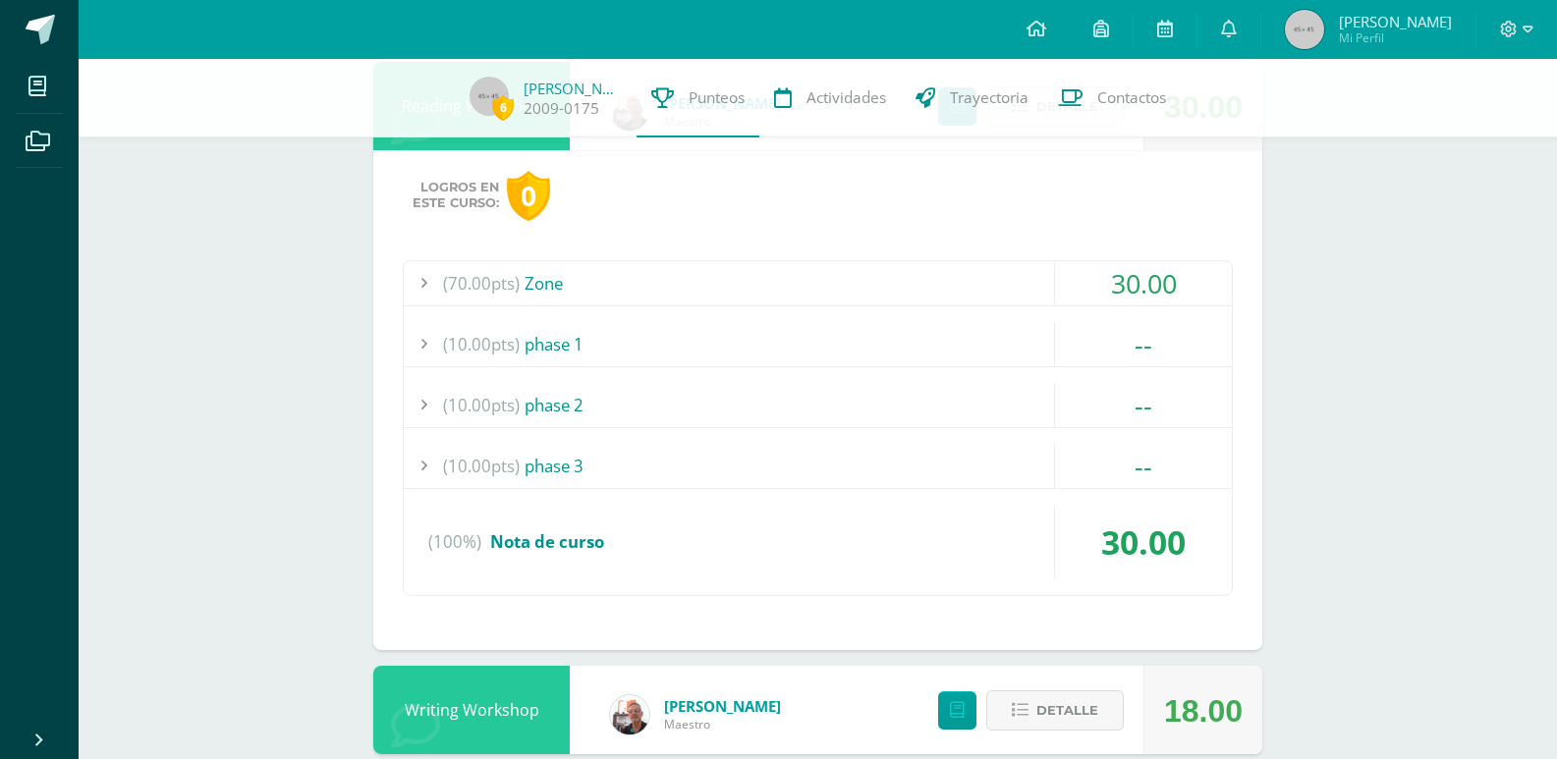
scroll to position [1081, 0]
click at [972, 285] on div "(70.00pts) Zone" at bounding box center [818, 282] width 828 height 44
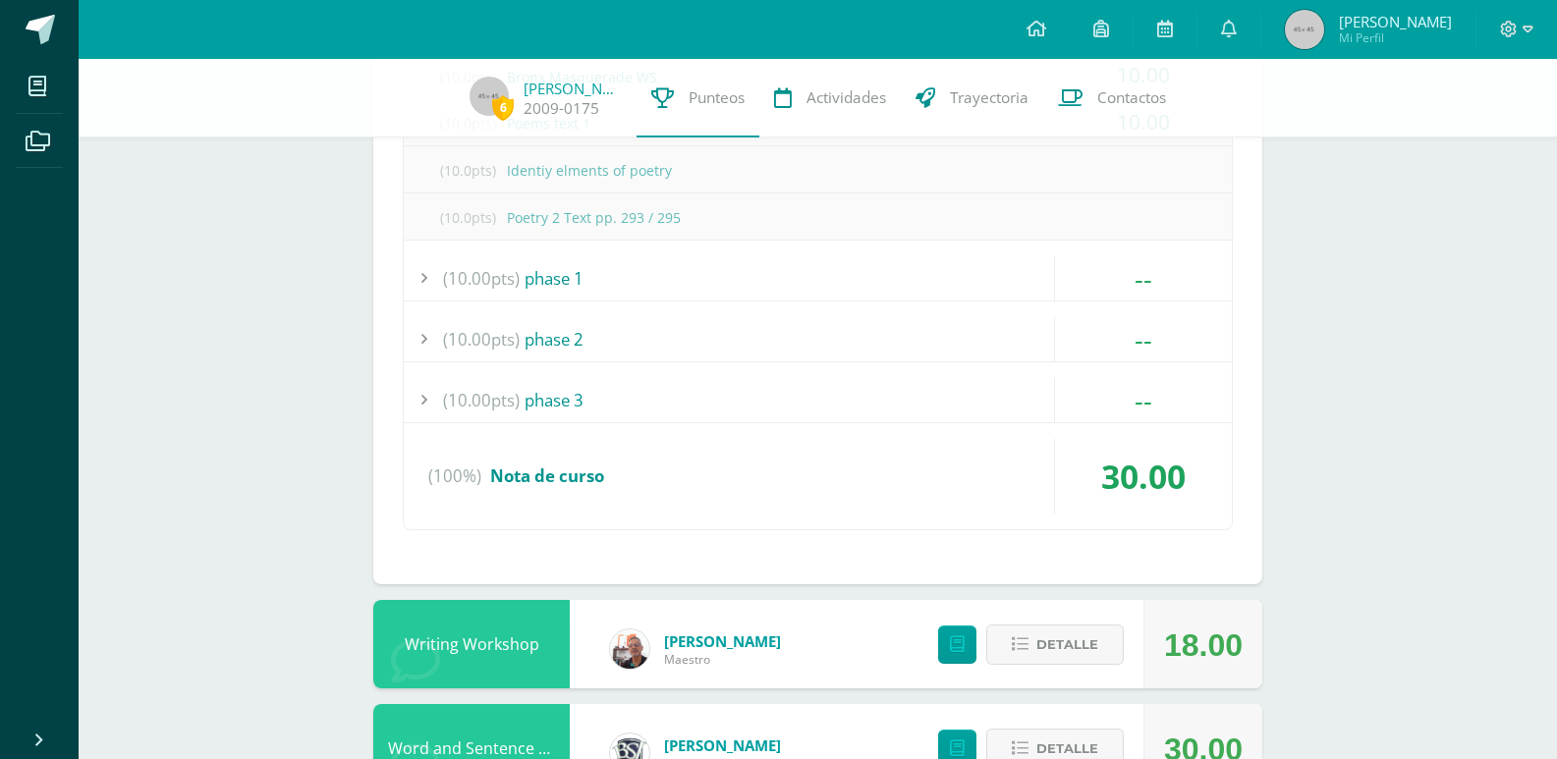
scroll to position [1670, 0]
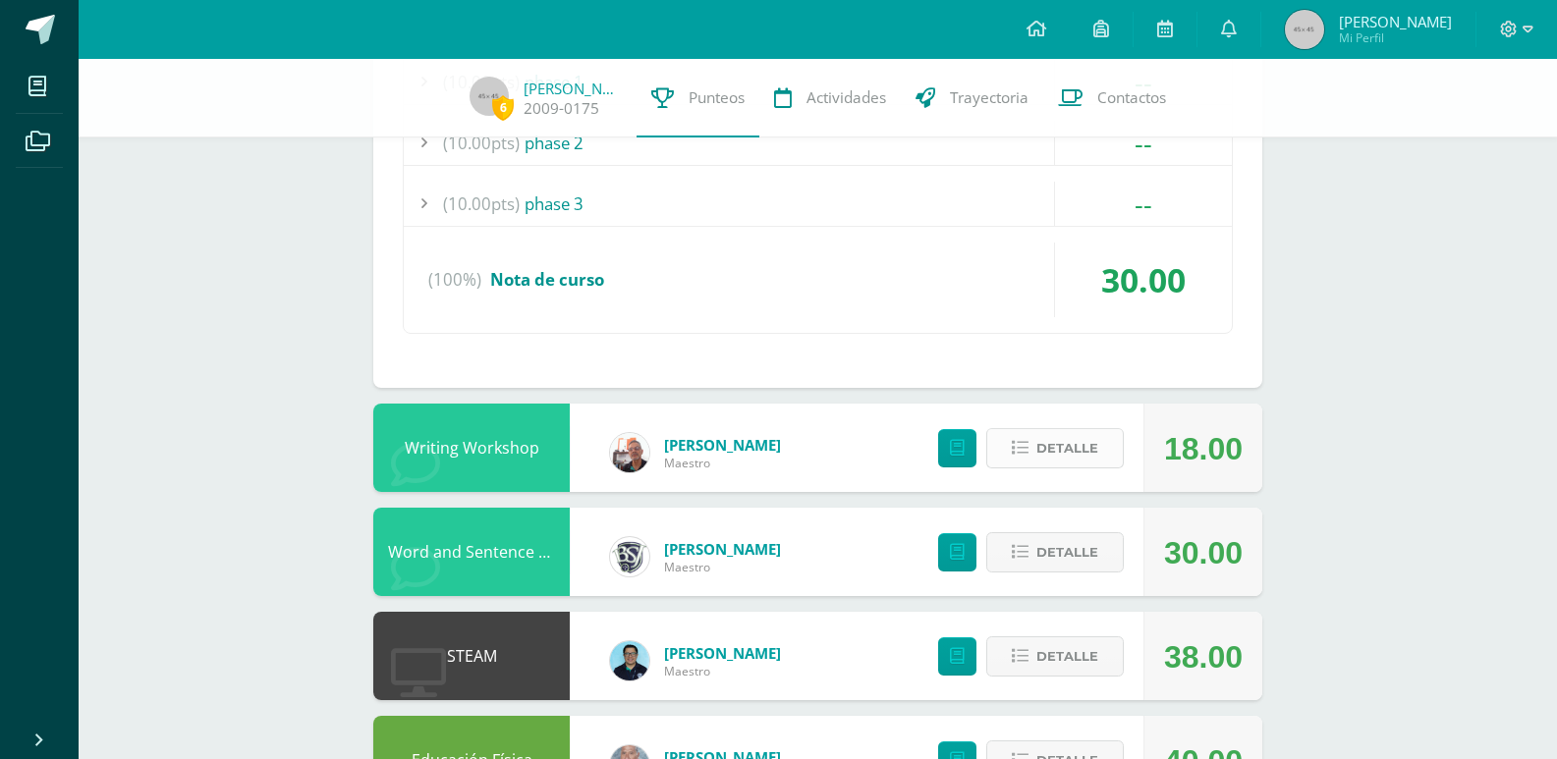
click at [1078, 444] on span "Detalle" at bounding box center [1067, 448] width 62 height 36
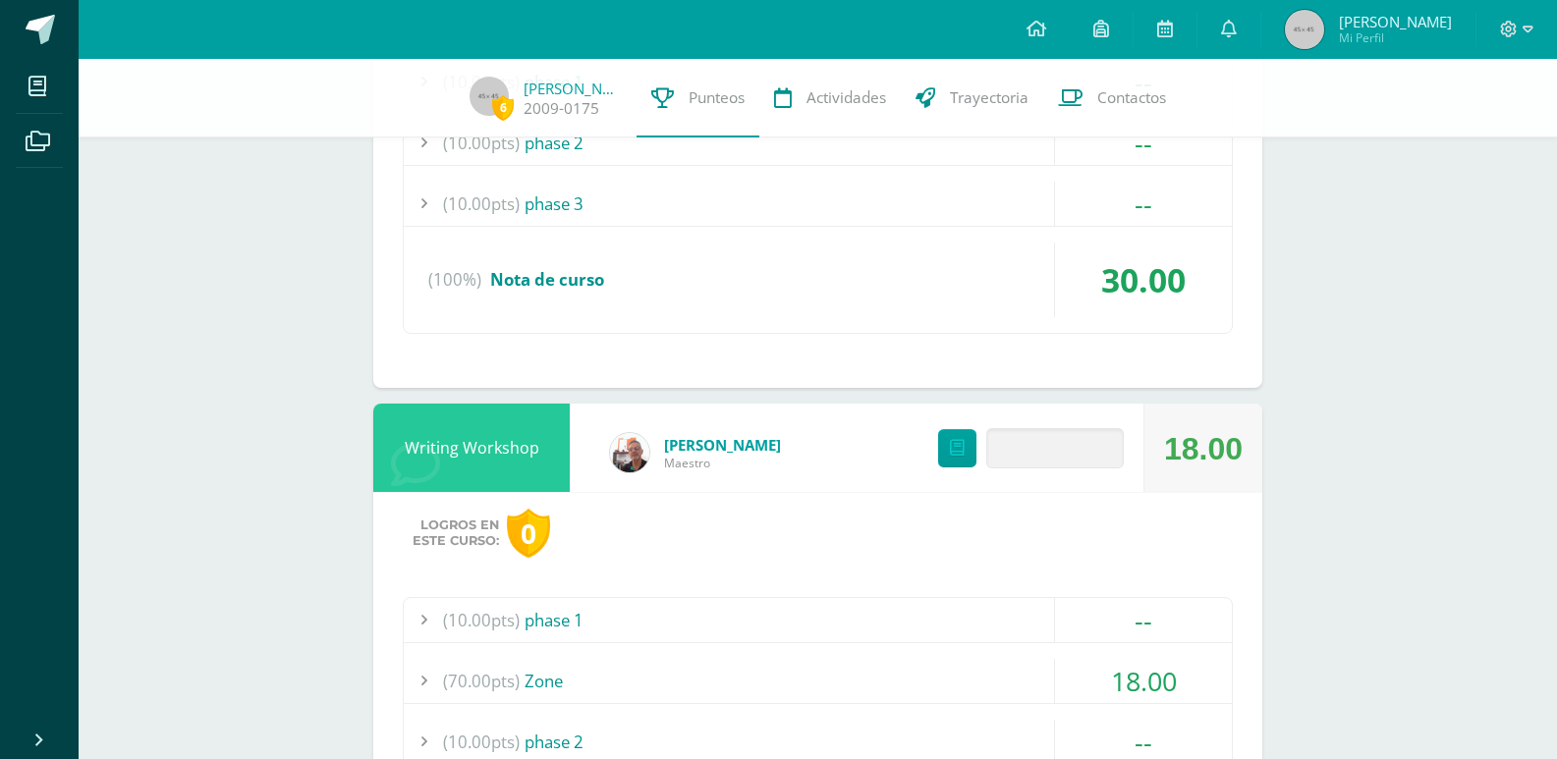
scroll to position [1867, 0]
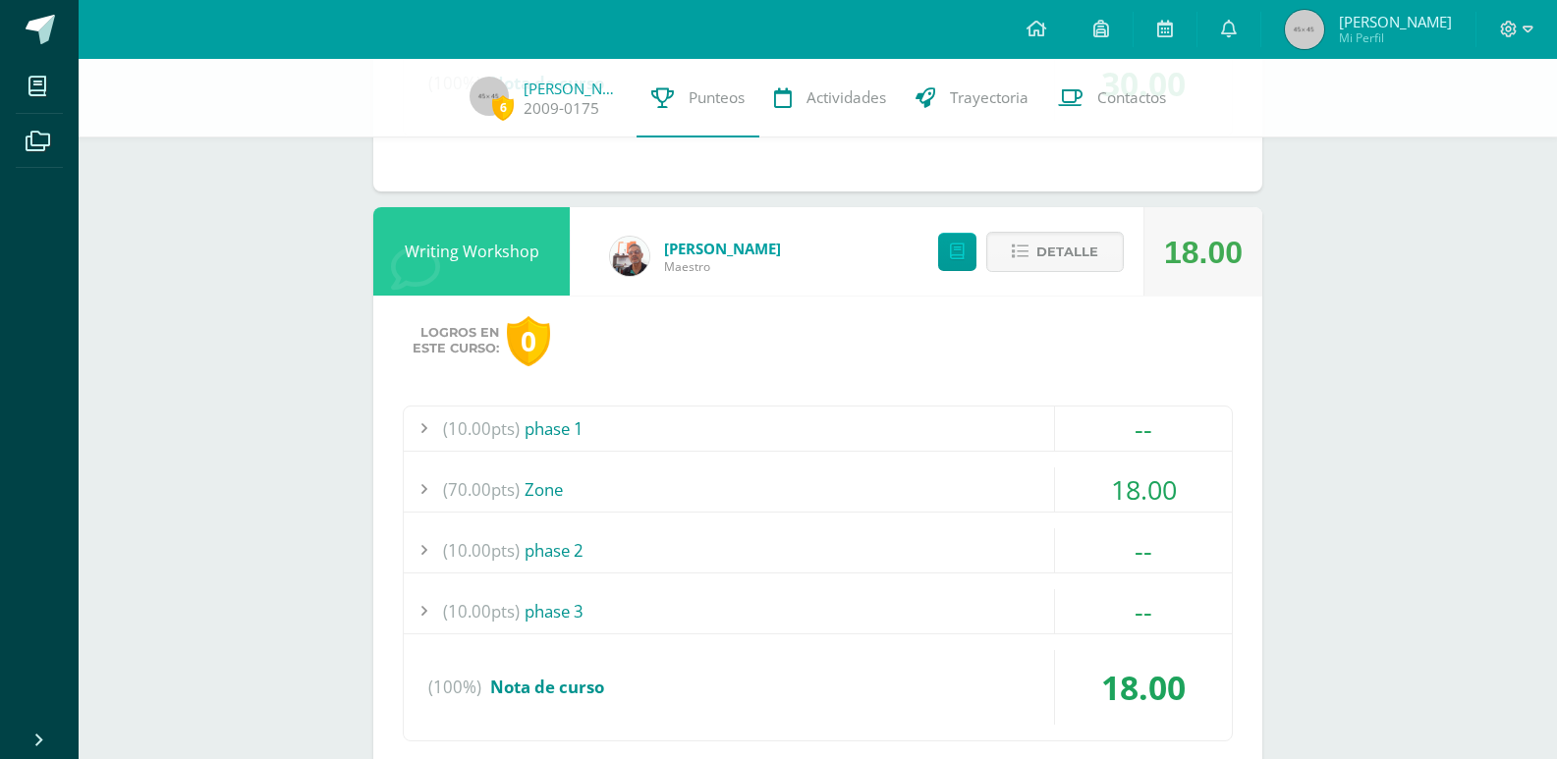
click at [704, 410] on div "(10.00pts) phase 1" at bounding box center [818, 429] width 828 height 44
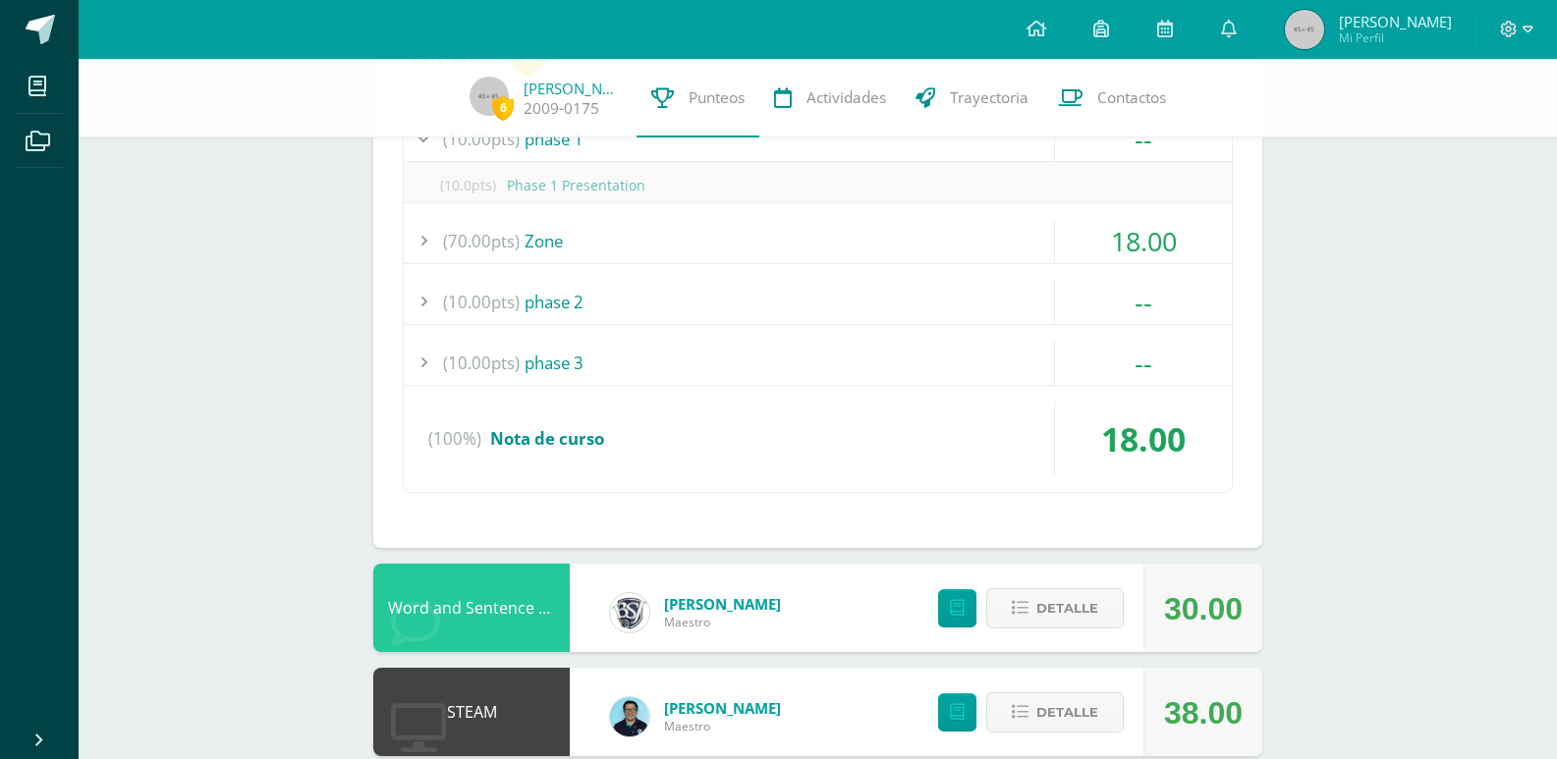
scroll to position [1538, 0]
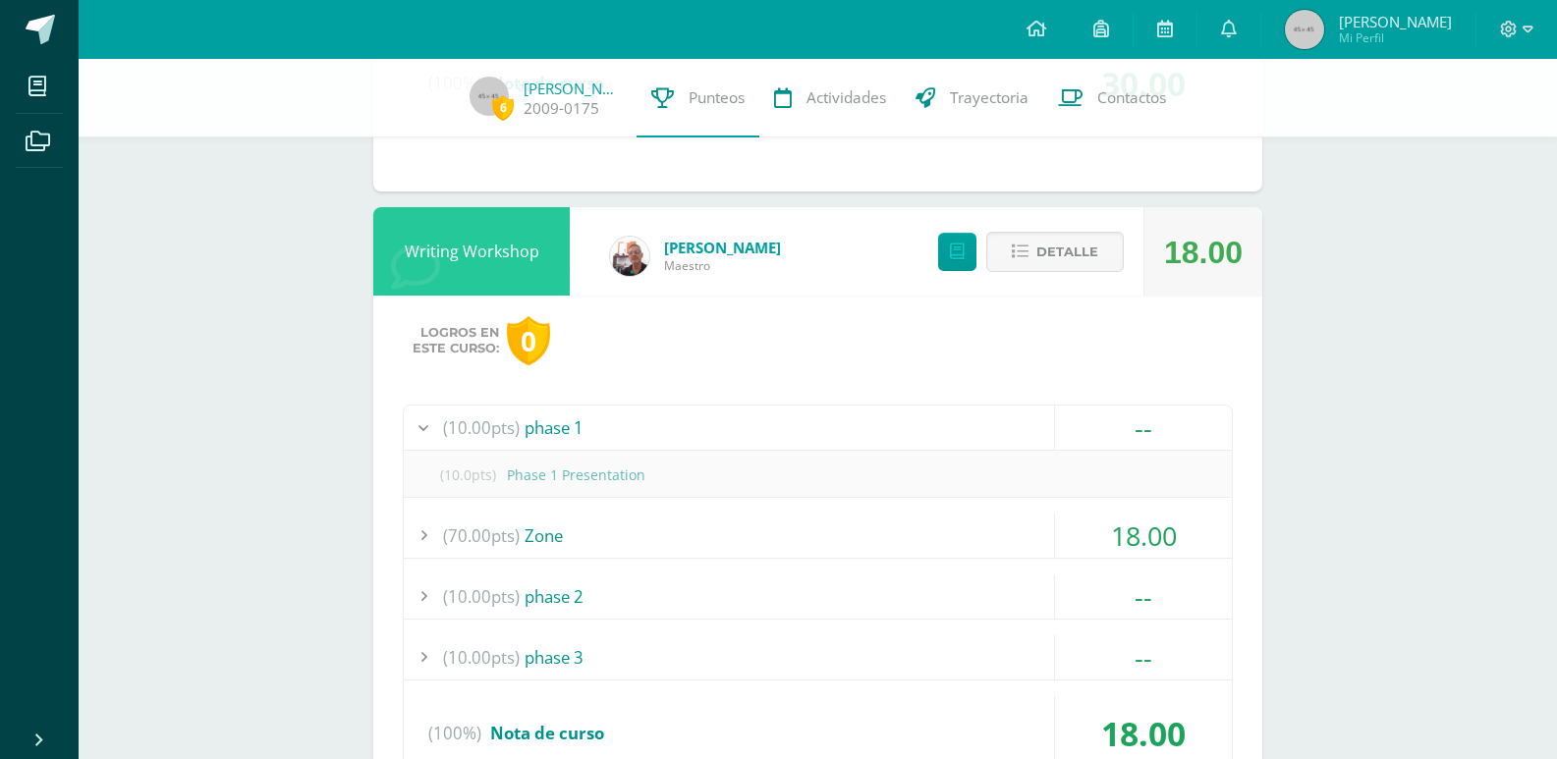
click at [719, 527] on div "(70.00pts) Zone" at bounding box center [818, 536] width 828 height 44
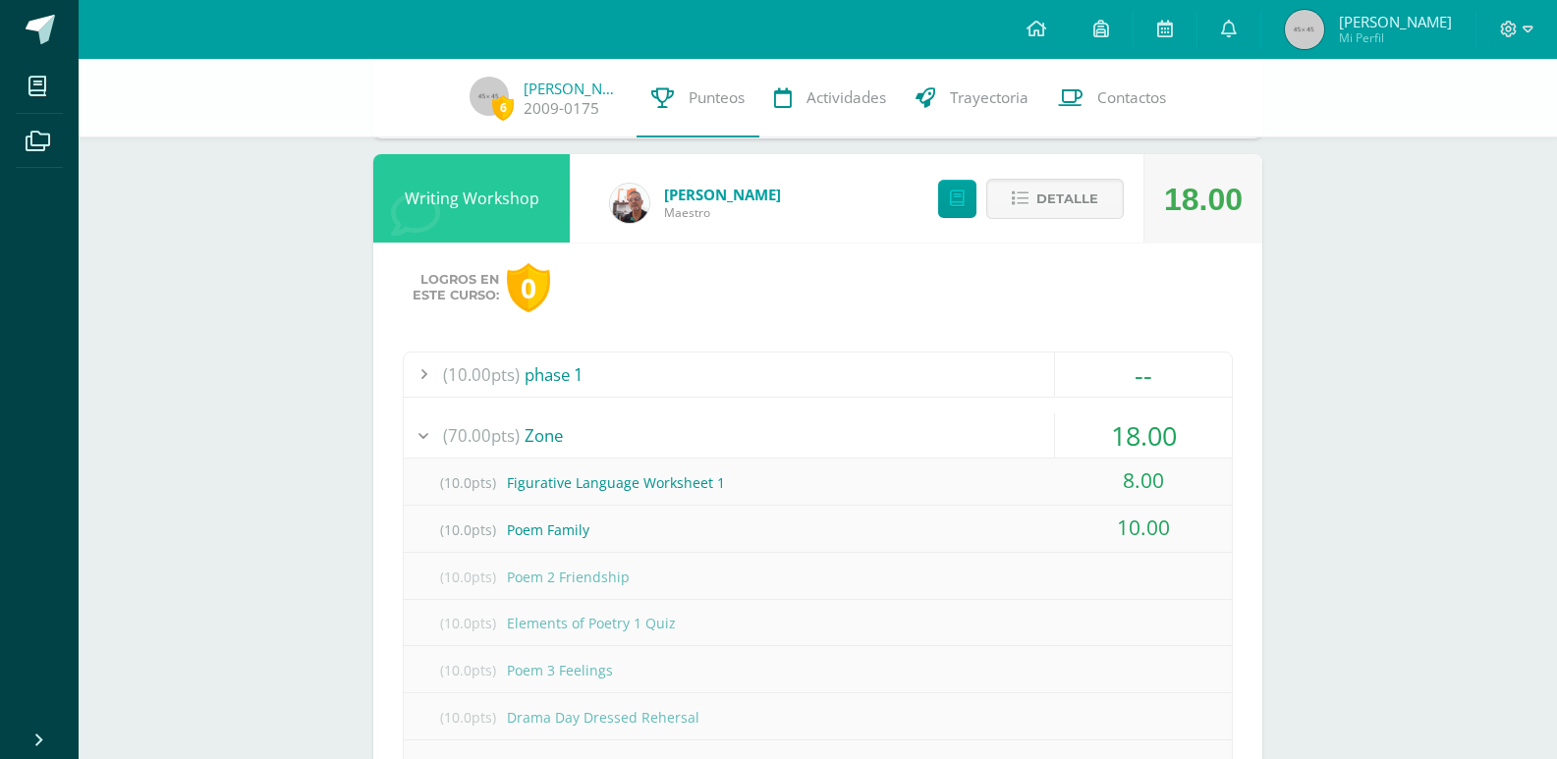
scroll to position [1735, 0]
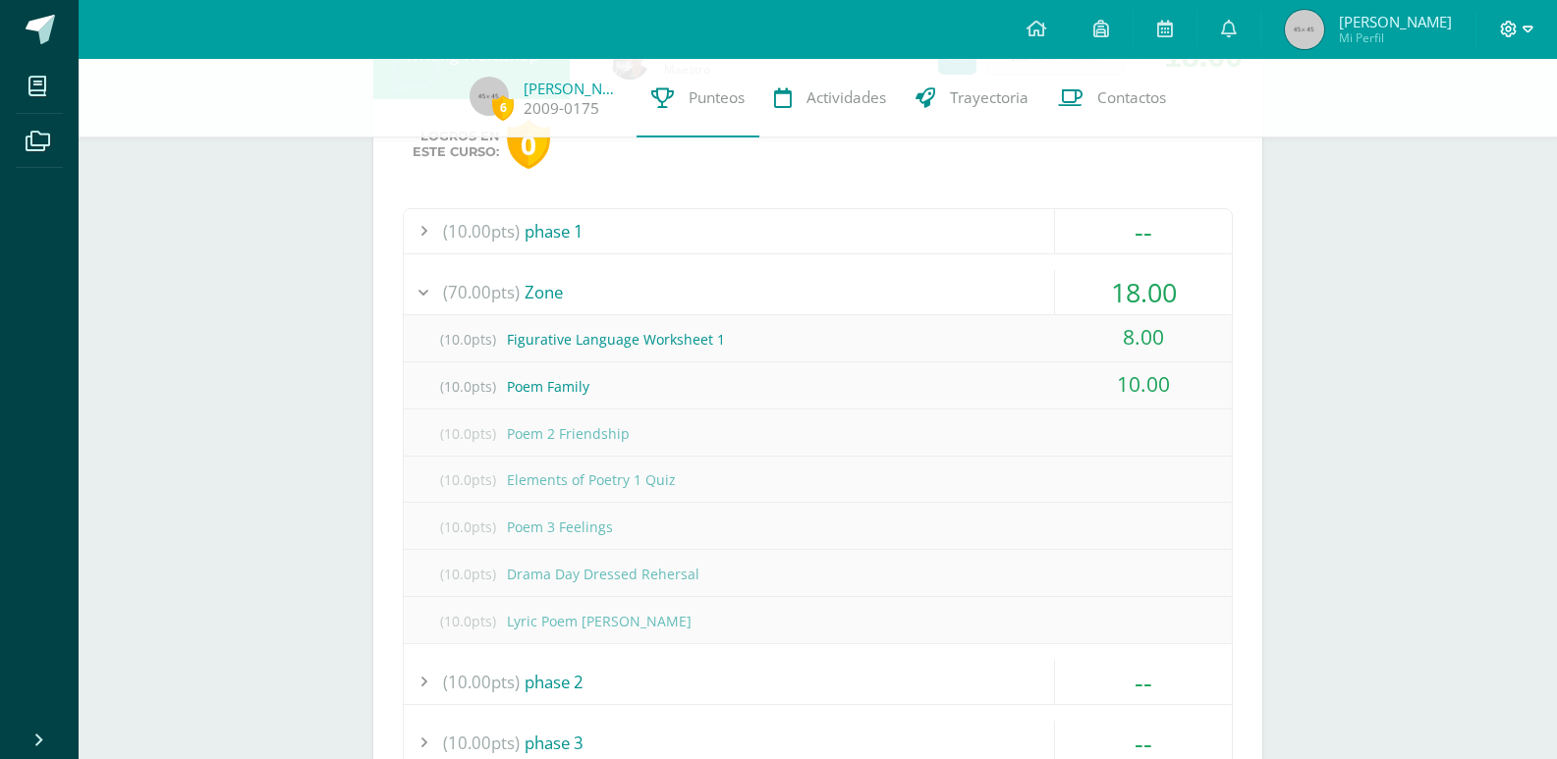
click at [1527, 29] on icon at bounding box center [1528, 30] width 11 height 18
click at [1480, 135] on span "Cerrar sesión" at bounding box center [1466, 134] width 88 height 19
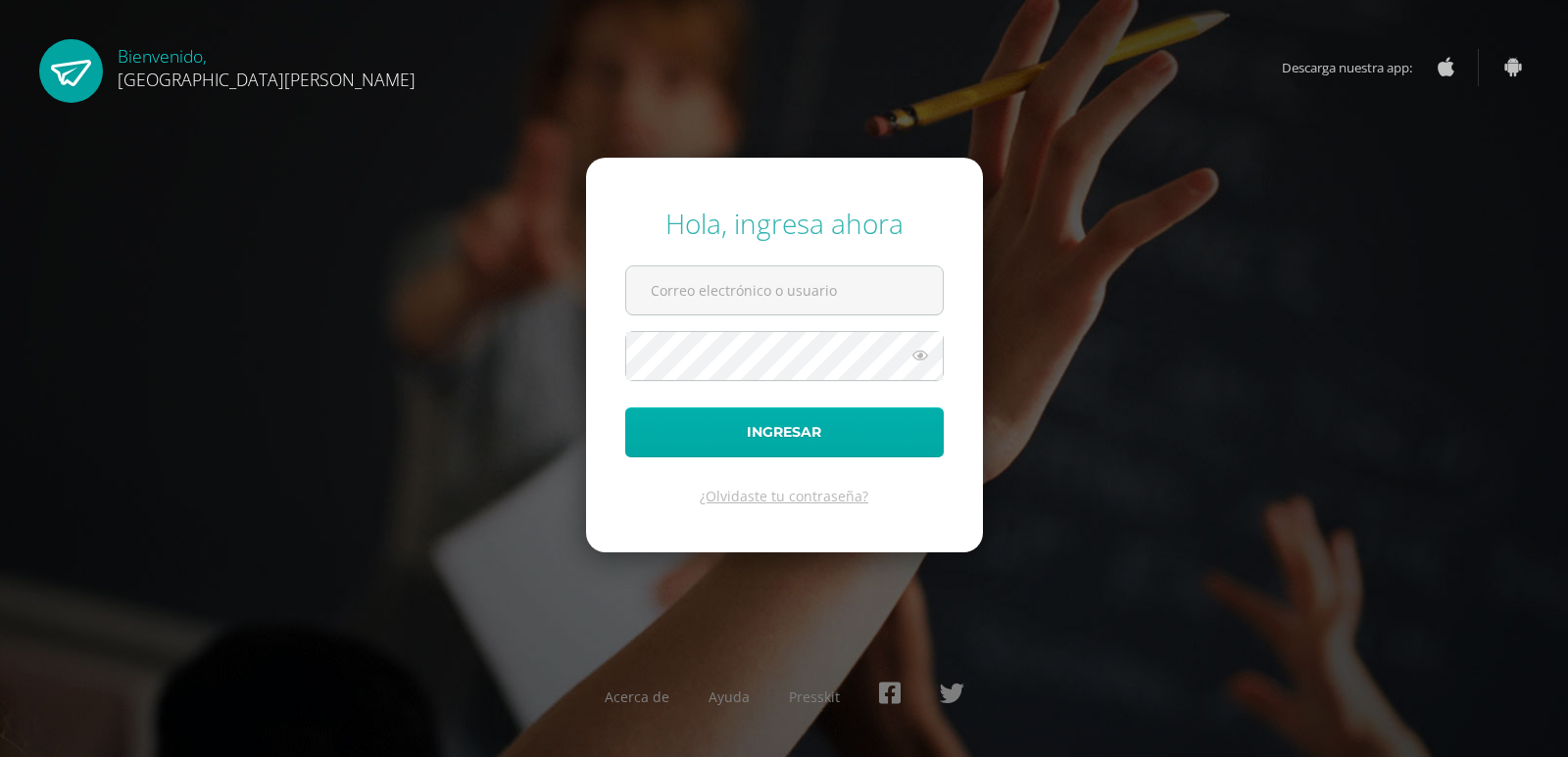
type input "[EMAIL_ADDRESS][DOMAIN_NAME]"
click at [833, 429] on button "Ingresar" at bounding box center [784, 433] width 318 height 50
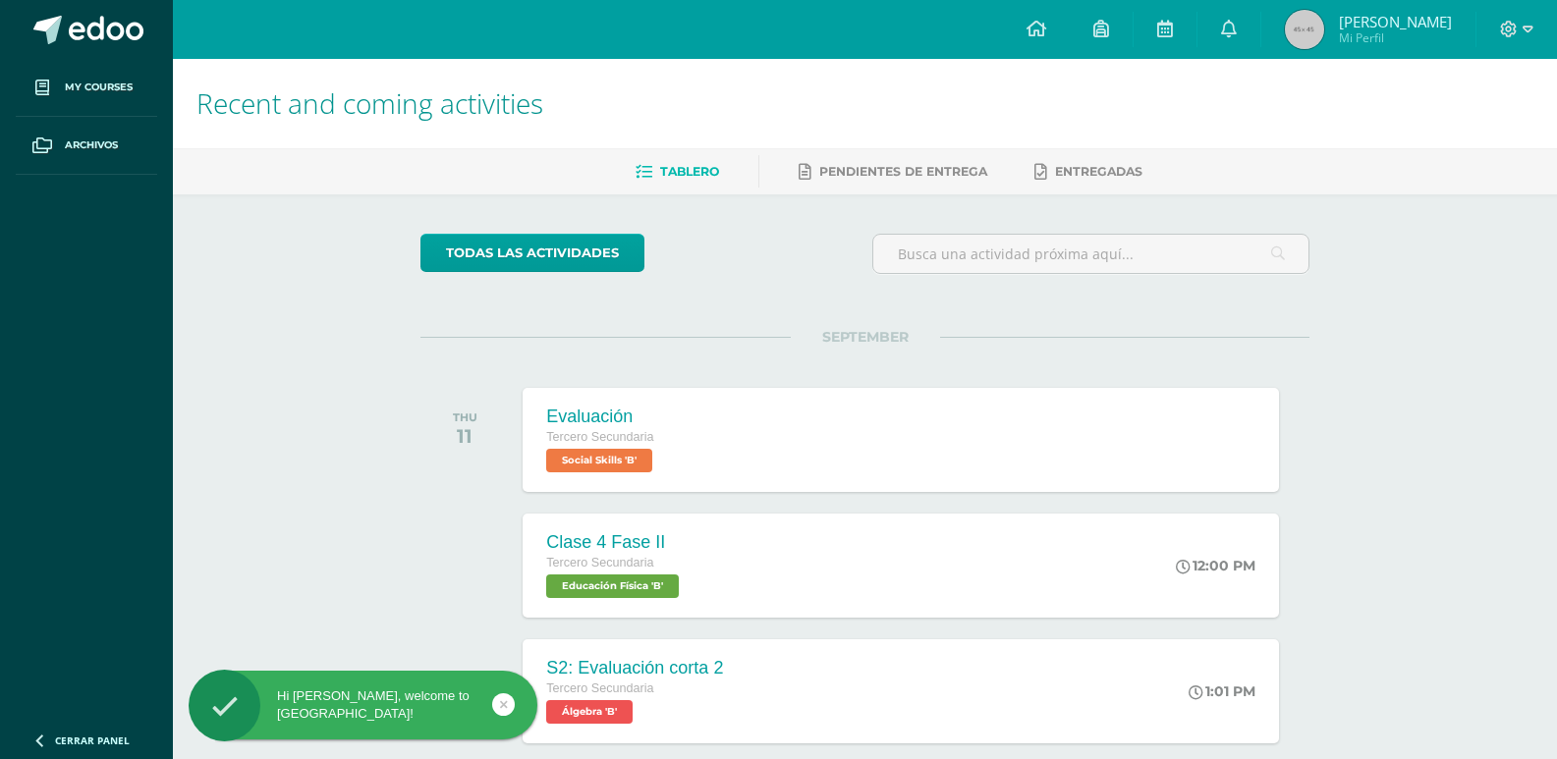
click at [1295, 25] on img at bounding box center [1304, 29] width 39 height 39
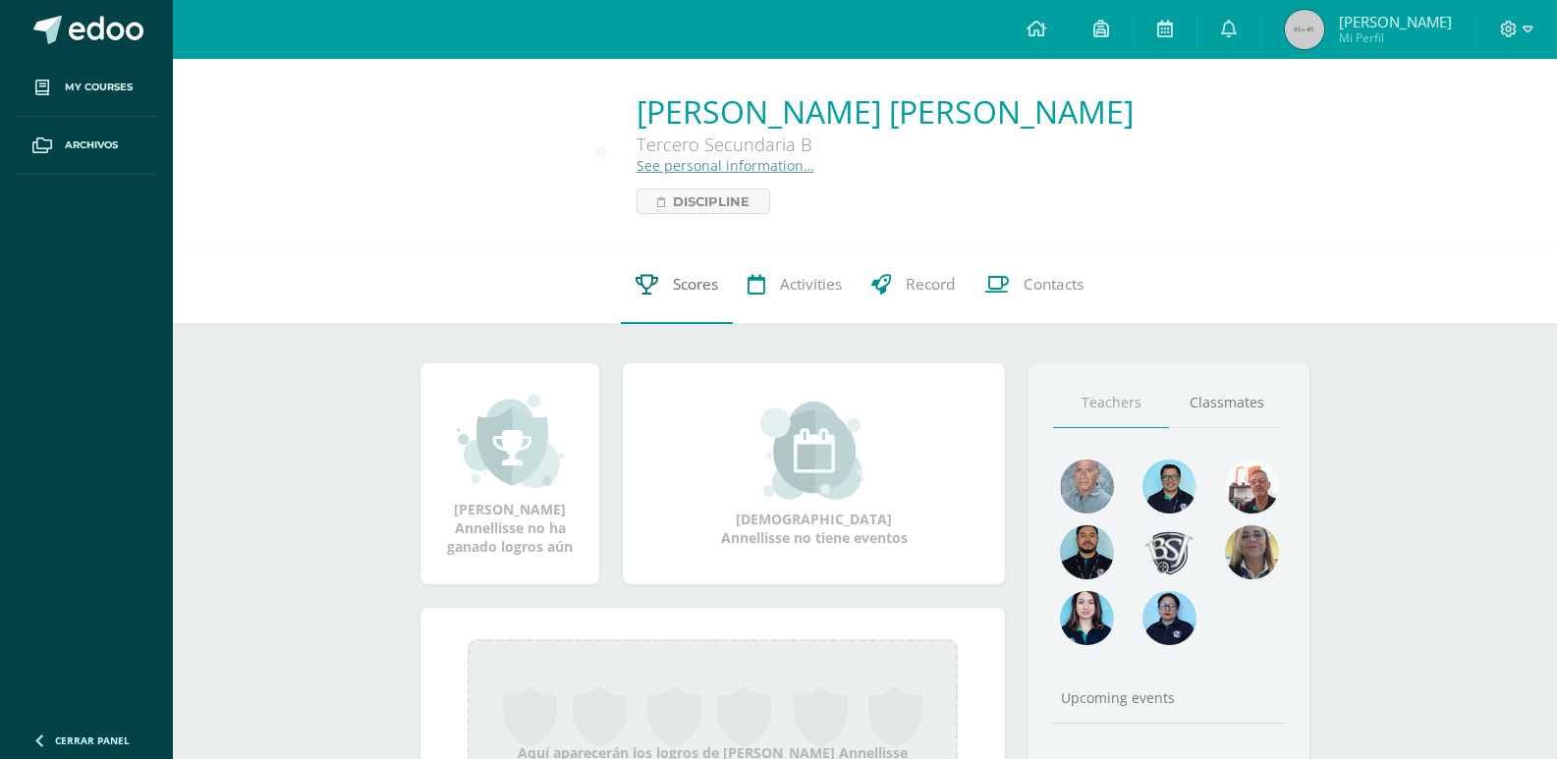
click at [674, 272] on link "Scores" at bounding box center [677, 285] width 112 height 79
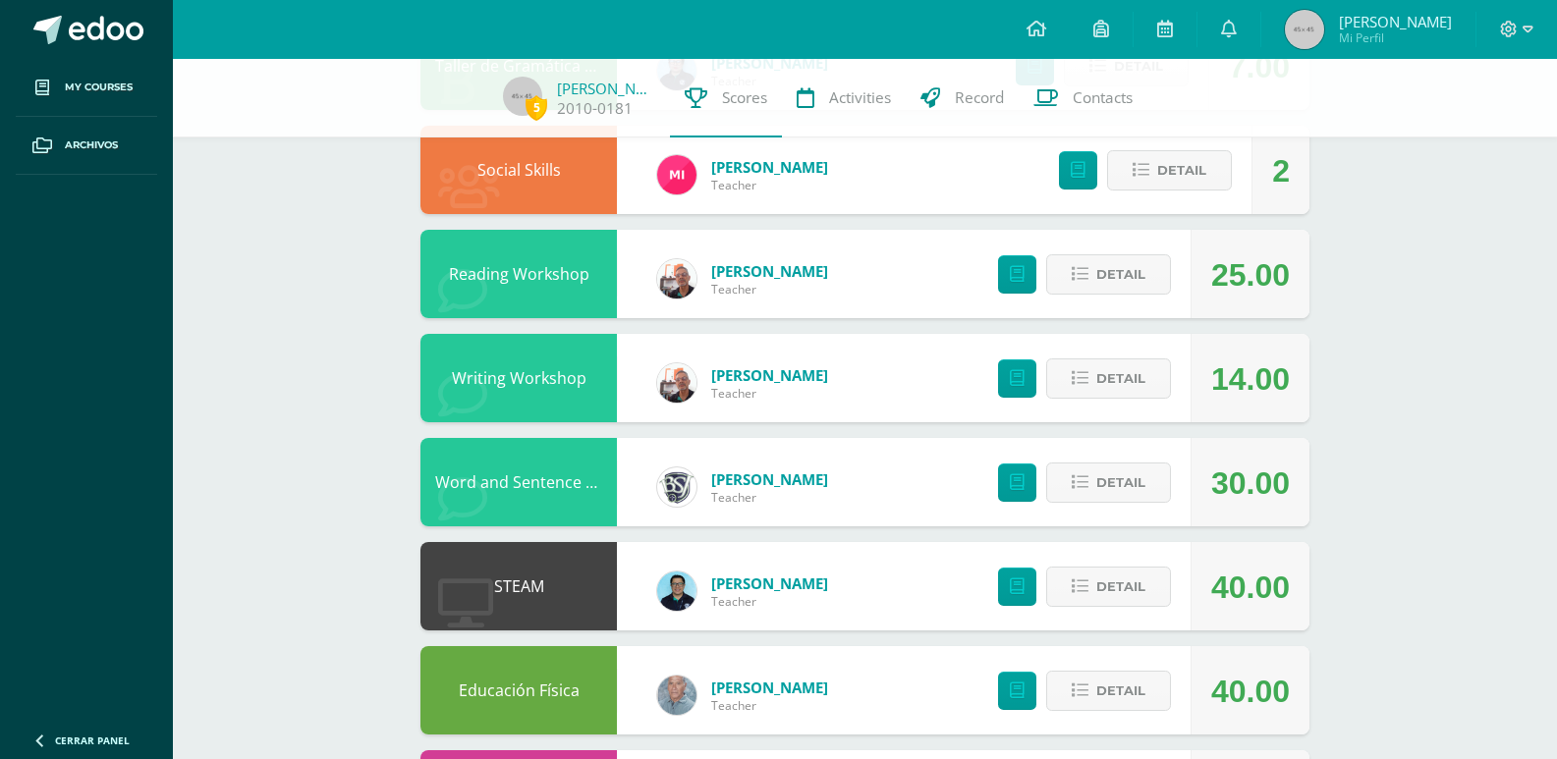
scroll to position [884, 0]
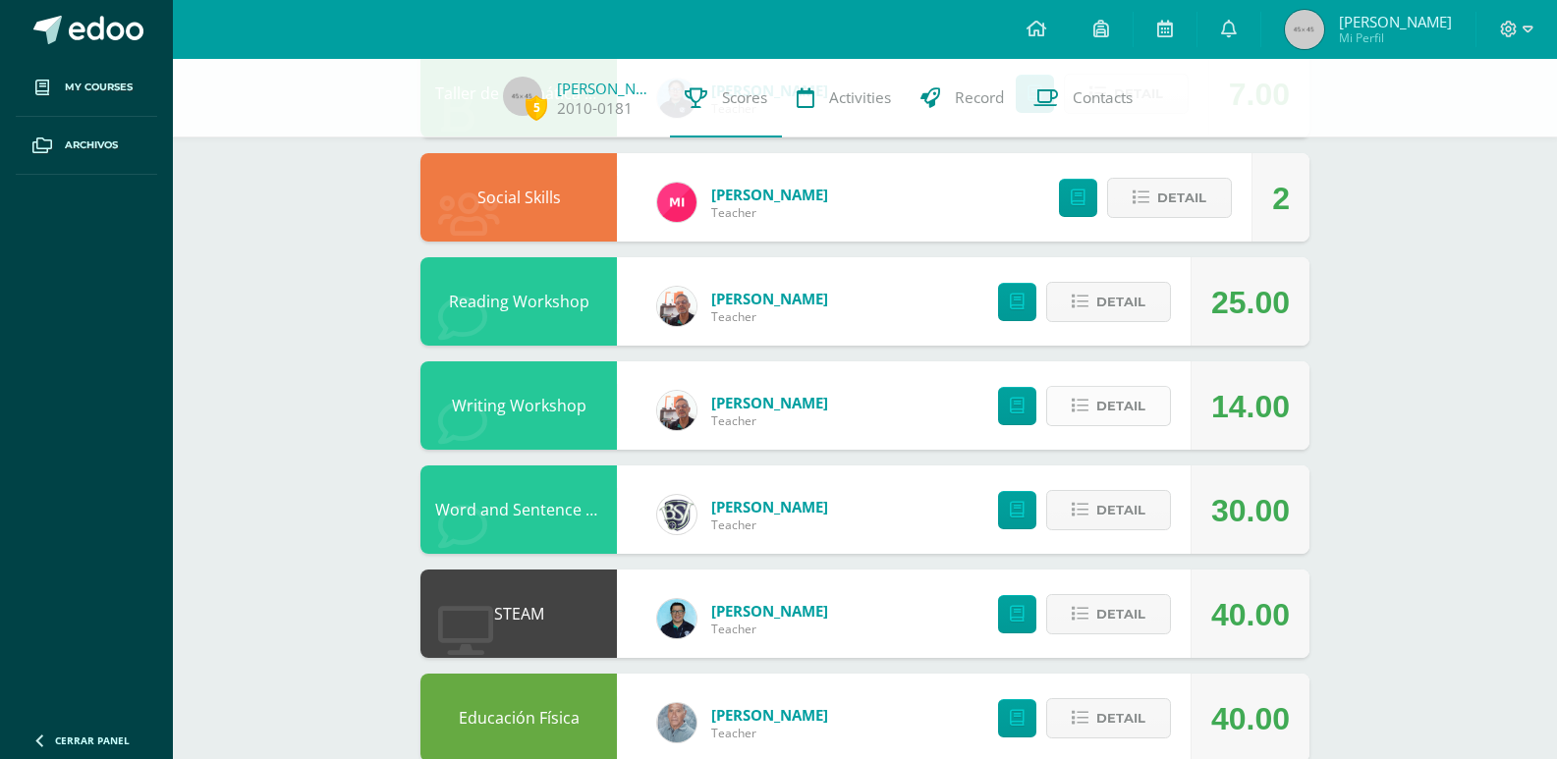
click at [1103, 416] on span "Detail" at bounding box center [1120, 406] width 49 height 36
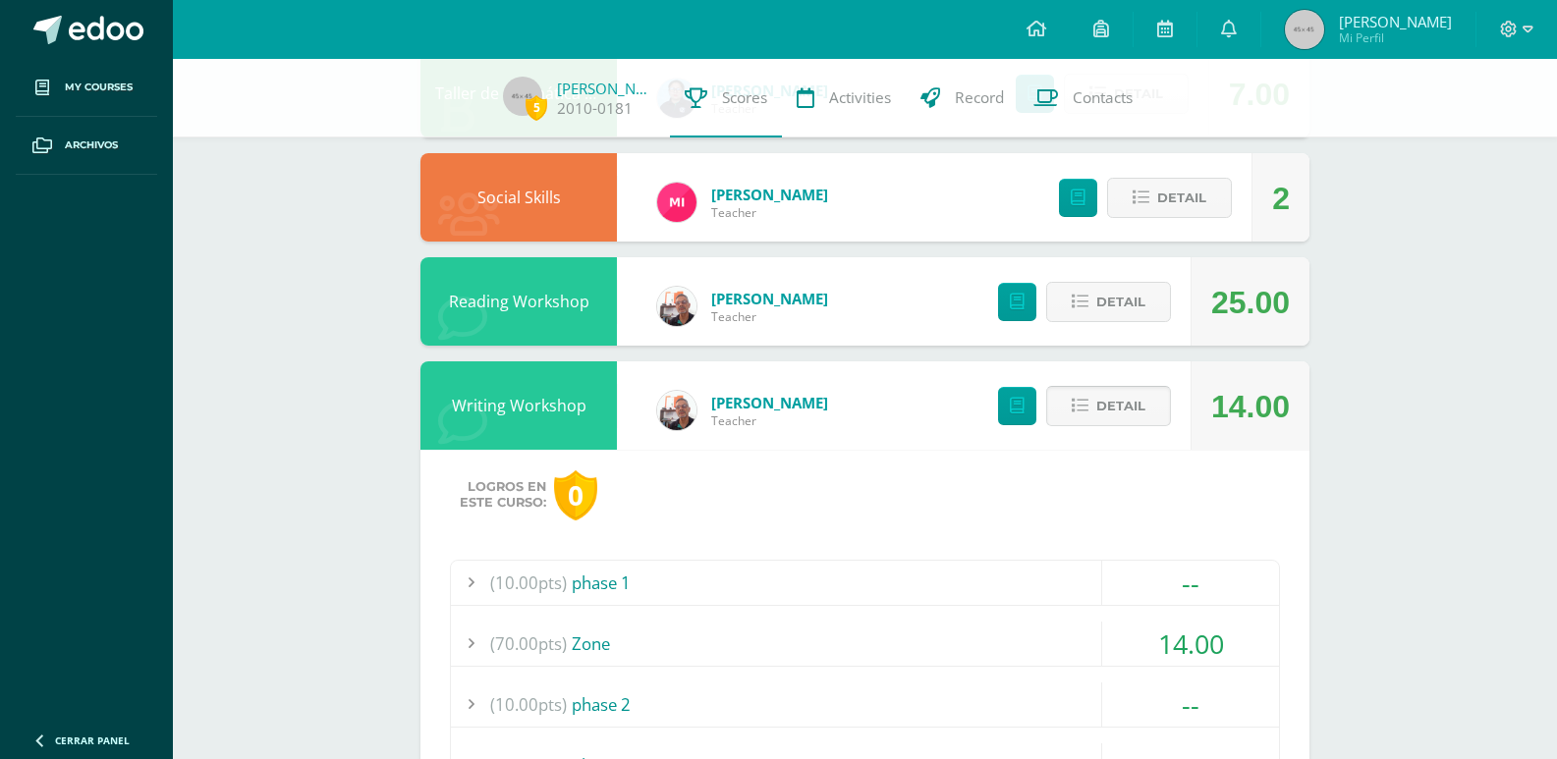
scroll to position [982, 0]
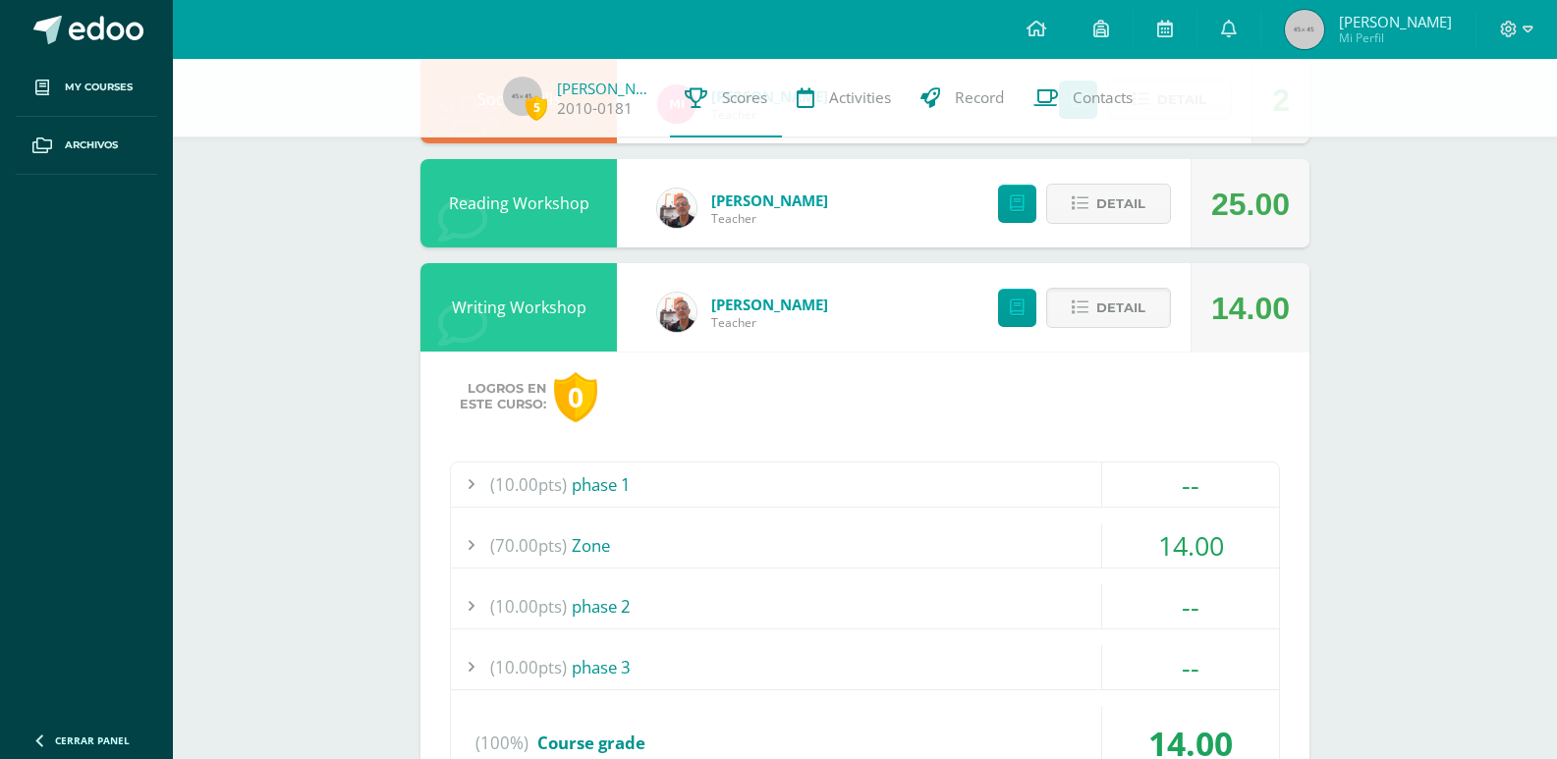
click at [866, 539] on div "(70.00pts) Zone" at bounding box center [865, 546] width 828 height 44
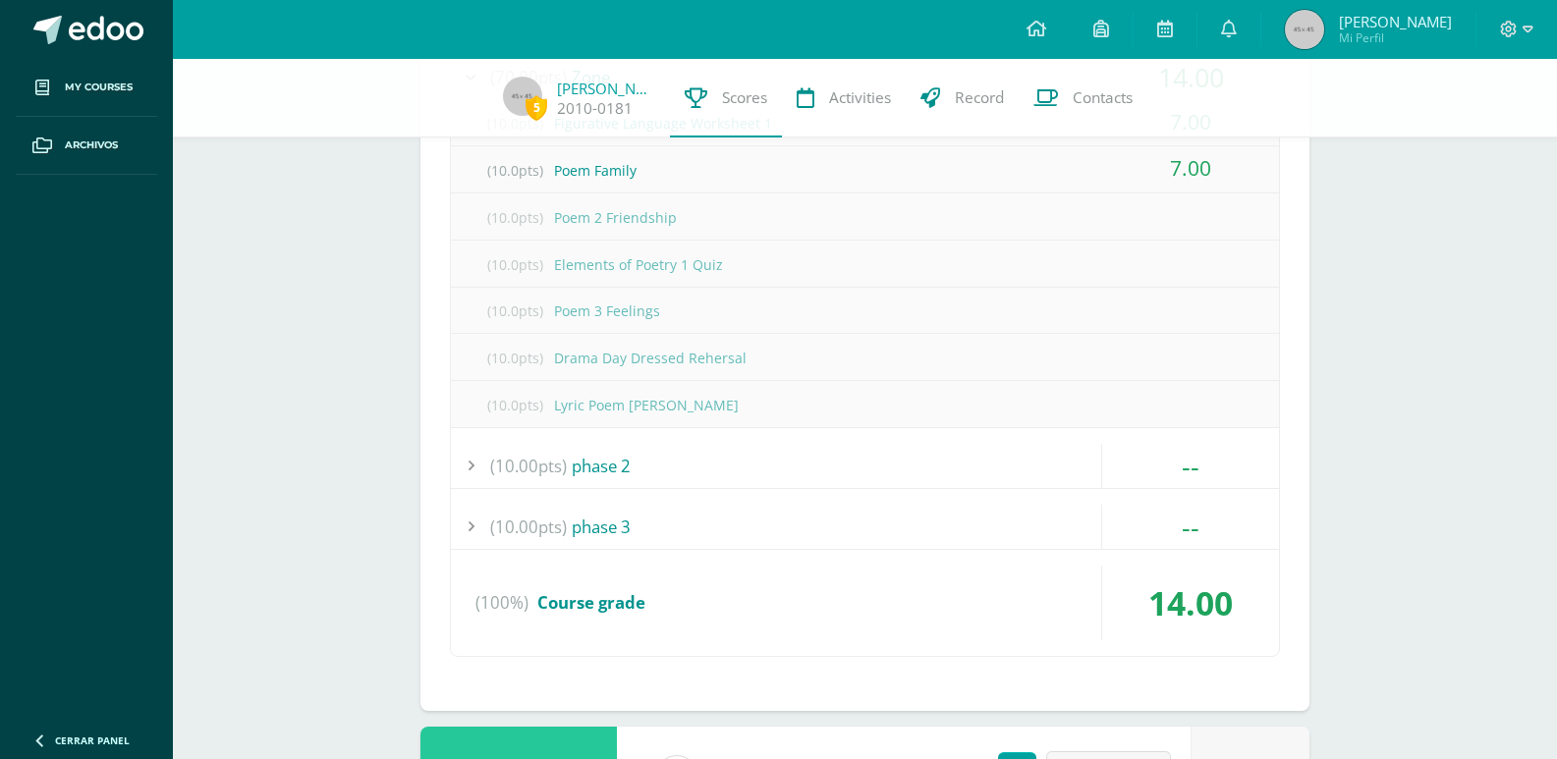
scroll to position [1373, 0]
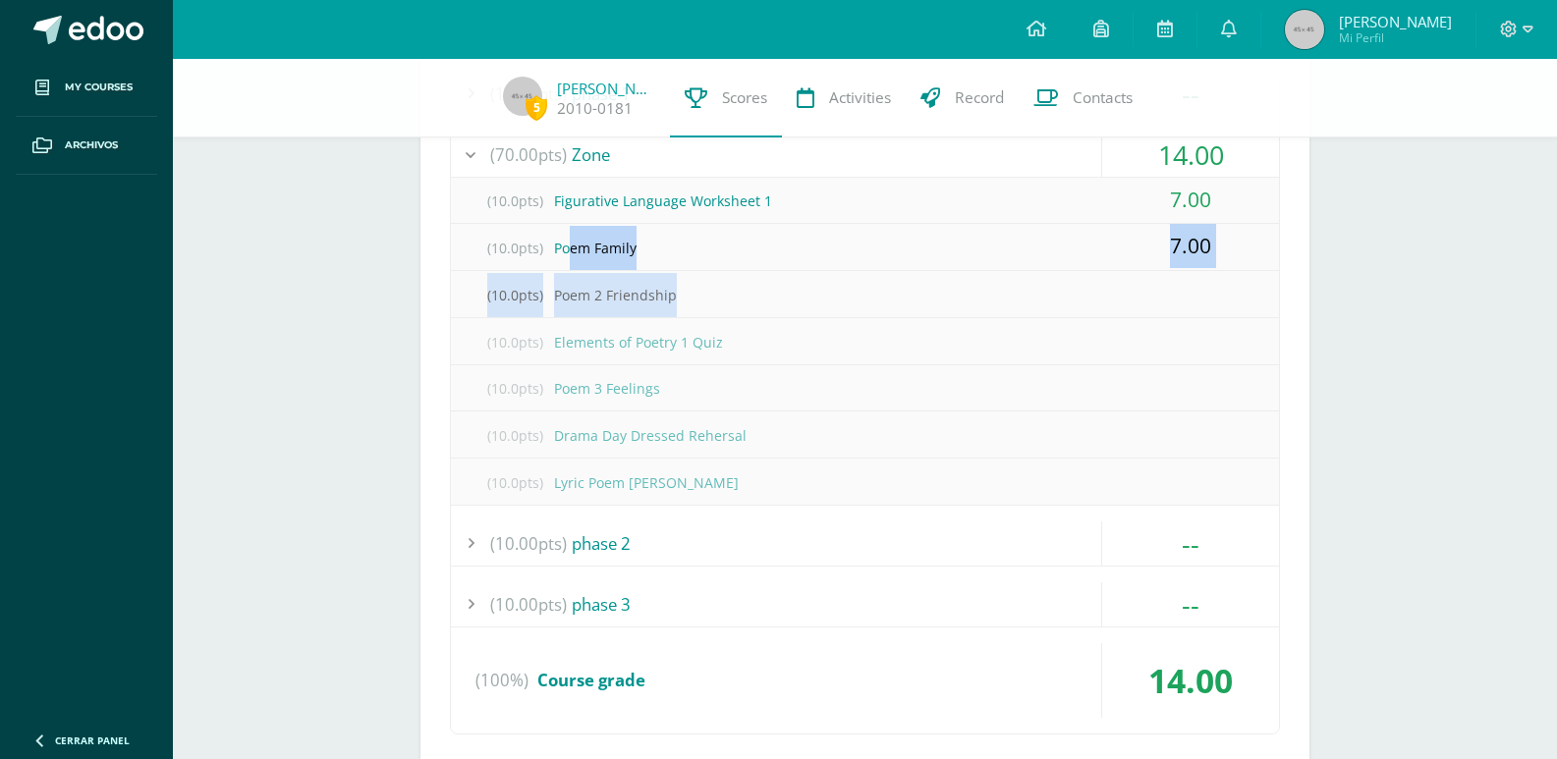
drag, startPoint x: 572, startPoint y: 251, endPoint x: 1213, endPoint y: 254, distance: 641.5
click at [1212, 260] on div "(10.0pts) Poem Family 7.00" at bounding box center [865, 247] width 828 height 47
click at [1213, 244] on div "7.00" at bounding box center [1190, 246] width 177 height 44
drag, startPoint x: 1180, startPoint y: 194, endPoint x: 1098, endPoint y: 190, distance: 81.6
click at [1098, 190] on div "(10.0pts) Figurative Language Worksheet 1 7.00" at bounding box center [865, 201] width 828 height 47
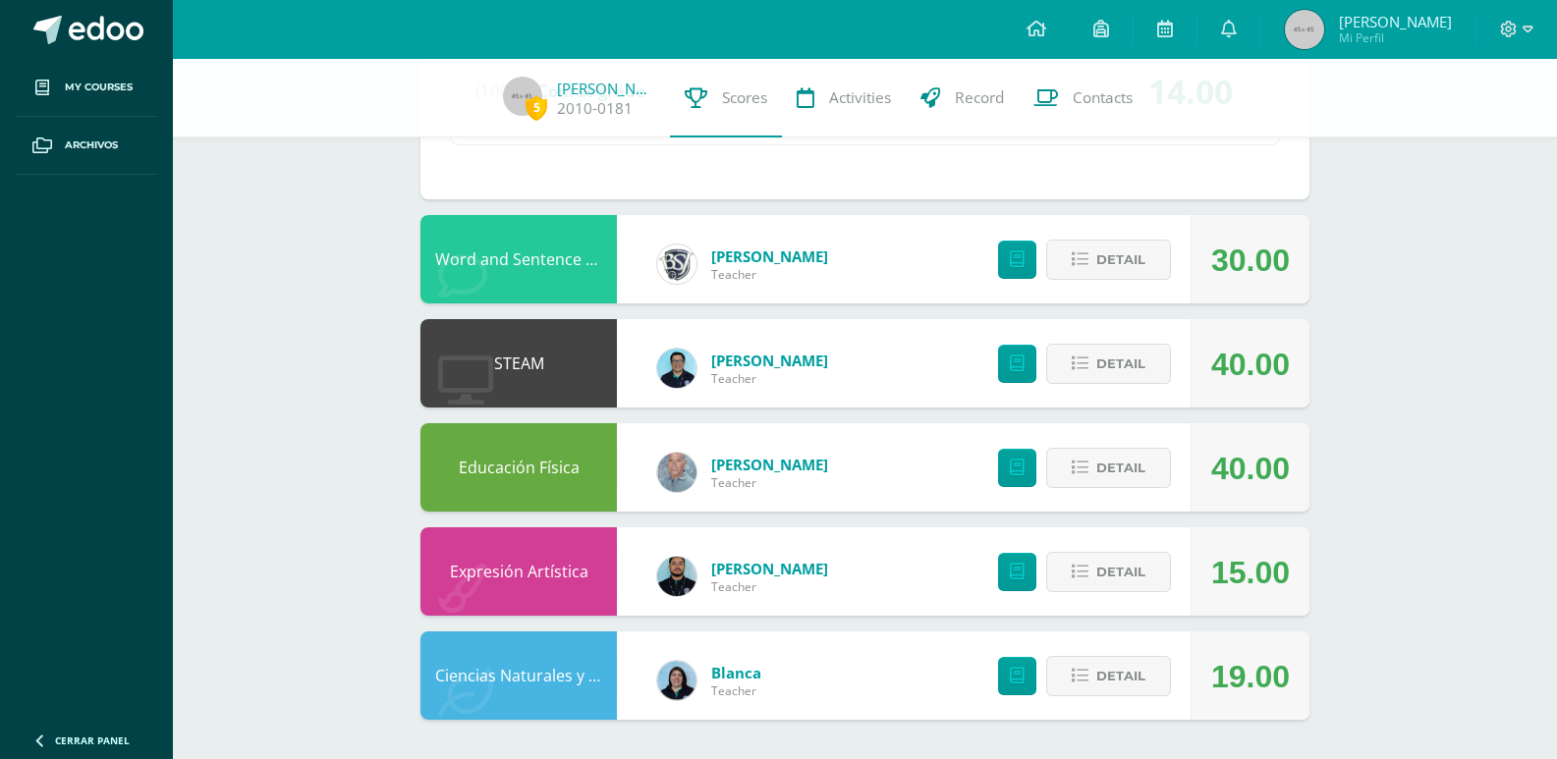
scroll to position [1865, 0]
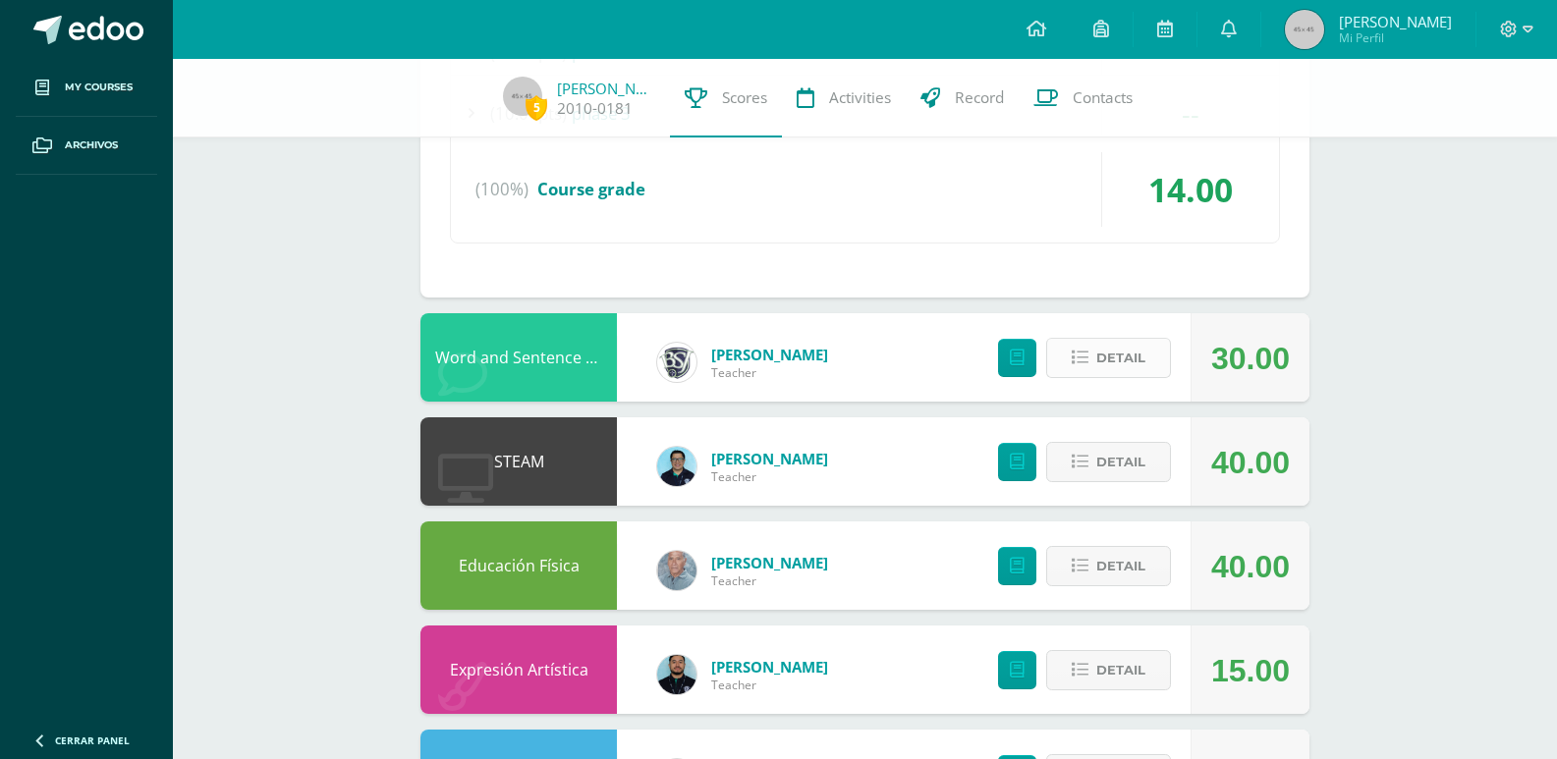
click at [1106, 365] on span "Detail" at bounding box center [1120, 358] width 49 height 36
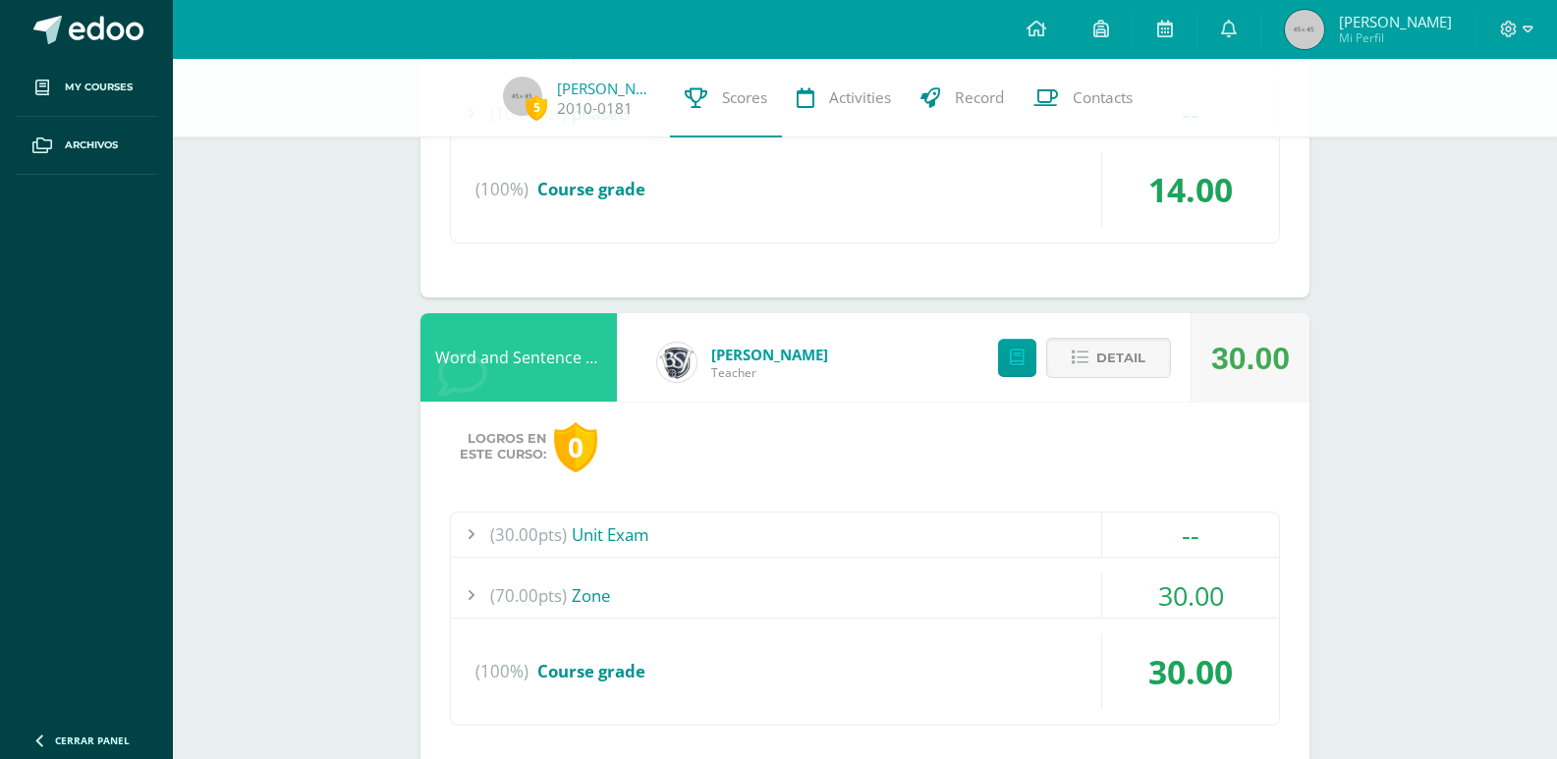
click at [887, 536] on div "(30.00pts) Unit Exam" at bounding box center [865, 535] width 828 height 44
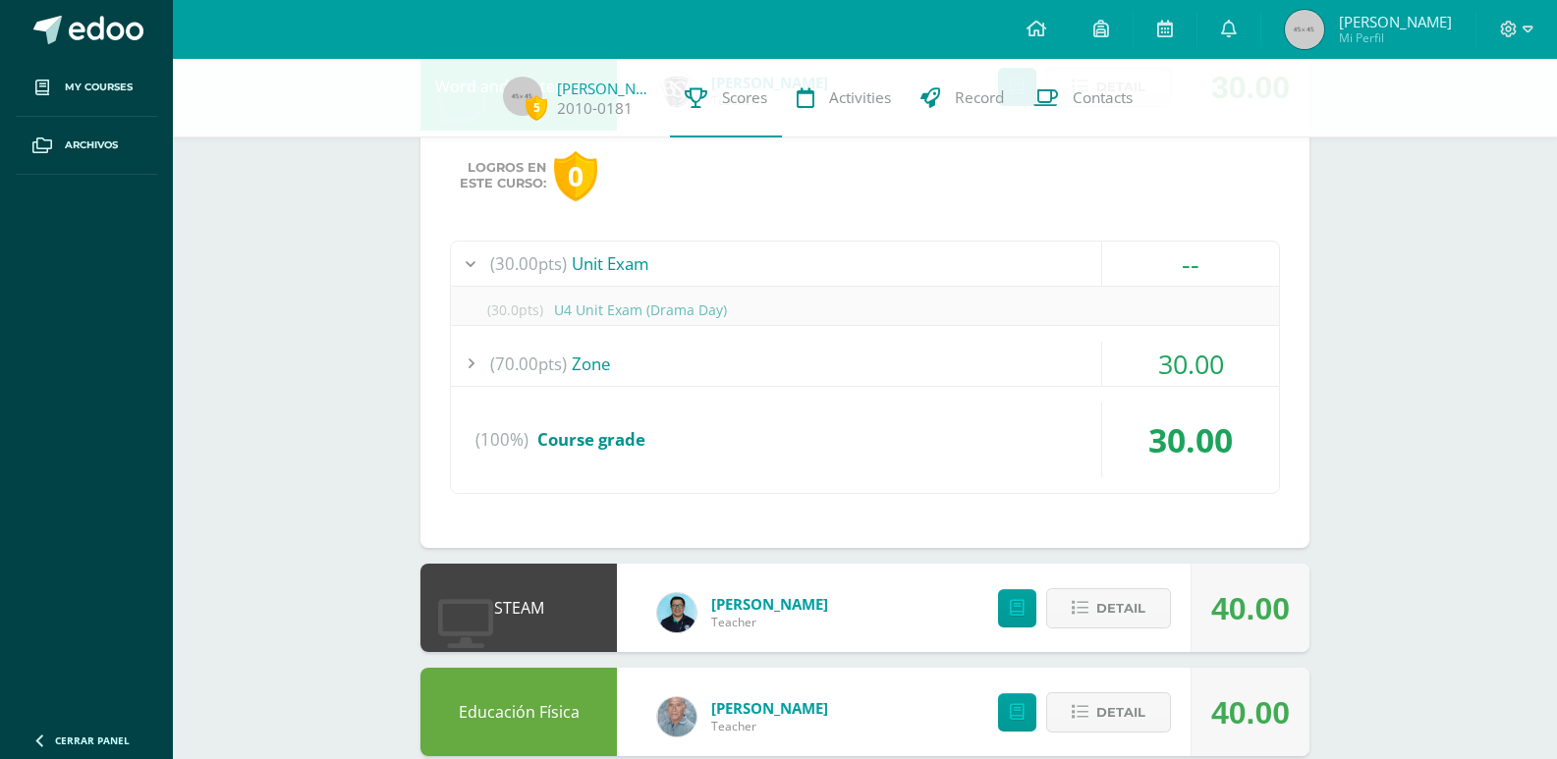
scroll to position [1859, 0]
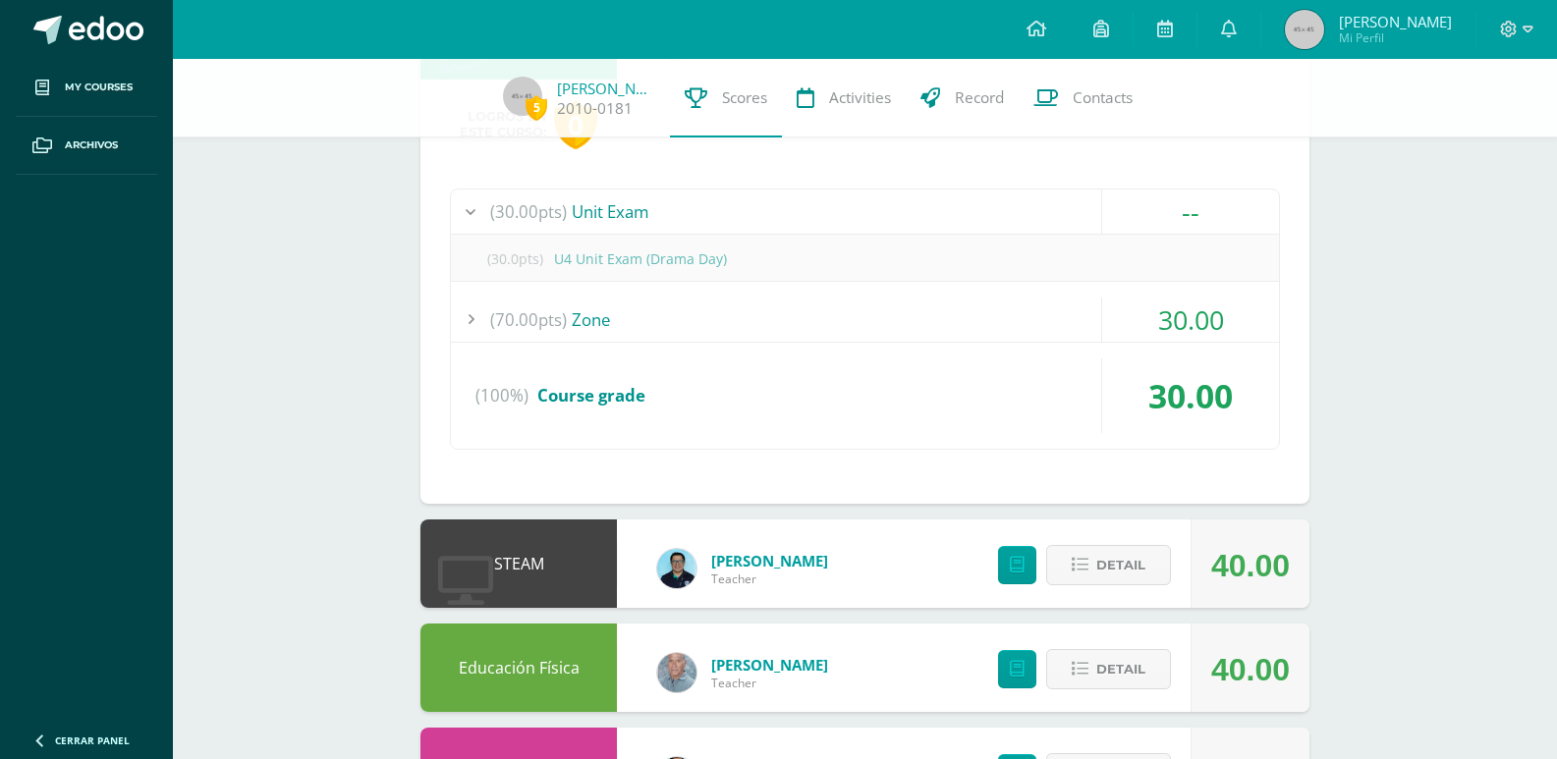
click at [926, 309] on div "(70.00pts) Zone" at bounding box center [865, 320] width 828 height 44
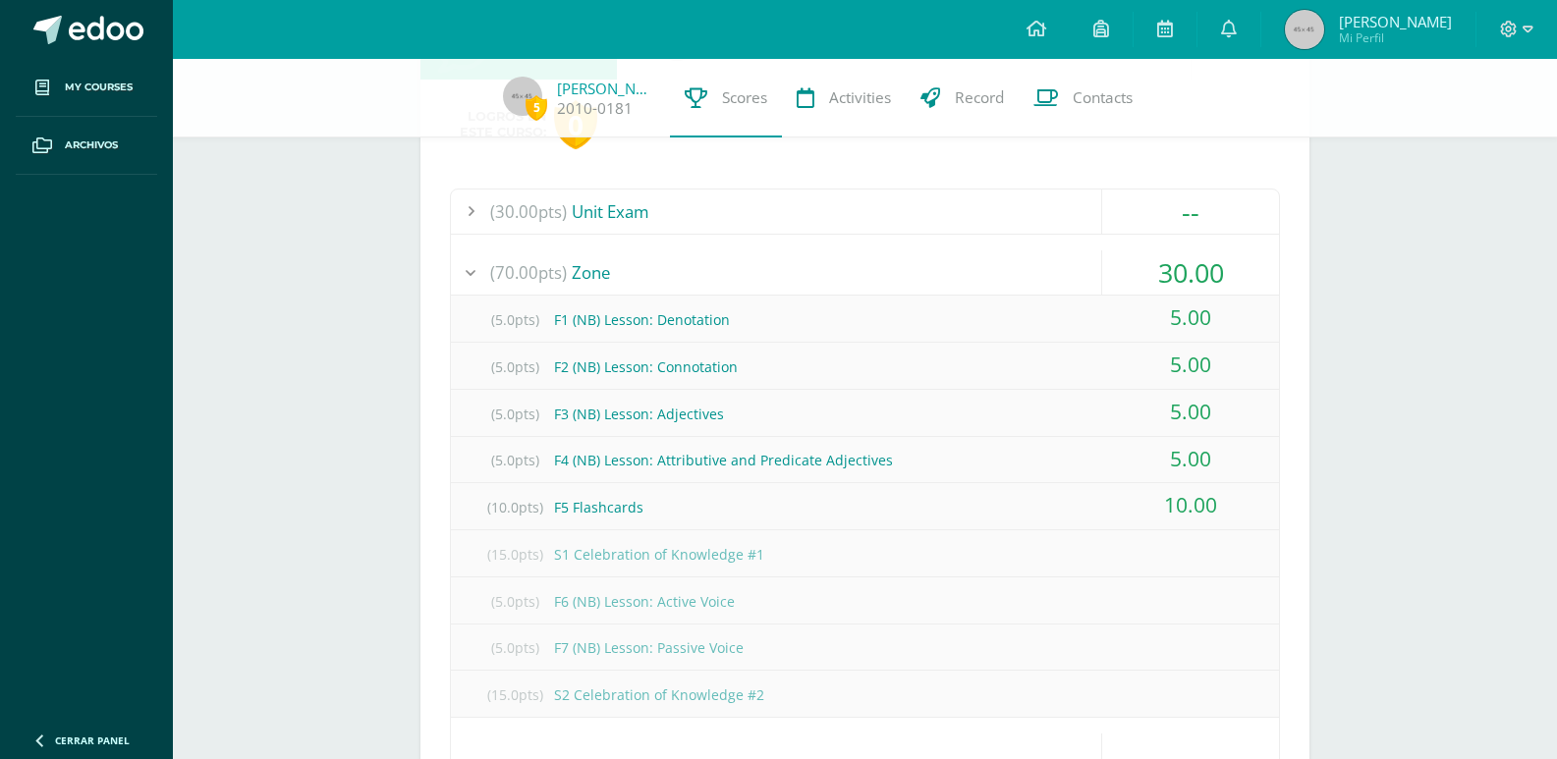
click at [929, 253] on div "(70.00pts) Zone" at bounding box center [865, 273] width 828 height 44
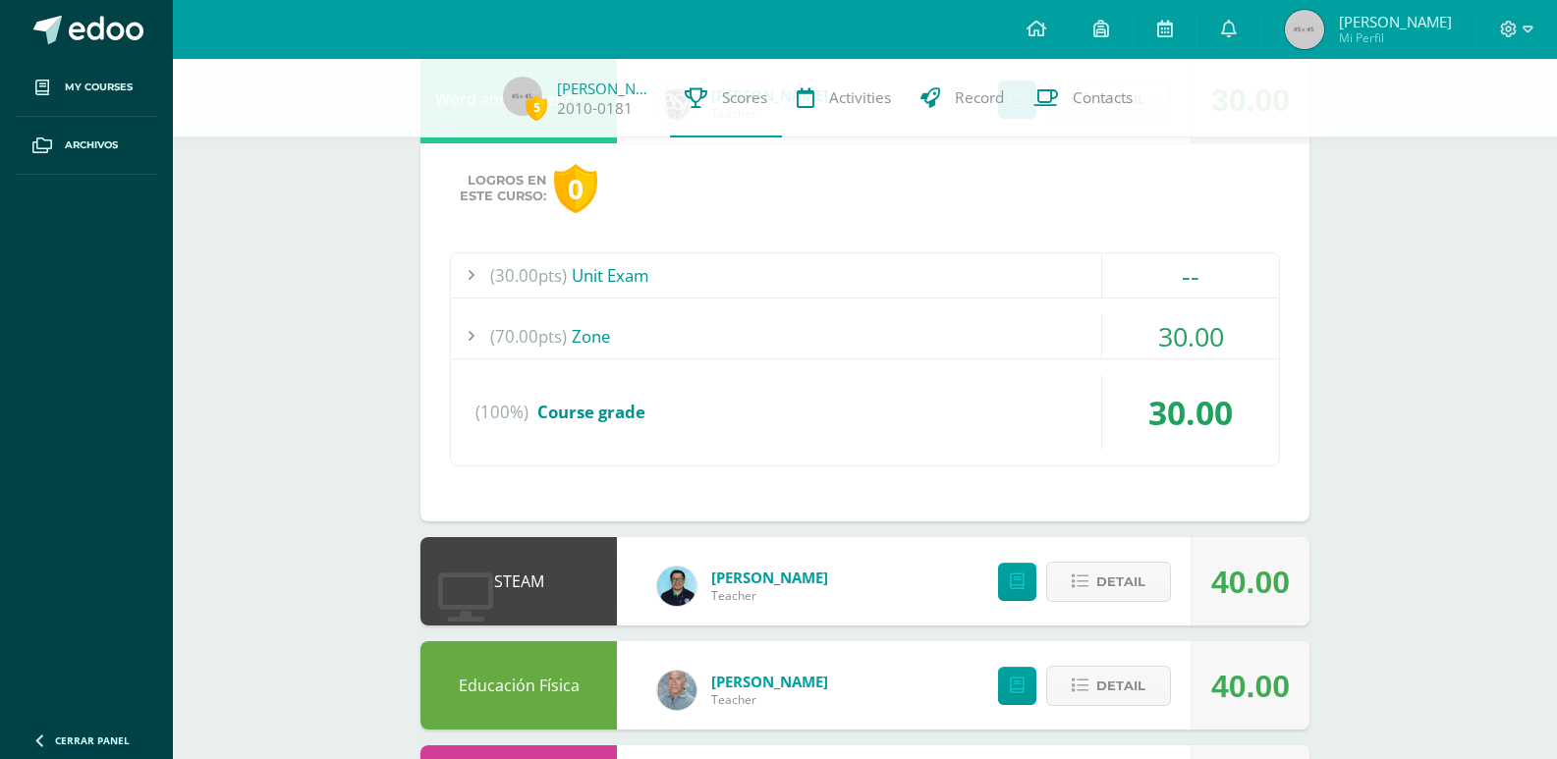
scroll to position [1760, 0]
